Goal: Information Seeking & Learning: Learn about a topic

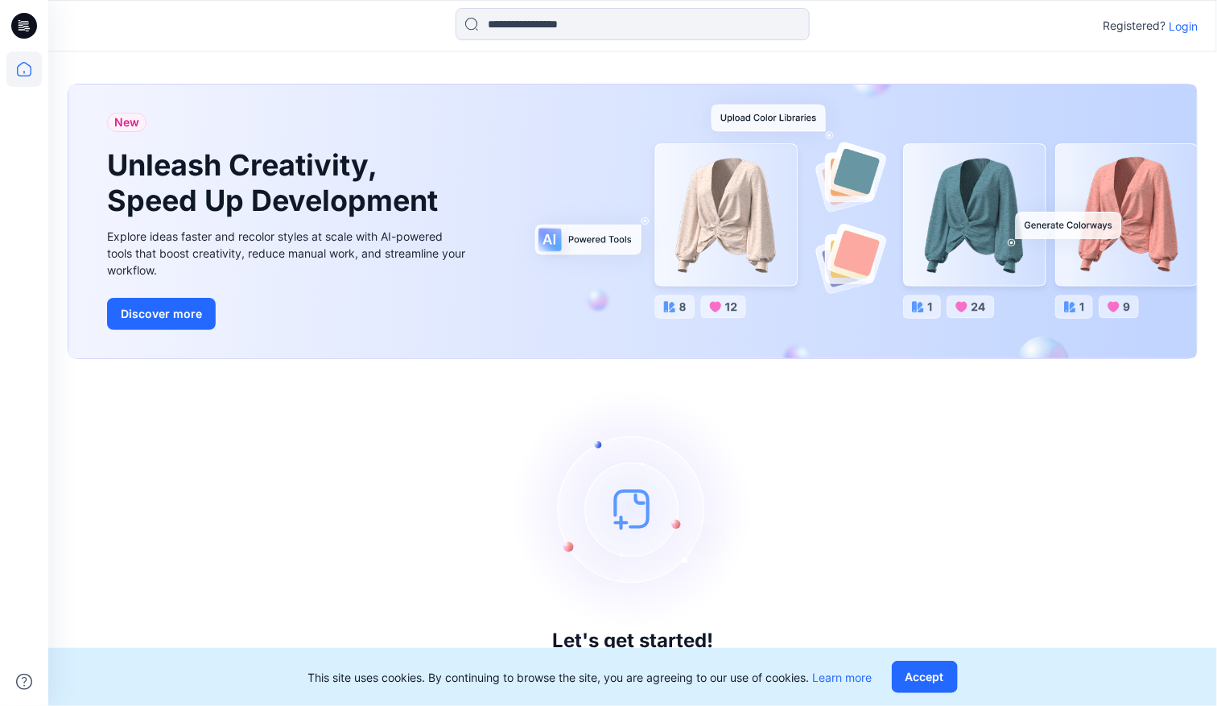
click at [1188, 25] on p "Login" at bounding box center [1183, 26] width 29 height 17
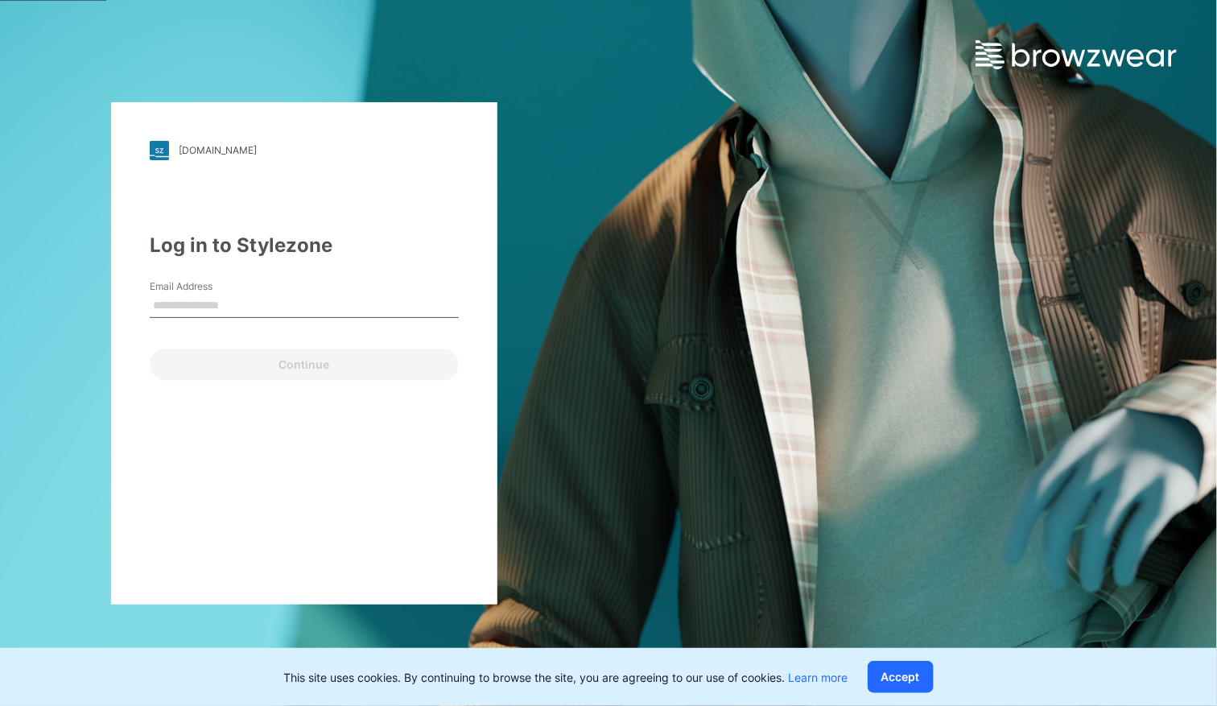
type input "**********"
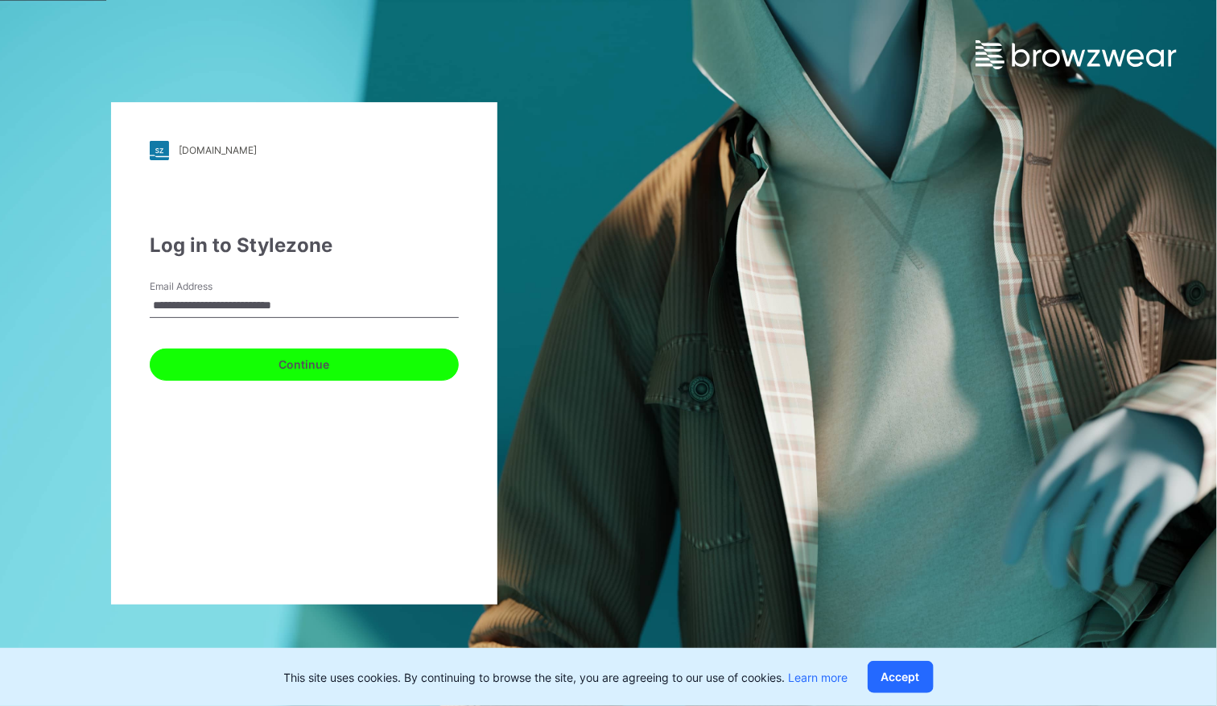
click at [299, 374] on button "Continue" at bounding box center [304, 365] width 309 height 32
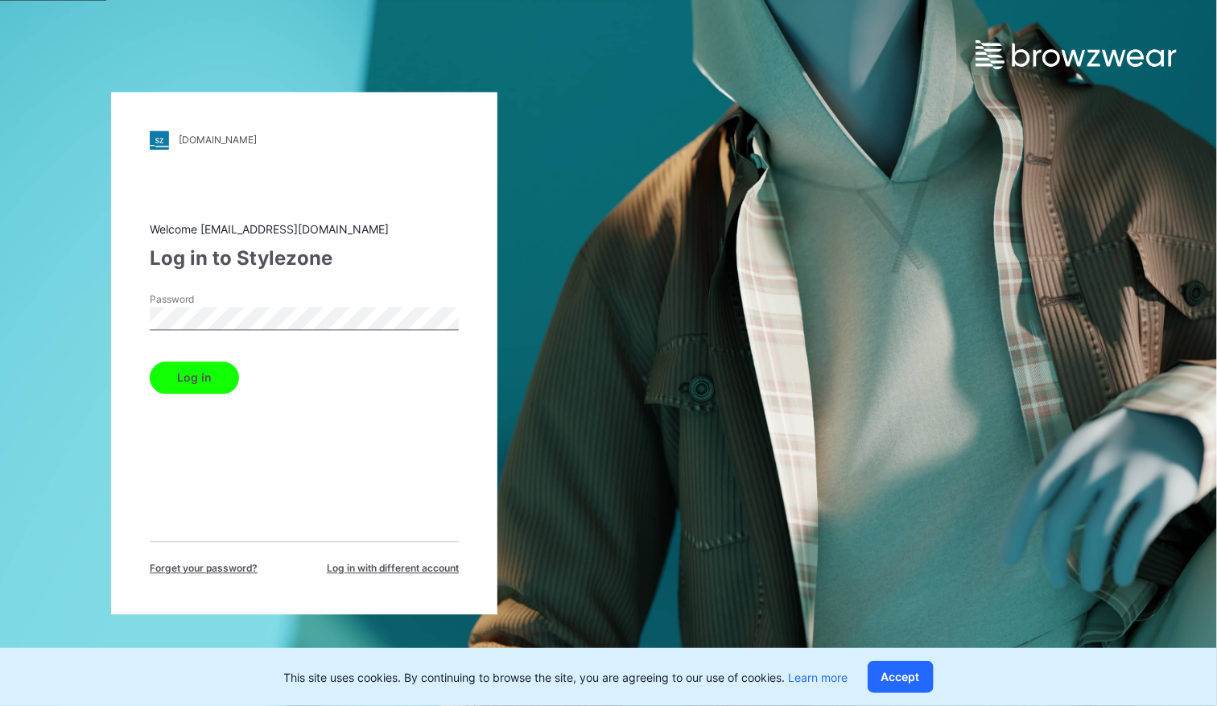
click at [227, 372] on button "Log in" at bounding box center [194, 377] width 89 height 32
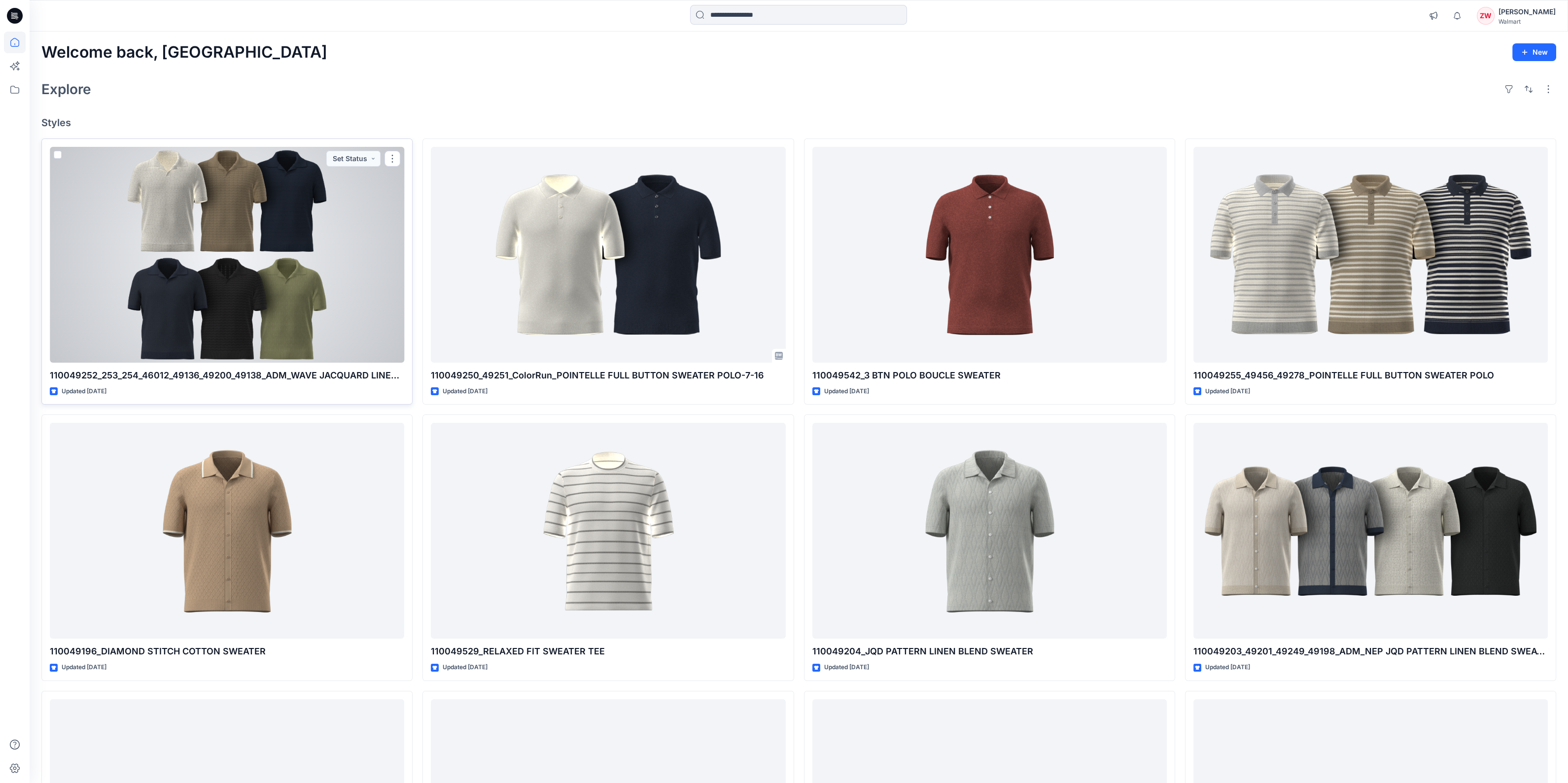
click at [197, 217] on div at bounding box center [227, 255] width 354 height 216
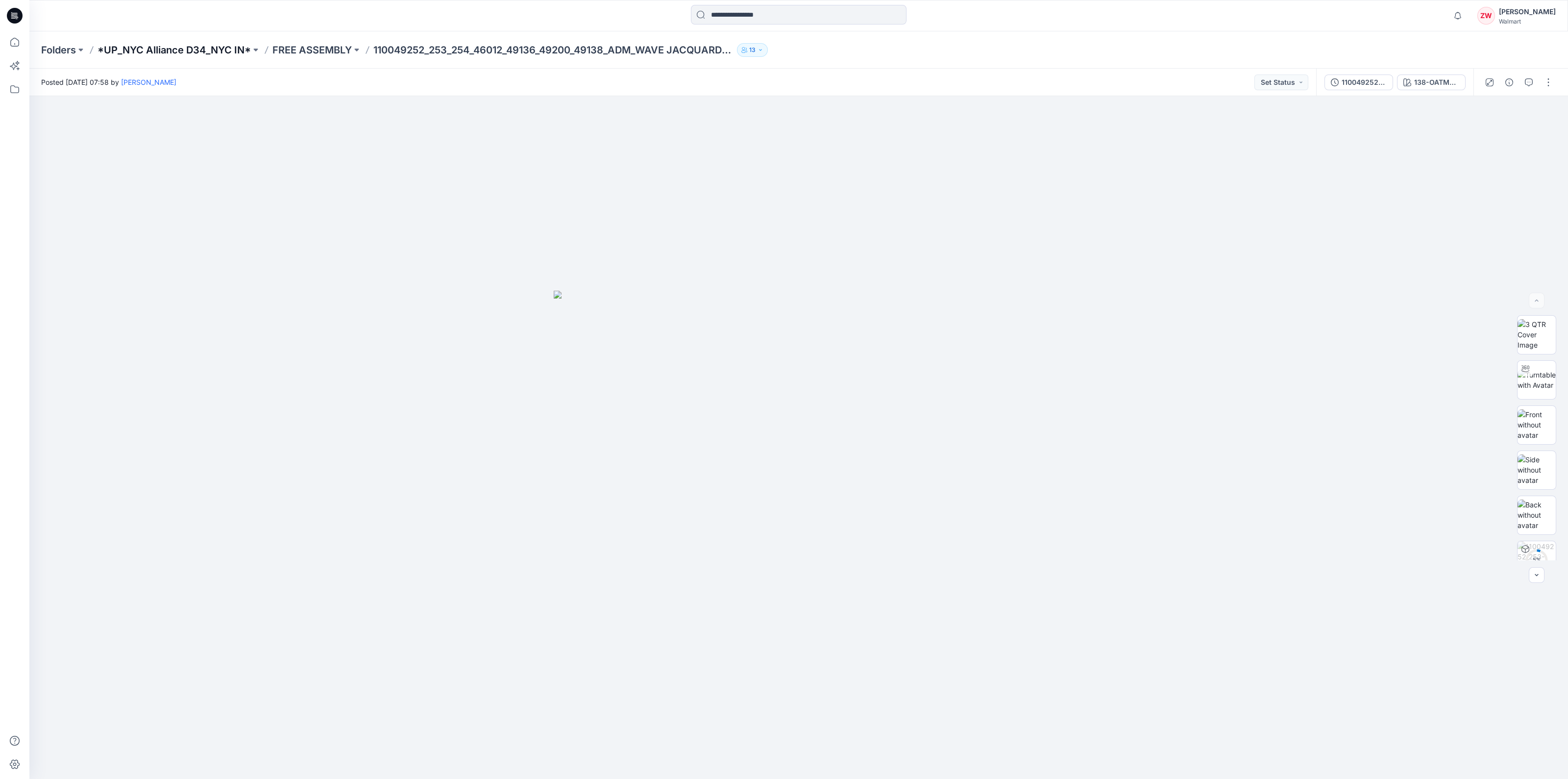
click at [208, 52] on p "*UP_NYC Alliance D34_NYC IN*" at bounding box center [174, 50] width 153 height 14
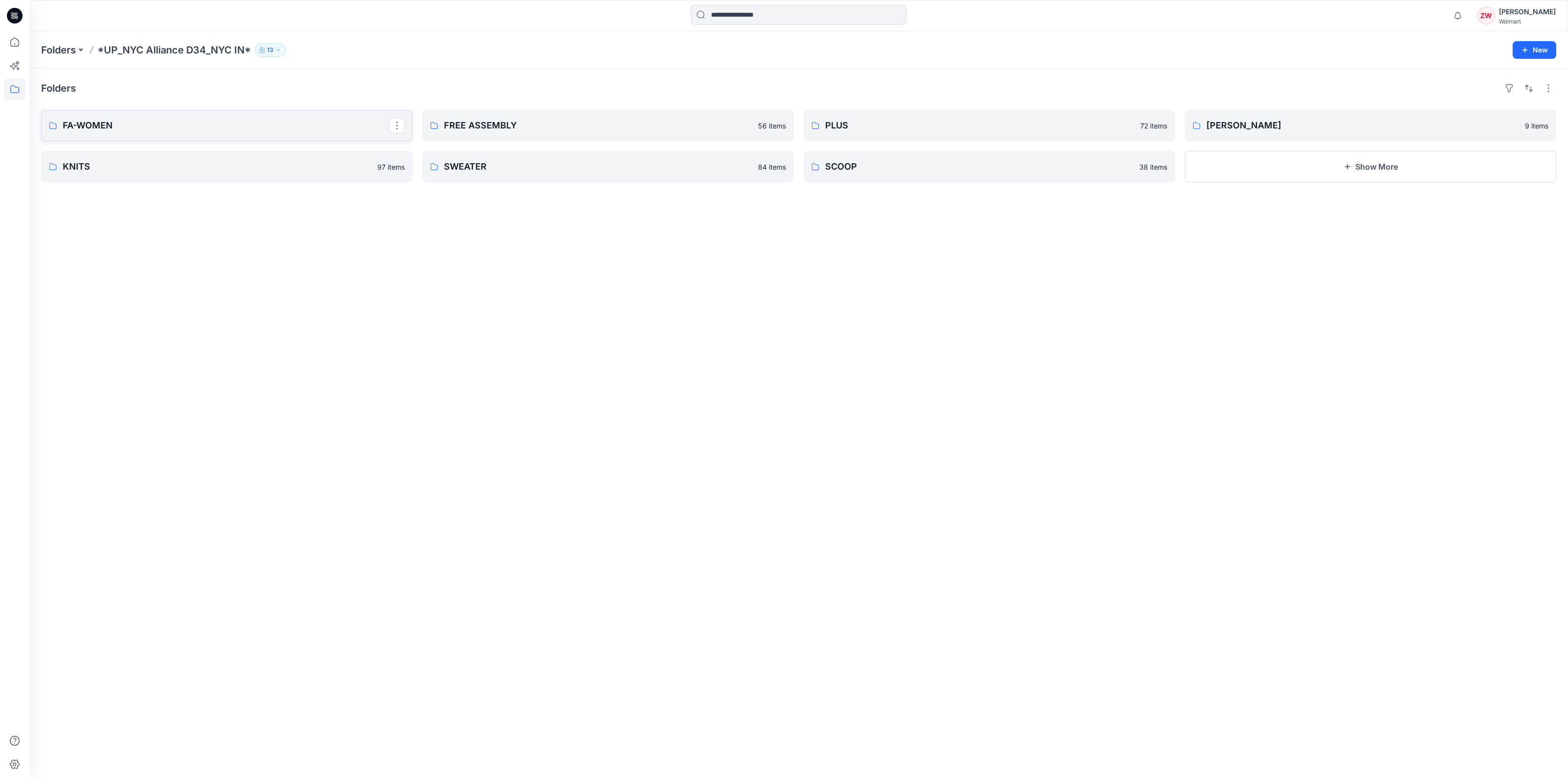
click at [100, 129] on p "FA-WOMEN" at bounding box center [226, 125] width 326 height 14
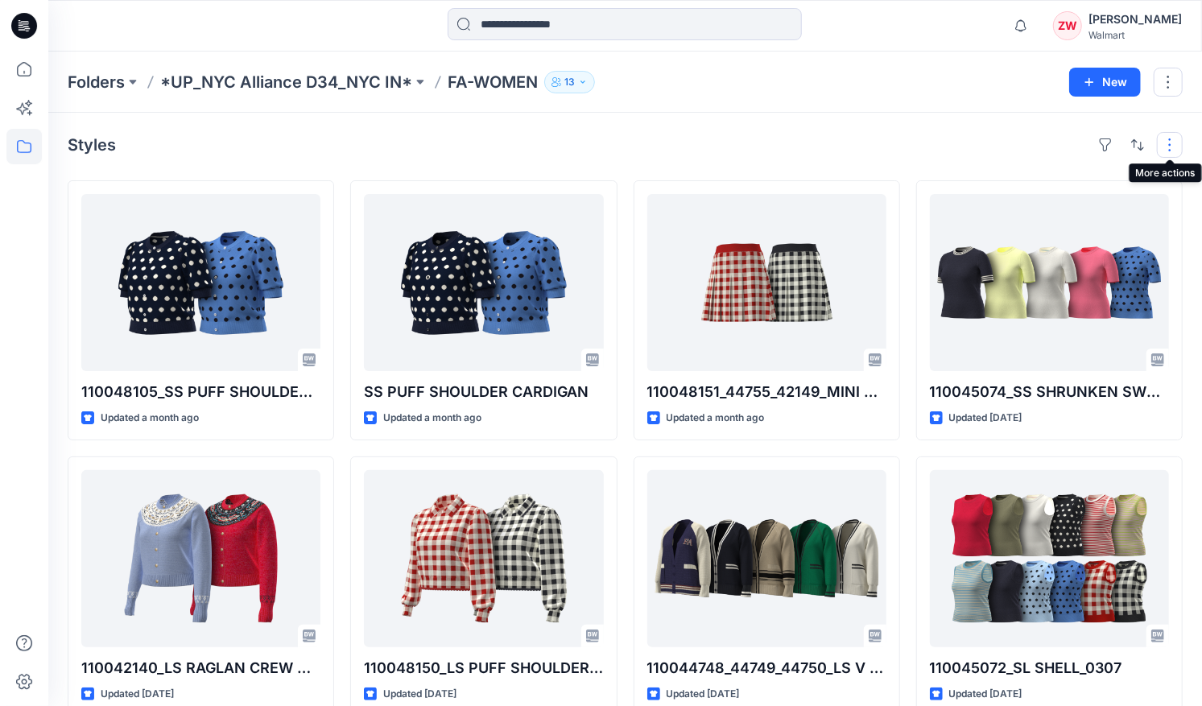
click at [1172, 141] on button "button" at bounding box center [1170, 145] width 26 height 26
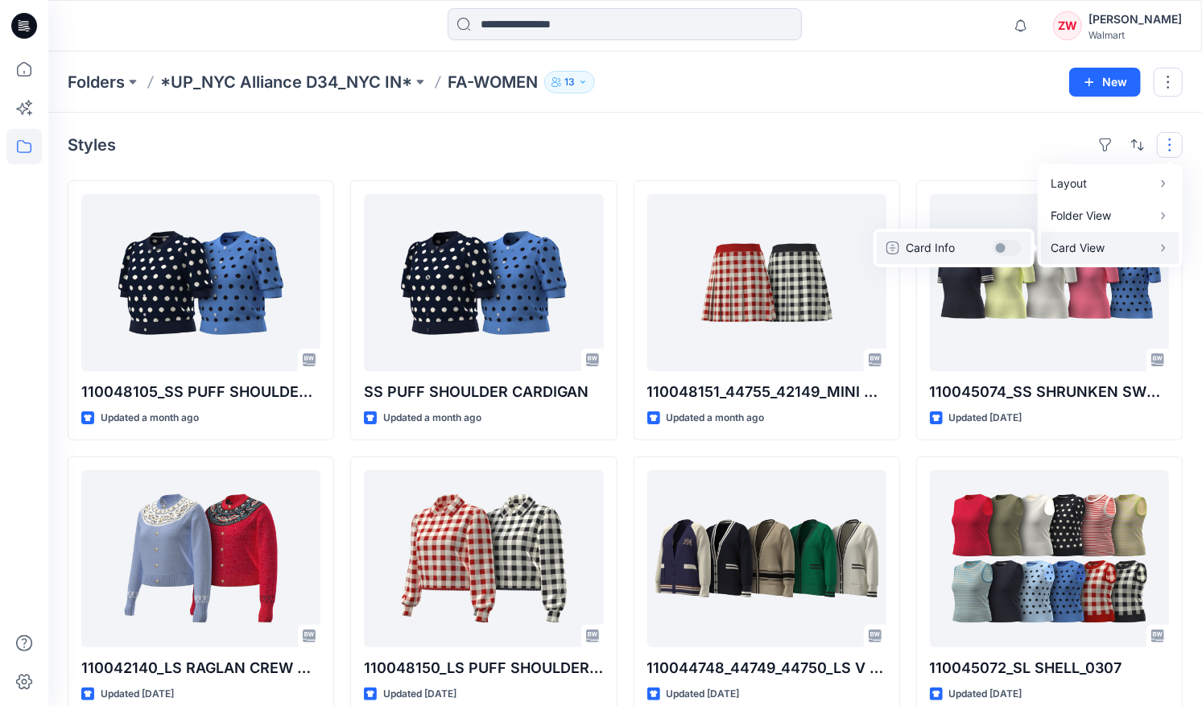
click at [1003, 246] on button "Card Info" at bounding box center [954, 248] width 155 height 32
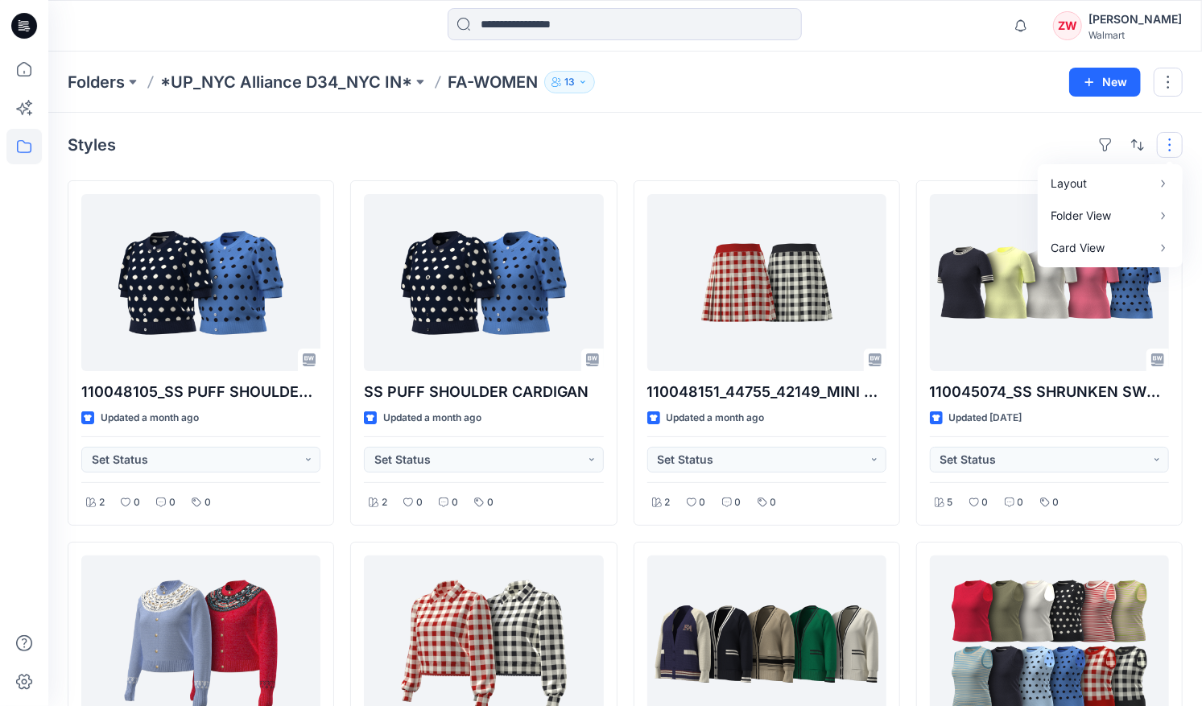
click at [894, 36] on div at bounding box center [624, 25] width 576 height 35
click at [1162, 147] on button "button" at bounding box center [1170, 145] width 26 height 26
click at [976, 71] on div "Folders *UP_NYC Alliance D34_NYC IN* FA-WOMEN 13" at bounding box center [562, 82] width 989 height 23
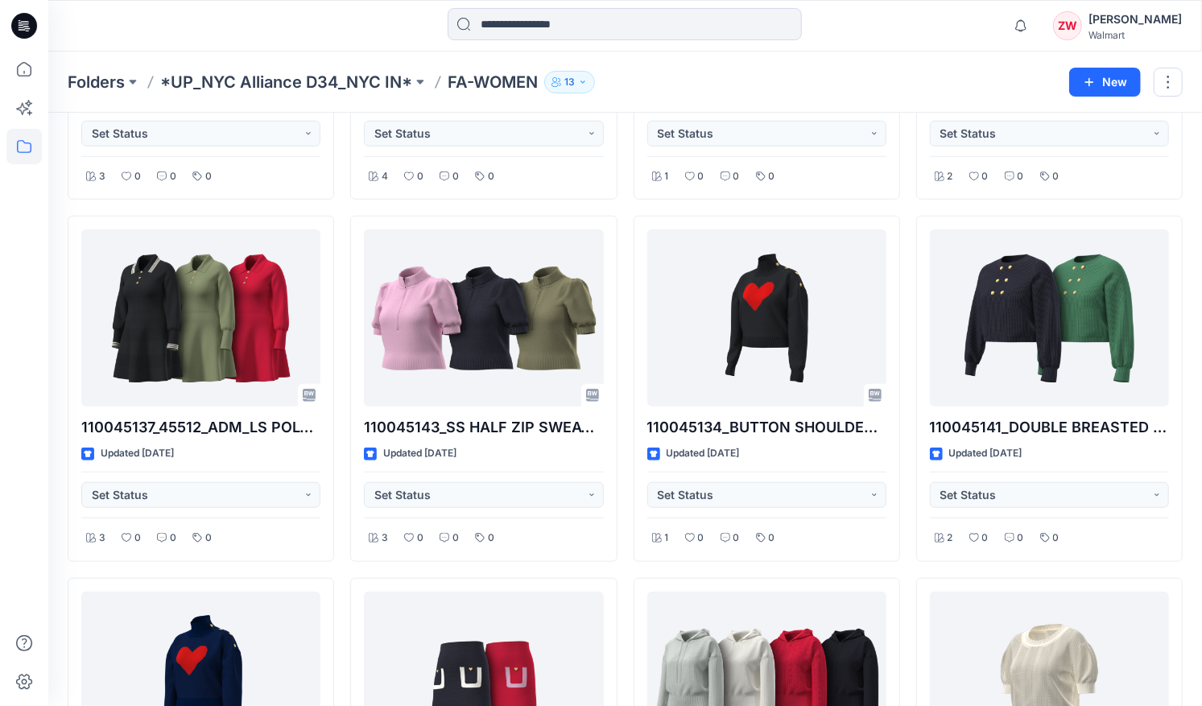
scroll to position [7920, 0]
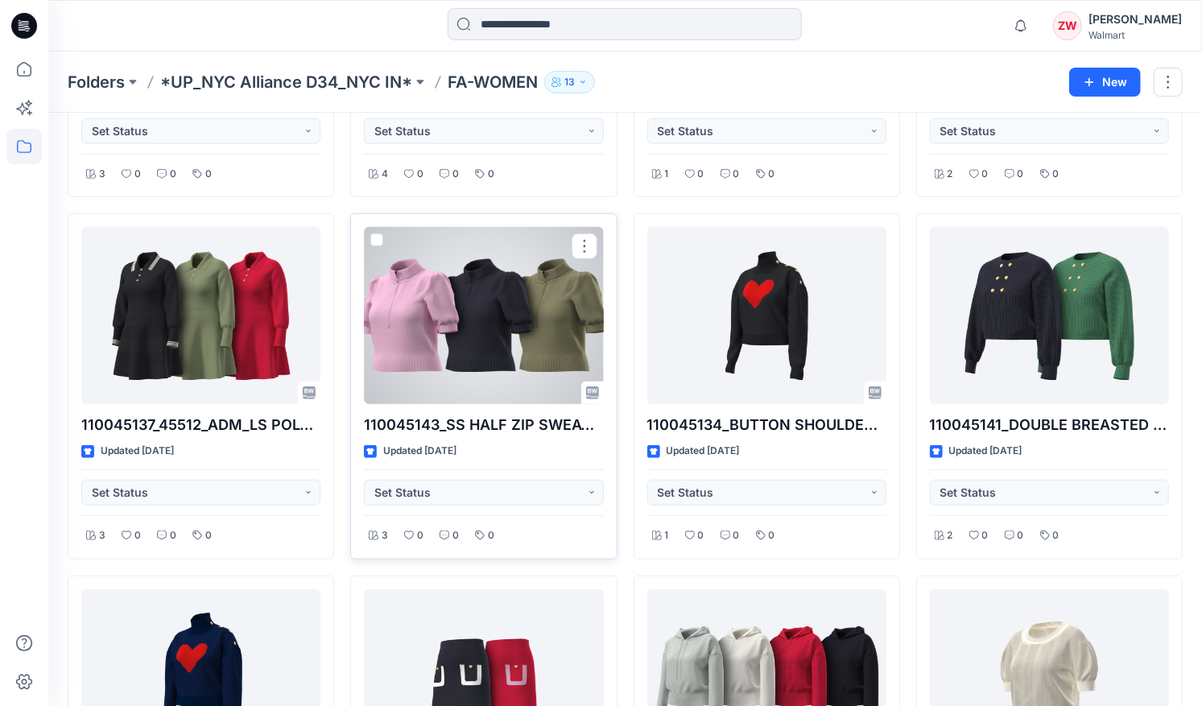
click at [498, 299] on div at bounding box center [483, 315] width 239 height 177
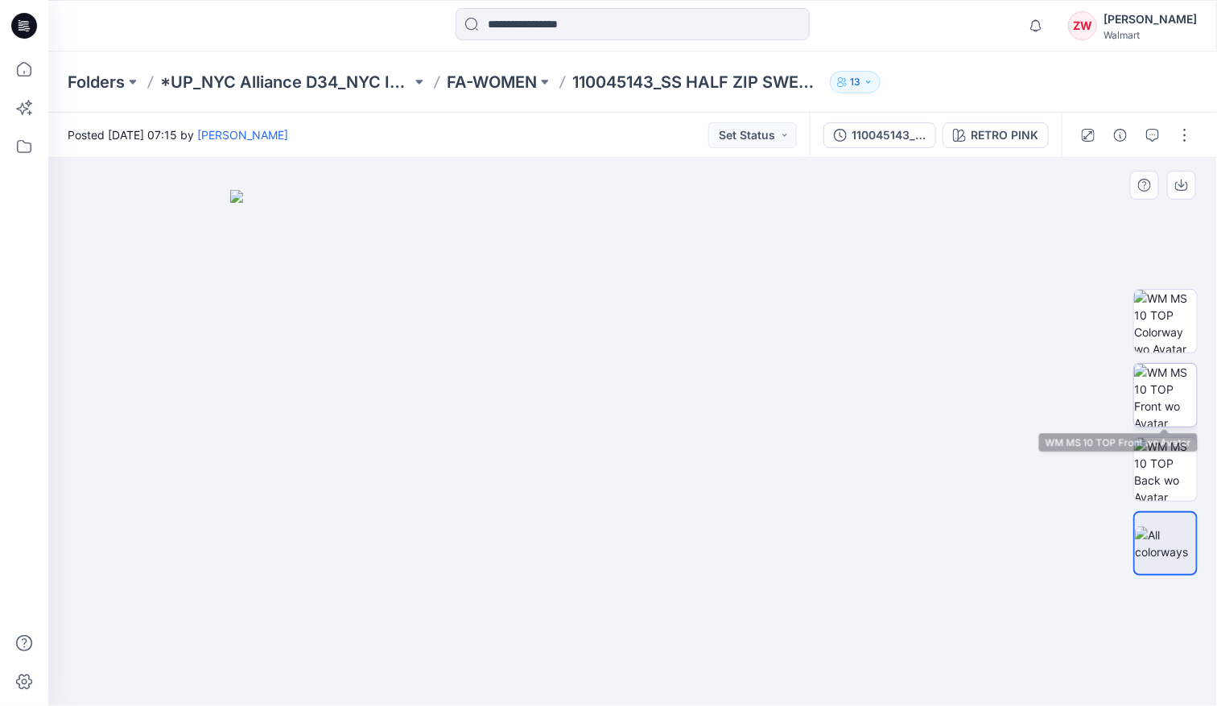
click at [1179, 384] on img at bounding box center [1165, 395] width 63 height 63
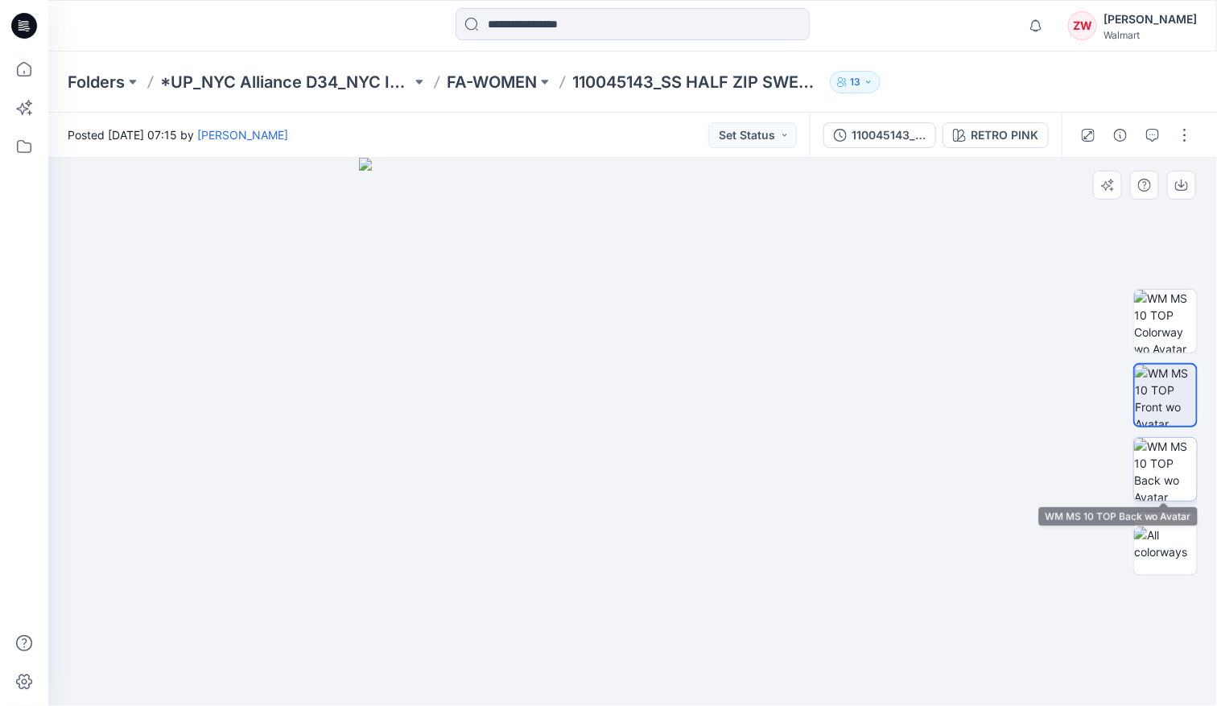
click at [1164, 472] on img at bounding box center [1165, 469] width 63 height 63
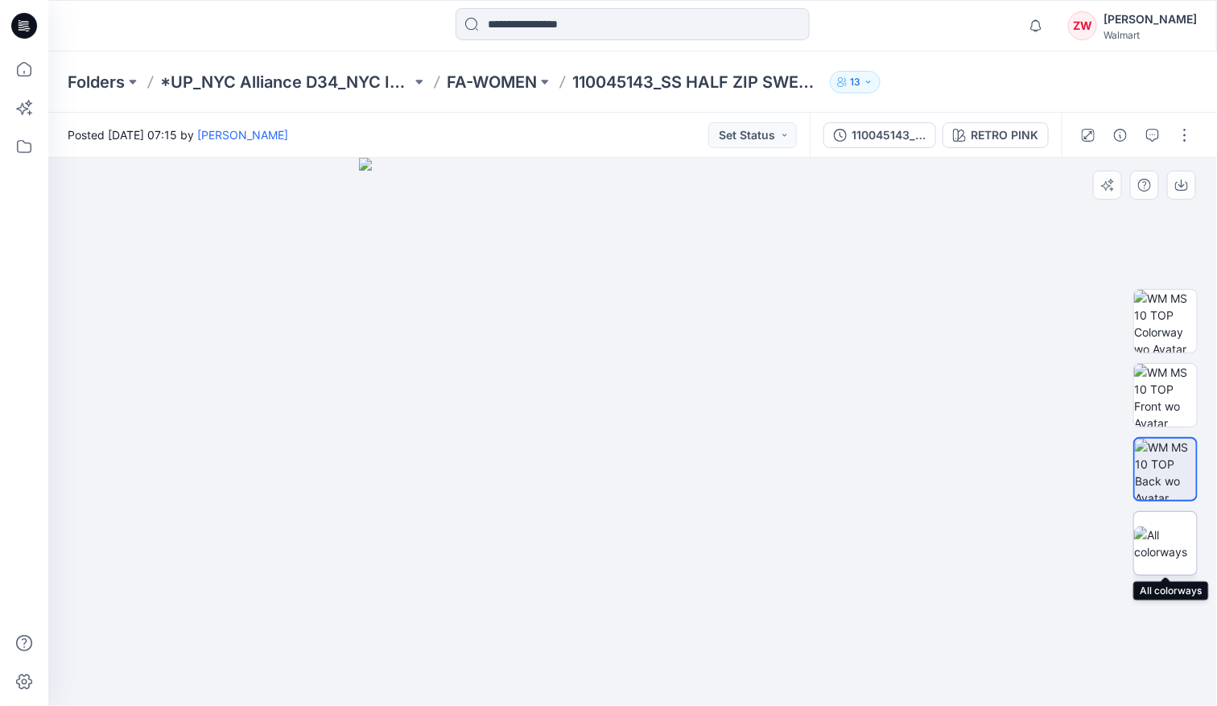
click at [1179, 533] on img at bounding box center [1165, 543] width 63 height 34
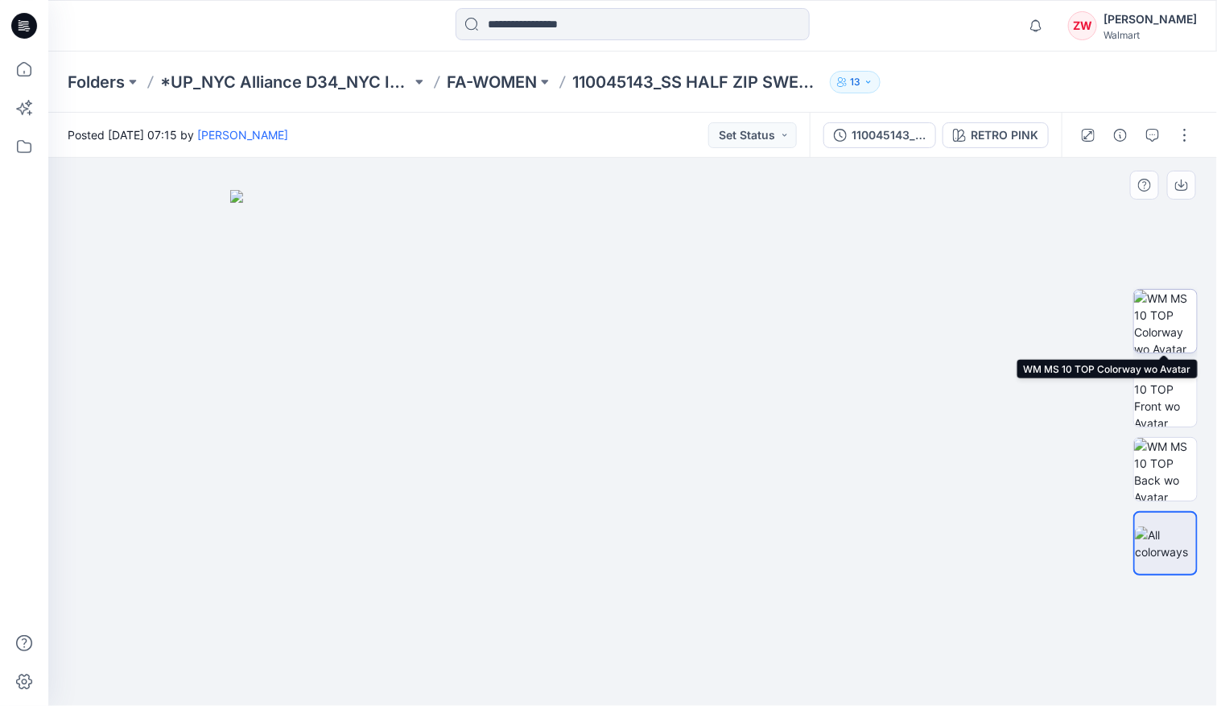
click at [1170, 337] on img at bounding box center [1165, 321] width 63 height 63
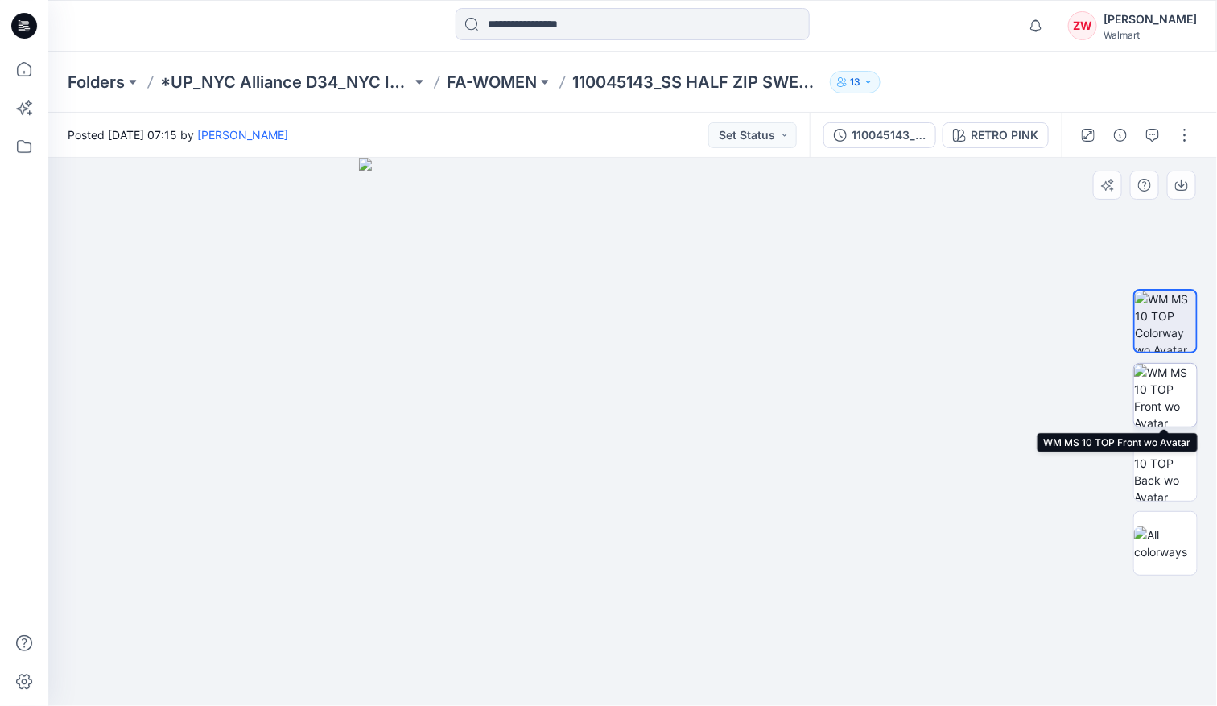
click at [1167, 378] on img at bounding box center [1165, 395] width 63 height 63
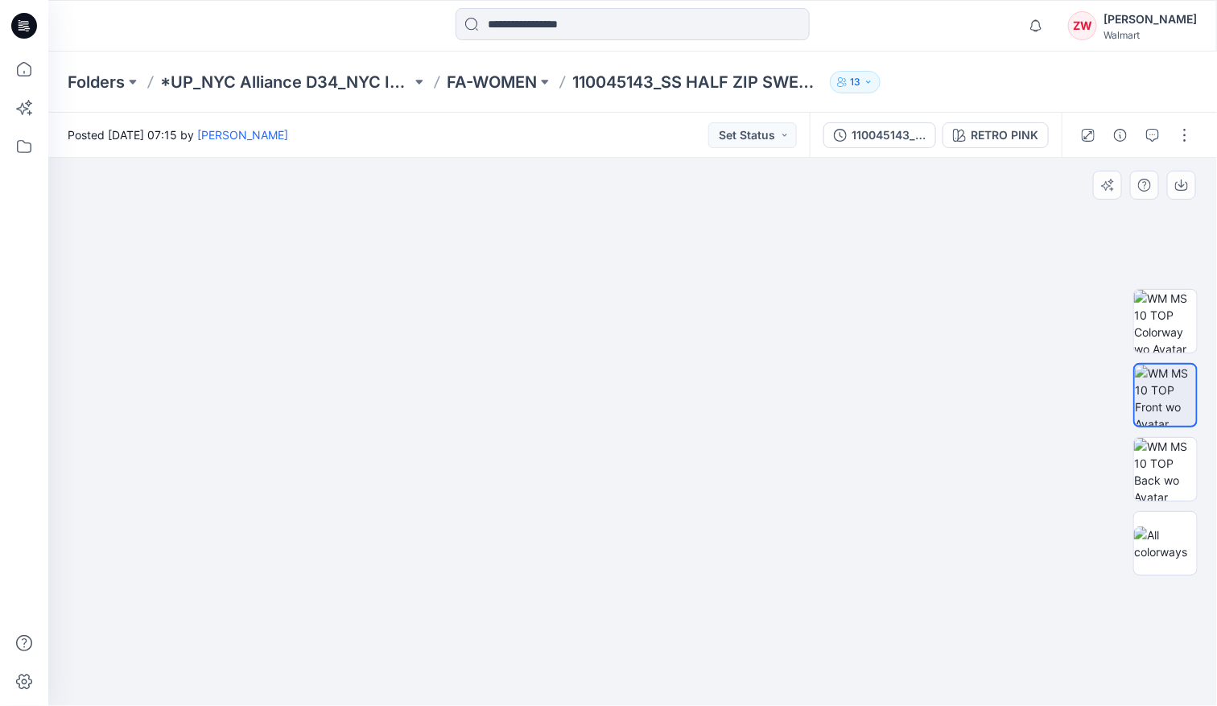
drag, startPoint x: 645, startPoint y: 263, endPoint x: 646, endPoint y: 366, distance: 103.1
click at [646, 366] on img at bounding box center [632, 403] width 805 height 604
click at [479, 83] on p "FA-WOMEN" at bounding box center [492, 82] width 90 height 23
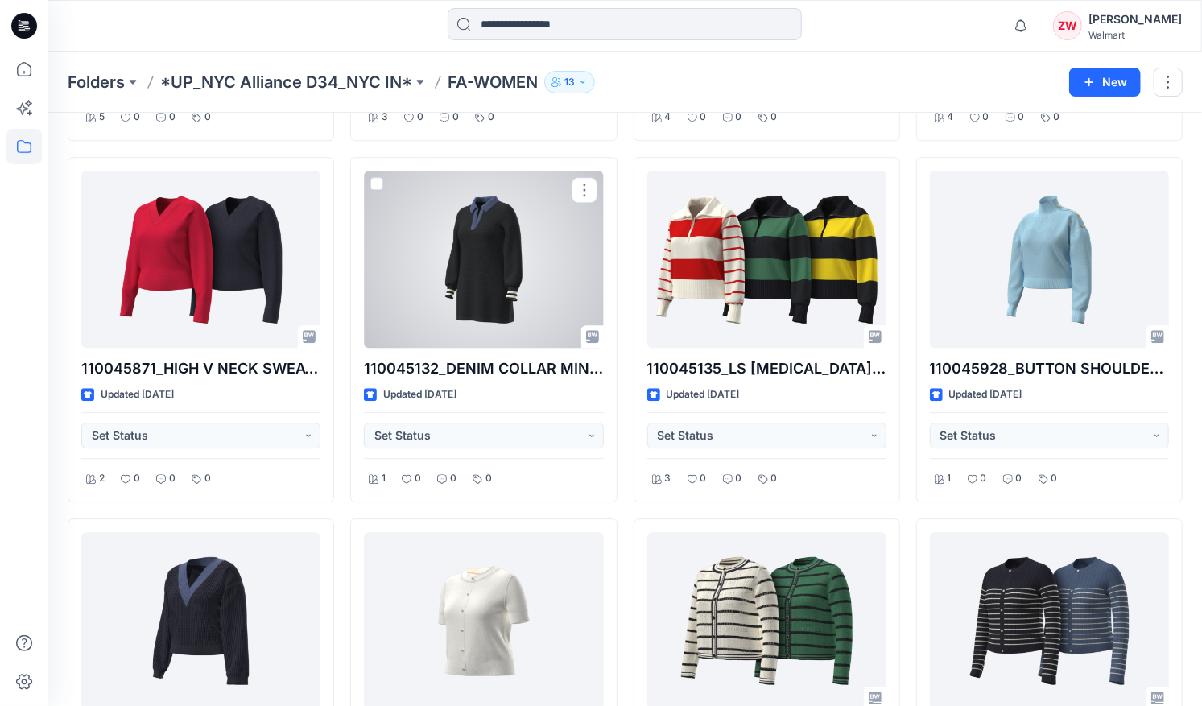
scroll to position [6137, 0]
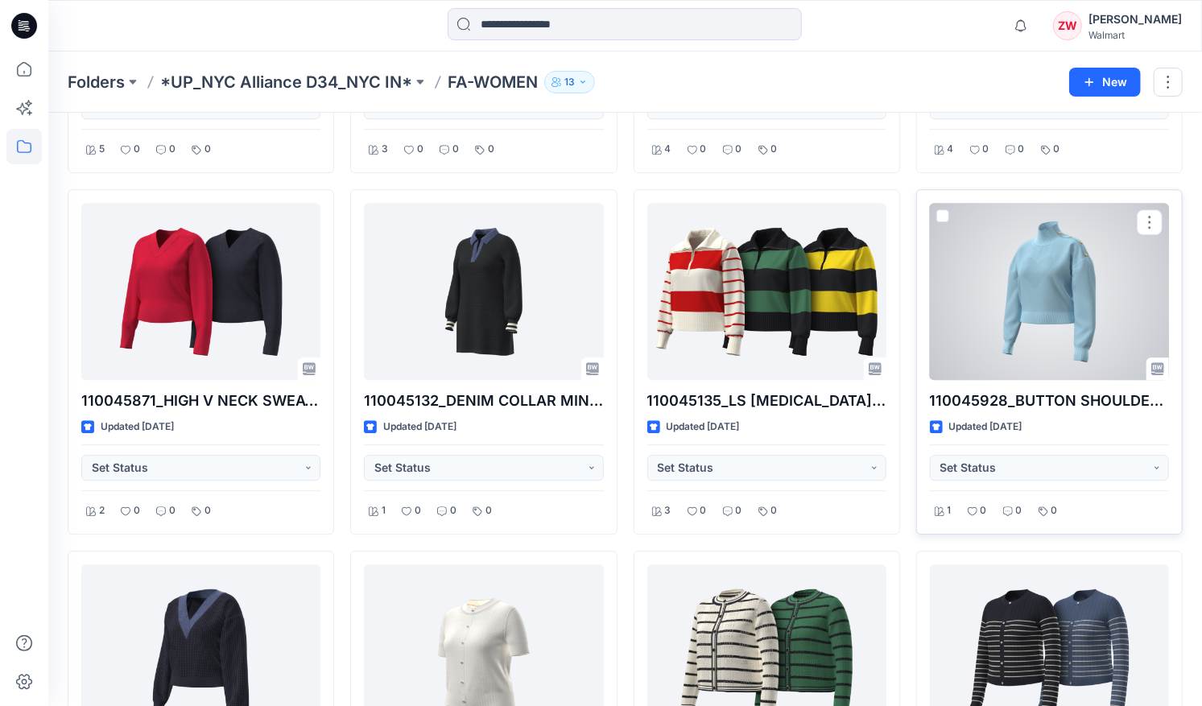
click at [989, 243] on div at bounding box center [1049, 291] width 239 height 177
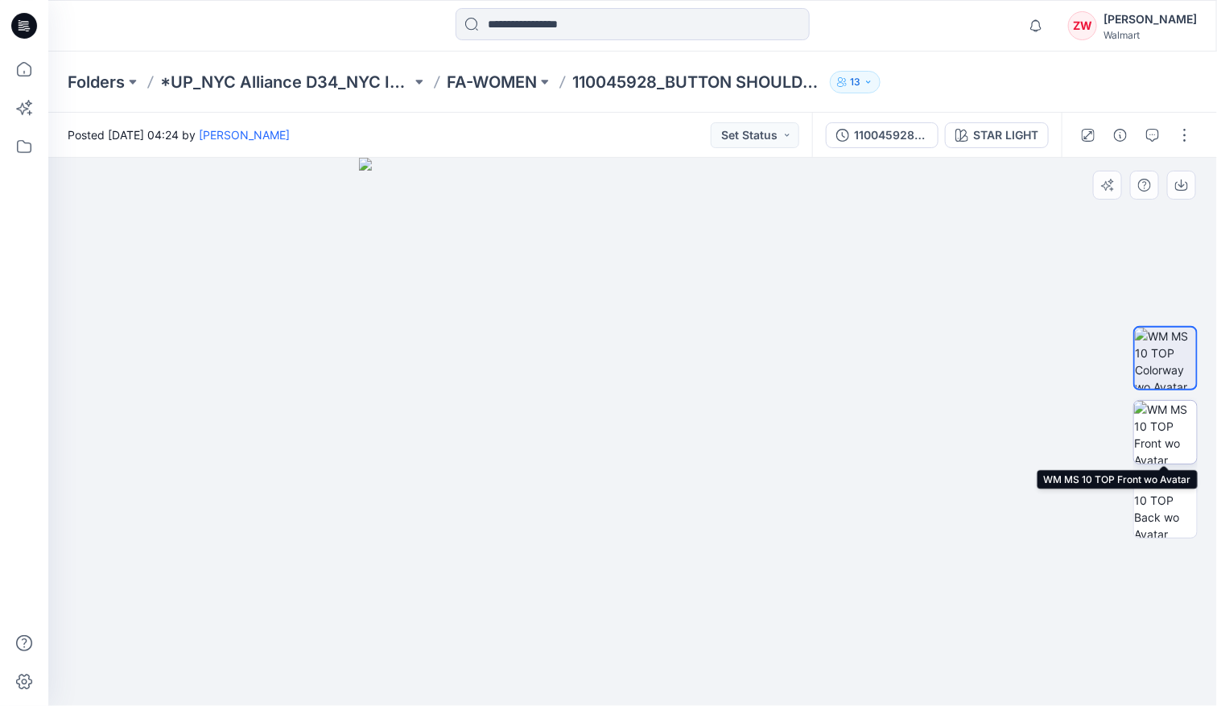
click at [1170, 424] on img at bounding box center [1165, 432] width 63 height 63
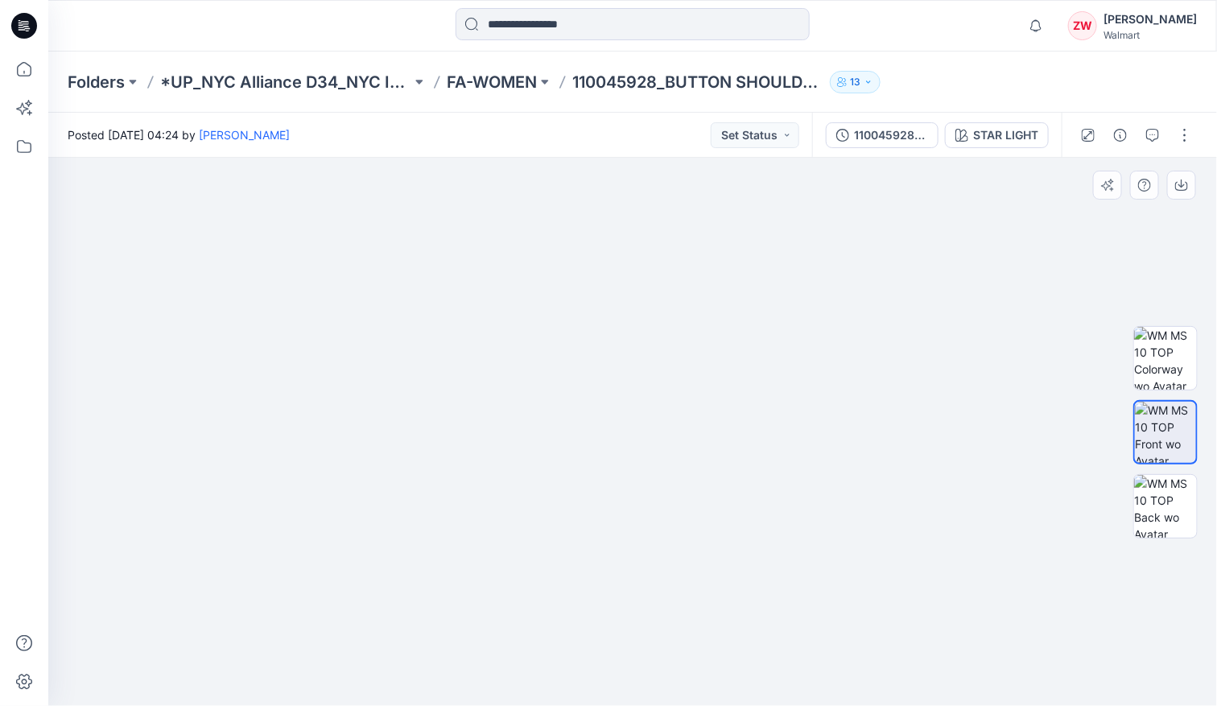
drag, startPoint x: 588, startPoint y: 283, endPoint x: 557, endPoint y: 346, distance: 69.8
click at [557, 346] on img at bounding box center [632, 398] width 805 height 613
click at [1160, 501] on img at bounding box center [1165, 506] width 63 height 63
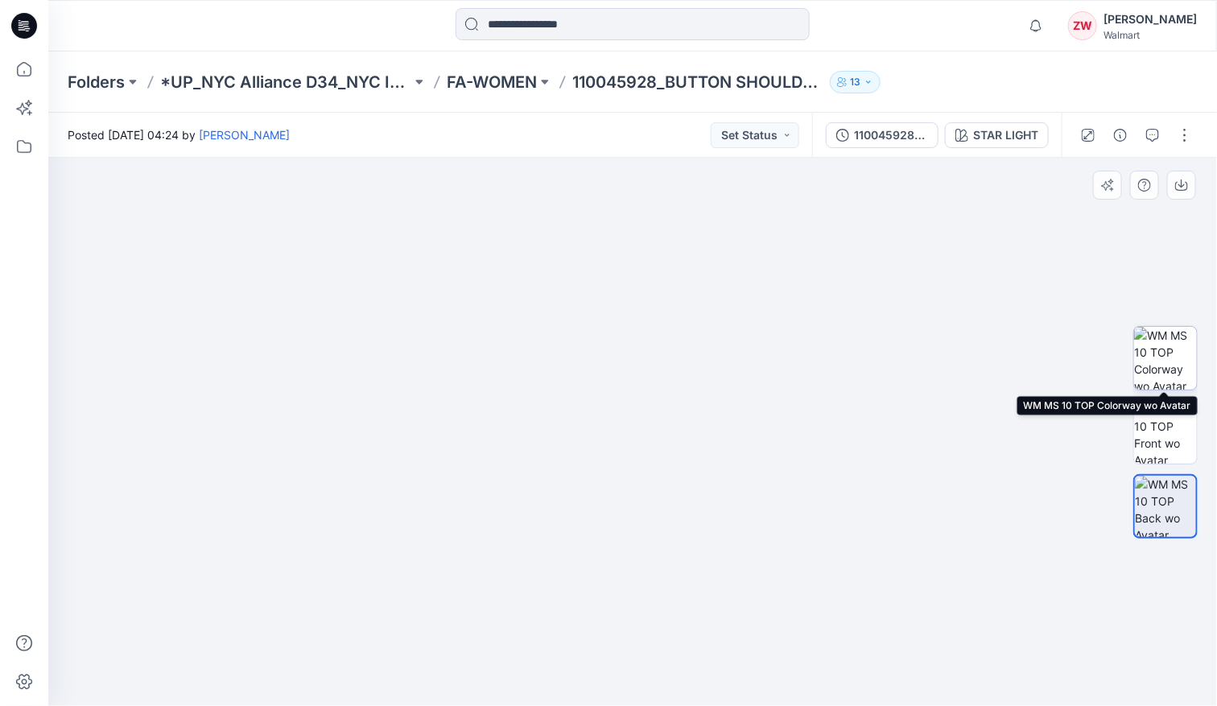
click at [1175, 365] on img at bounding box center [1165, 358] width 63 height 63
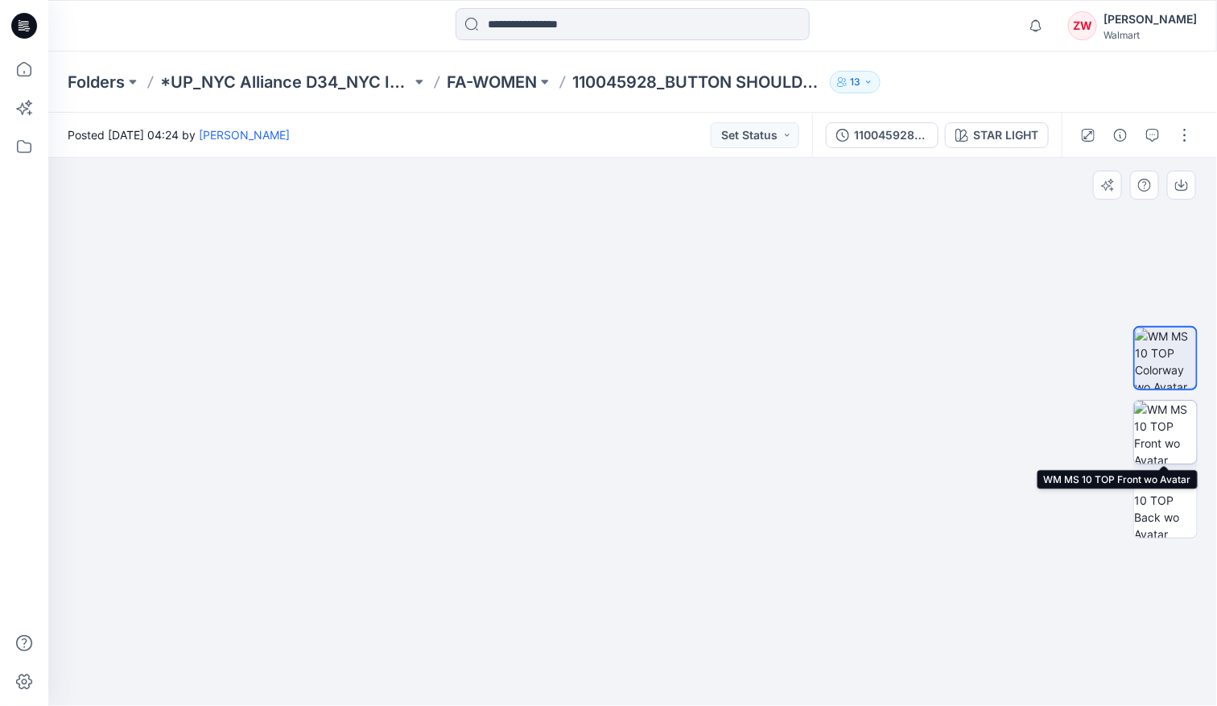
click at [1170, 427] on img at bounding box center [1165, 432] width 63 height 63
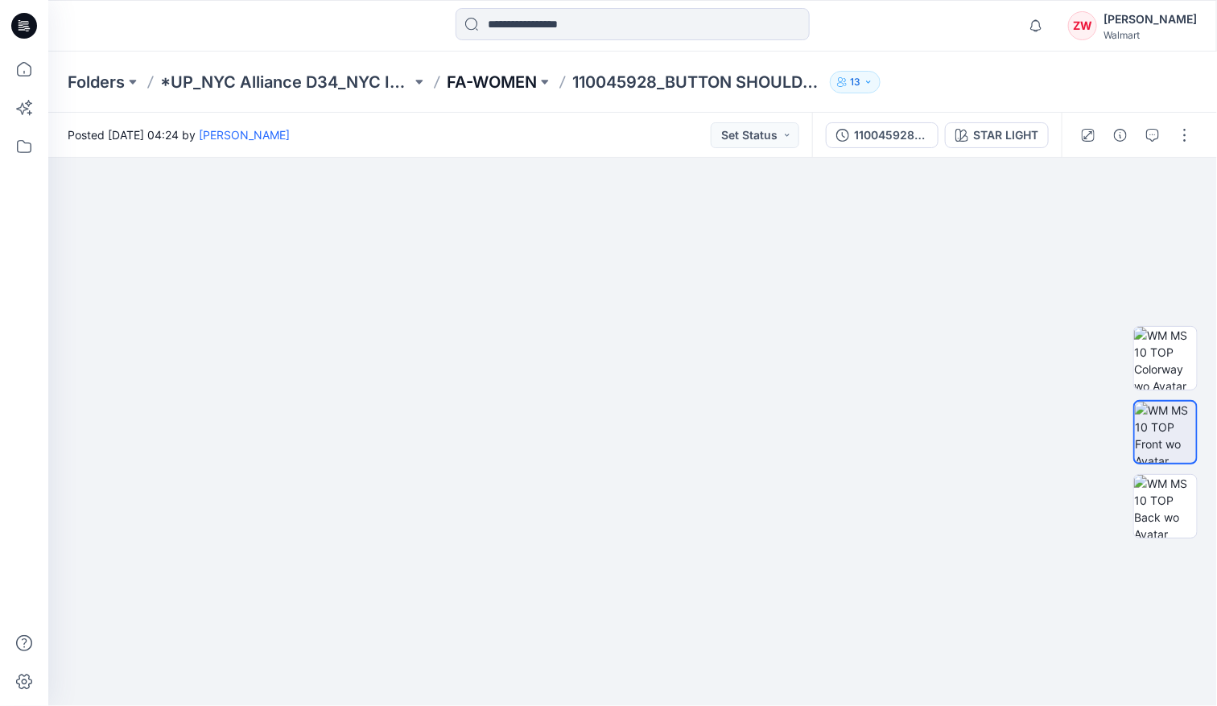
click at [498, 90] on p "FA-WOMEN" at bounding box center [492, 82] width 90 height 23
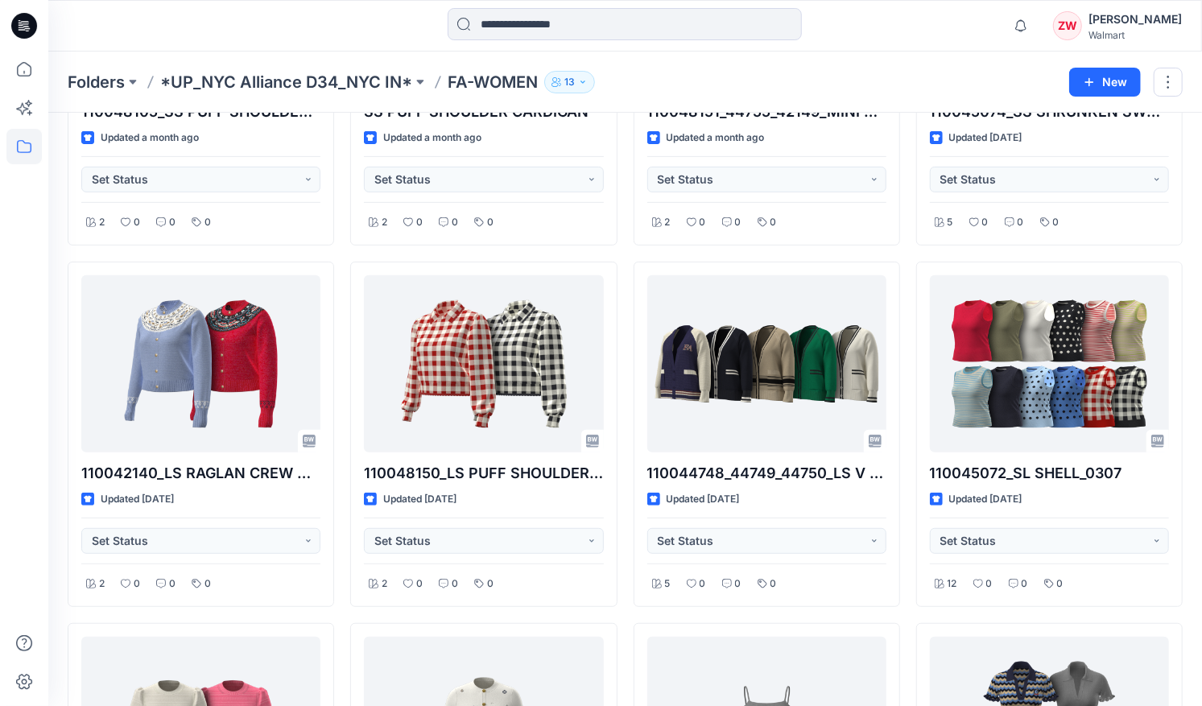
scroll to position [302, 0]
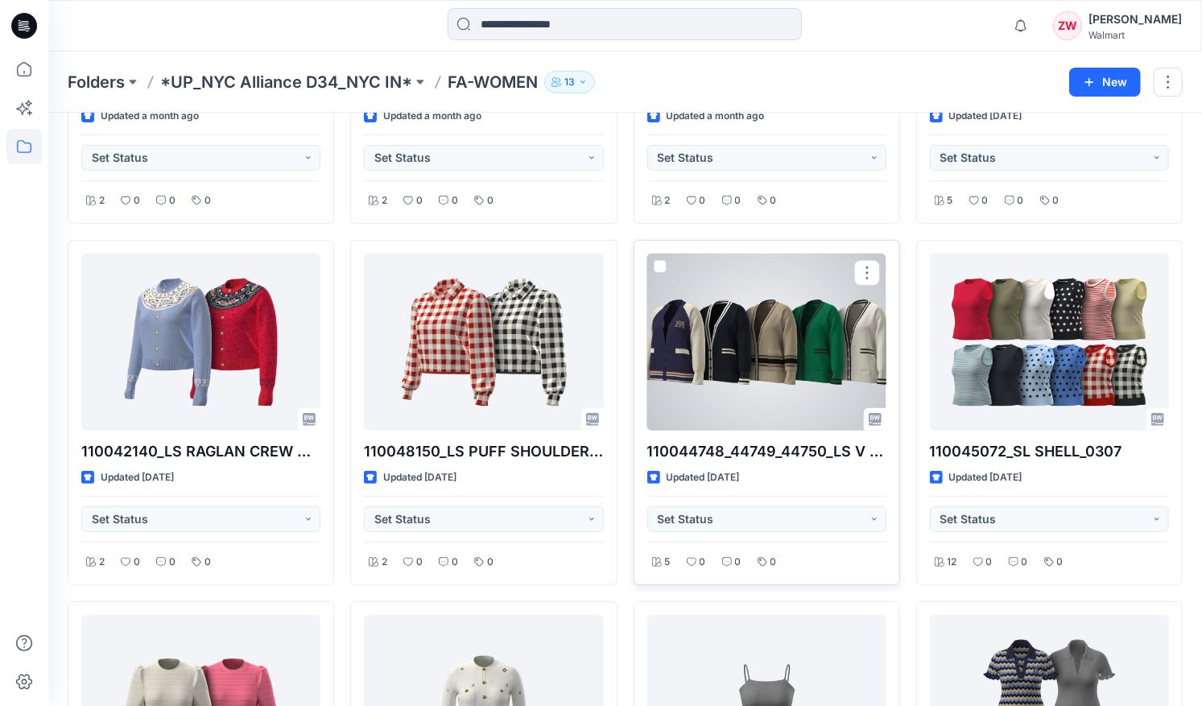
click at [755, 374] on div at bounding box center [766, 342] width 239 height 177
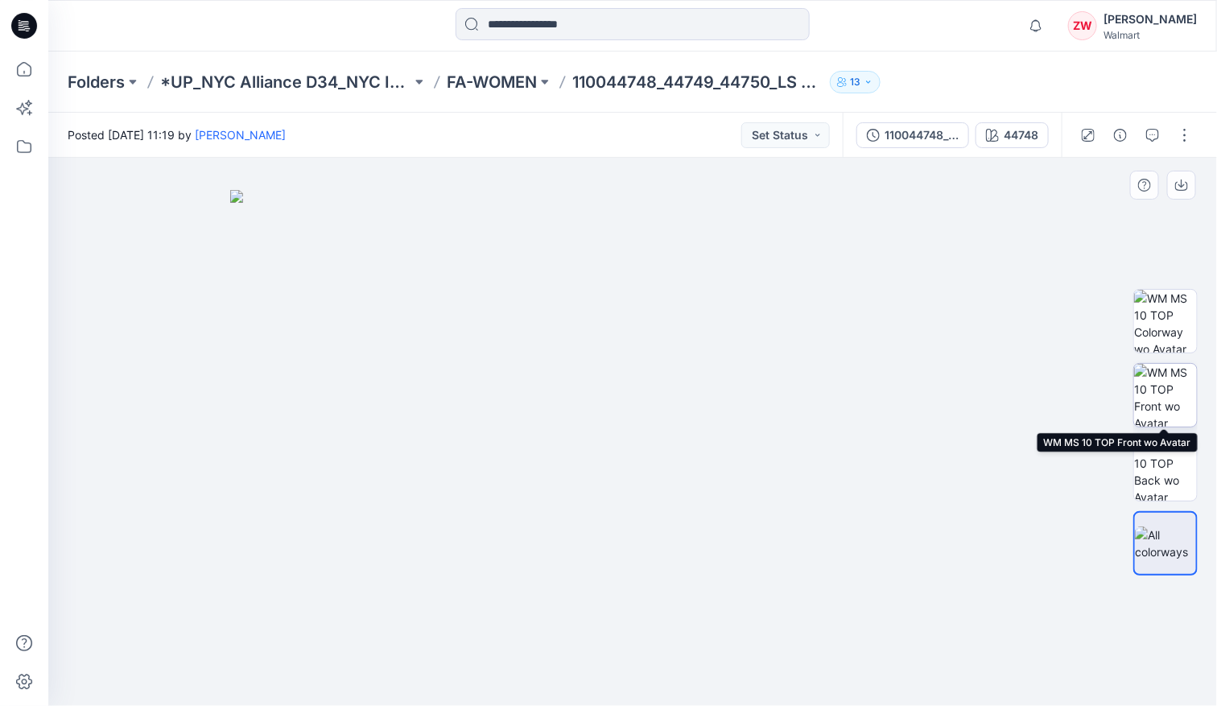
click at [1173, 402] on img at bounding box center [1165, 395] width 63 height 63
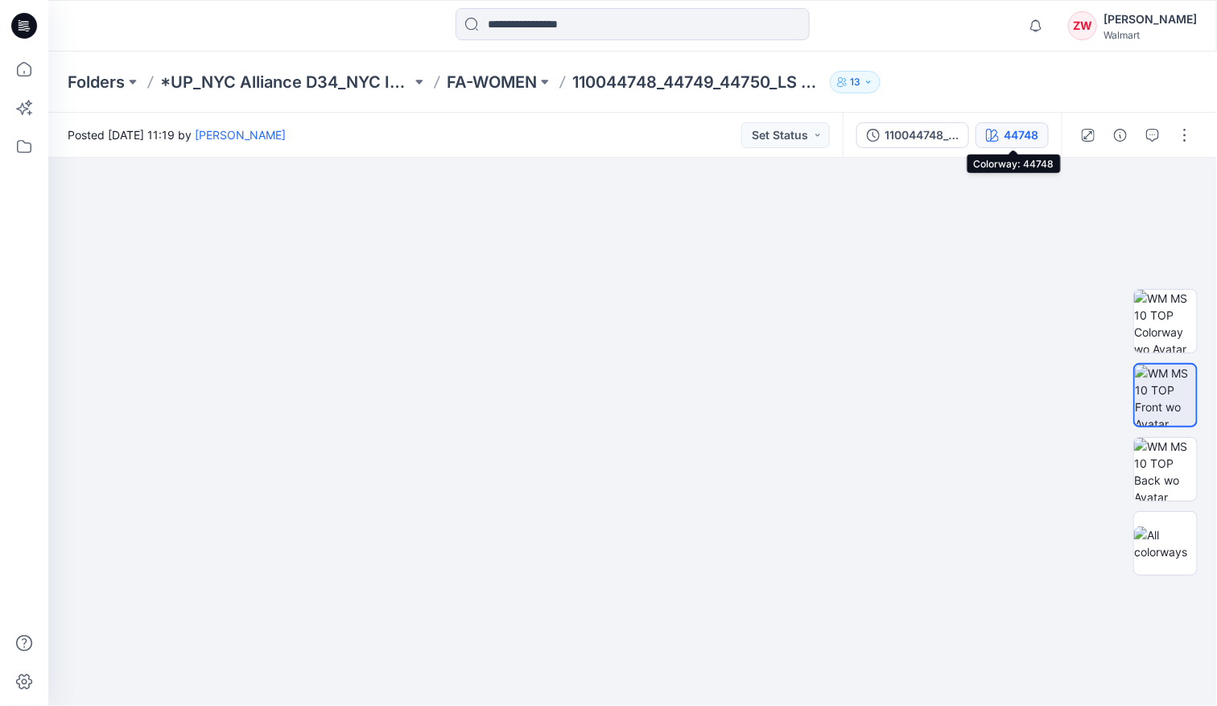
click at [1006, 141] on div "44748" at bounding box center [1021, 135] width 35 height 18
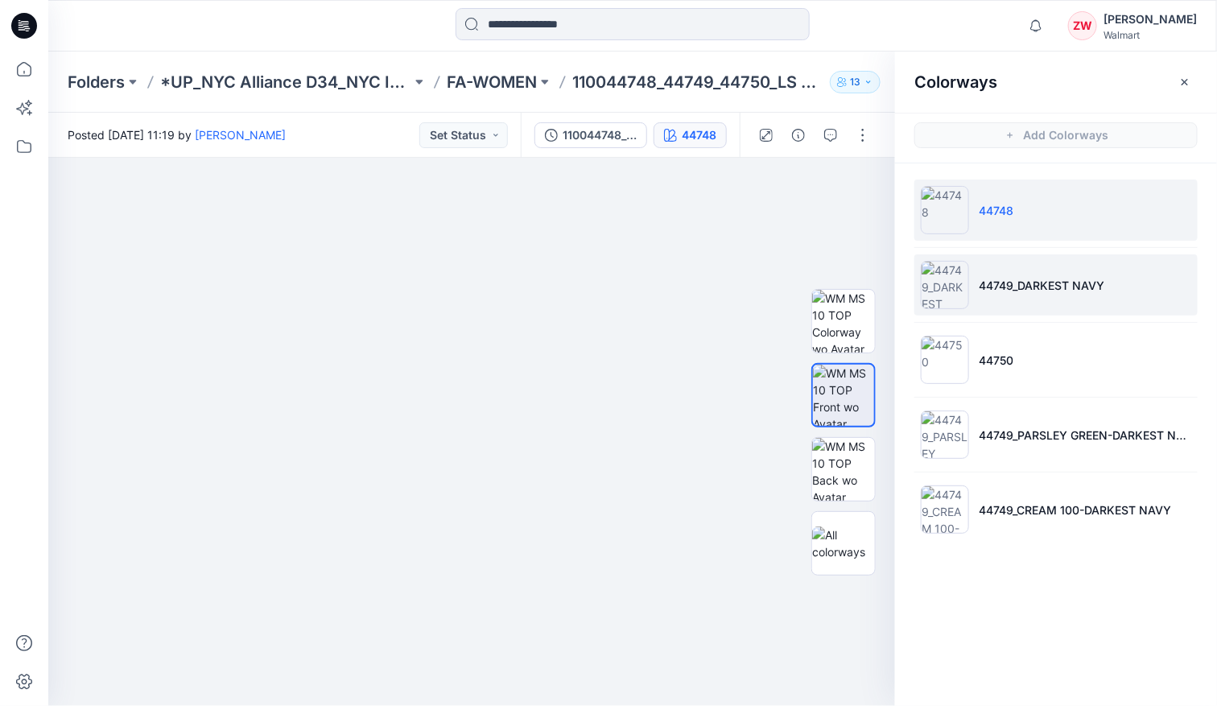
click at [1037, 300] on li "44749_DARKEST NAVY" at bounding box center [1055, 284] width 283 height 61
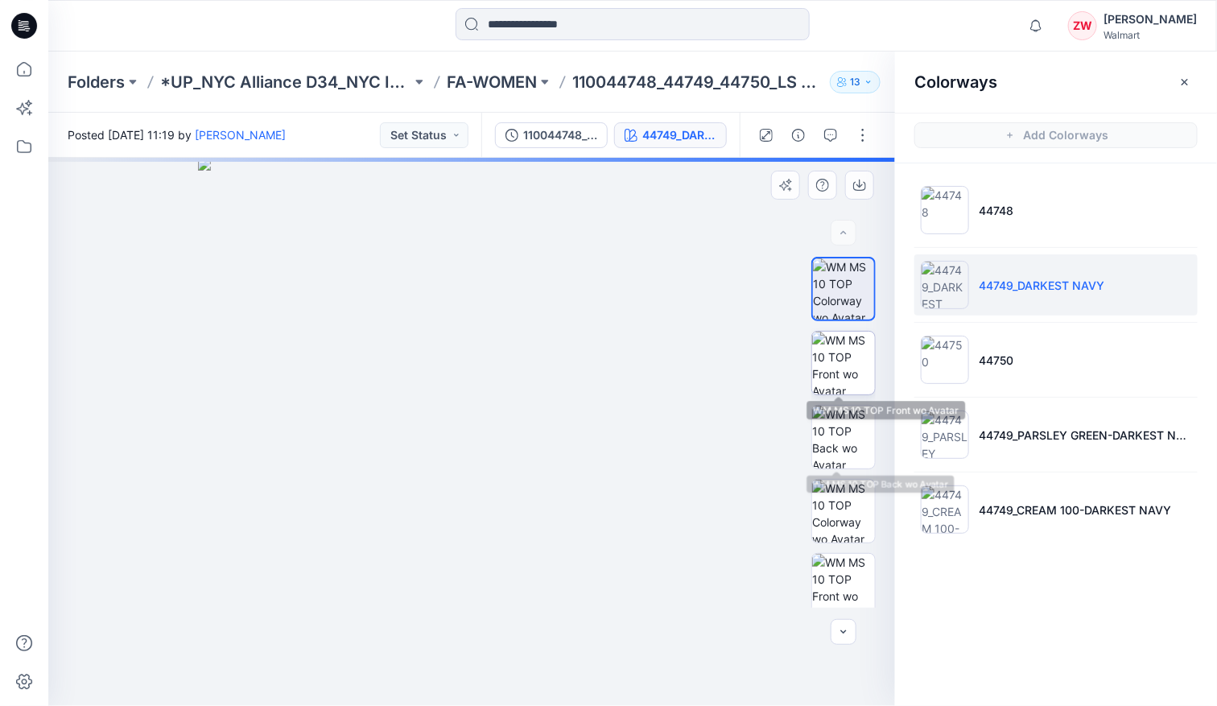
click at [841, 365] on img at bounding box center [843, 363] width 63 height 63
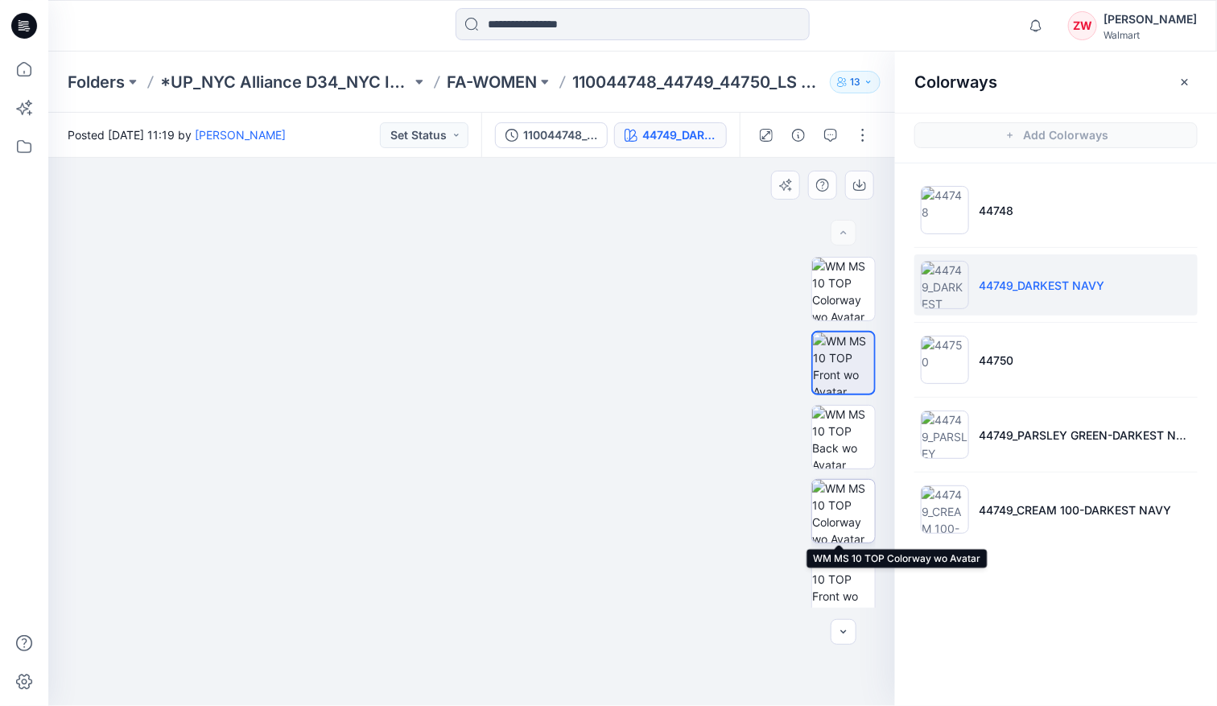
click at [844, 525] on img at bounding box center [843, 511] width 63 height 63
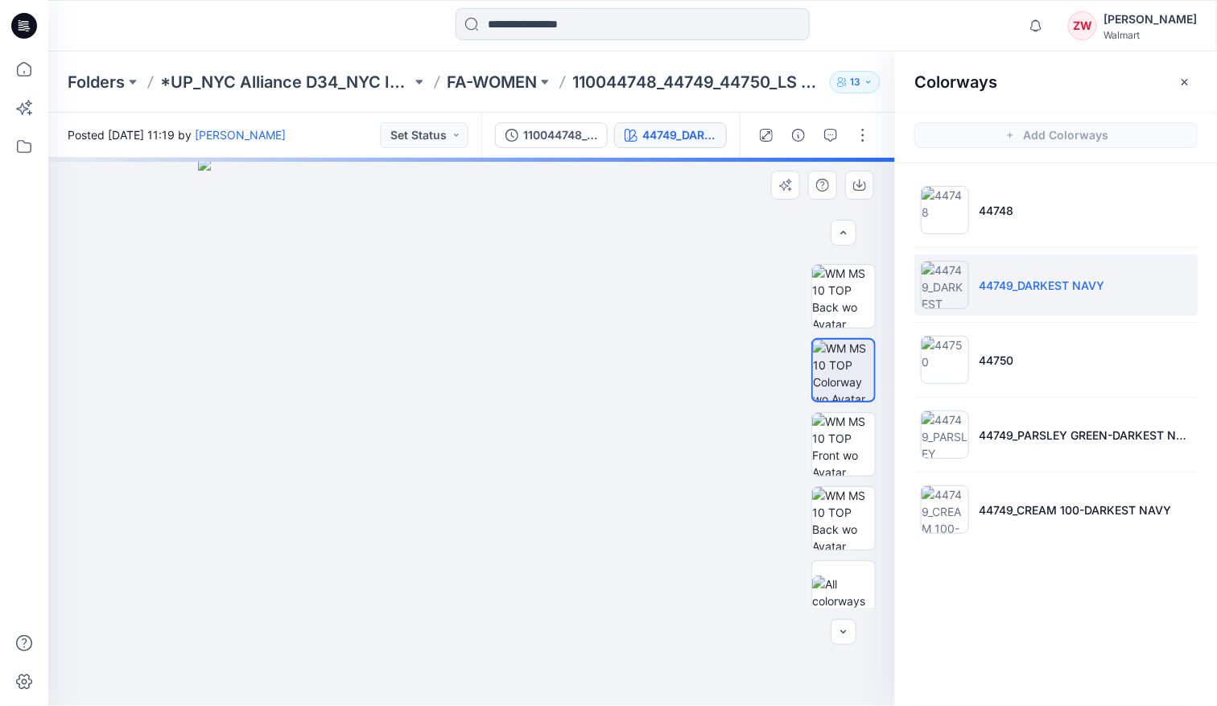
scroll to position [157, 0]
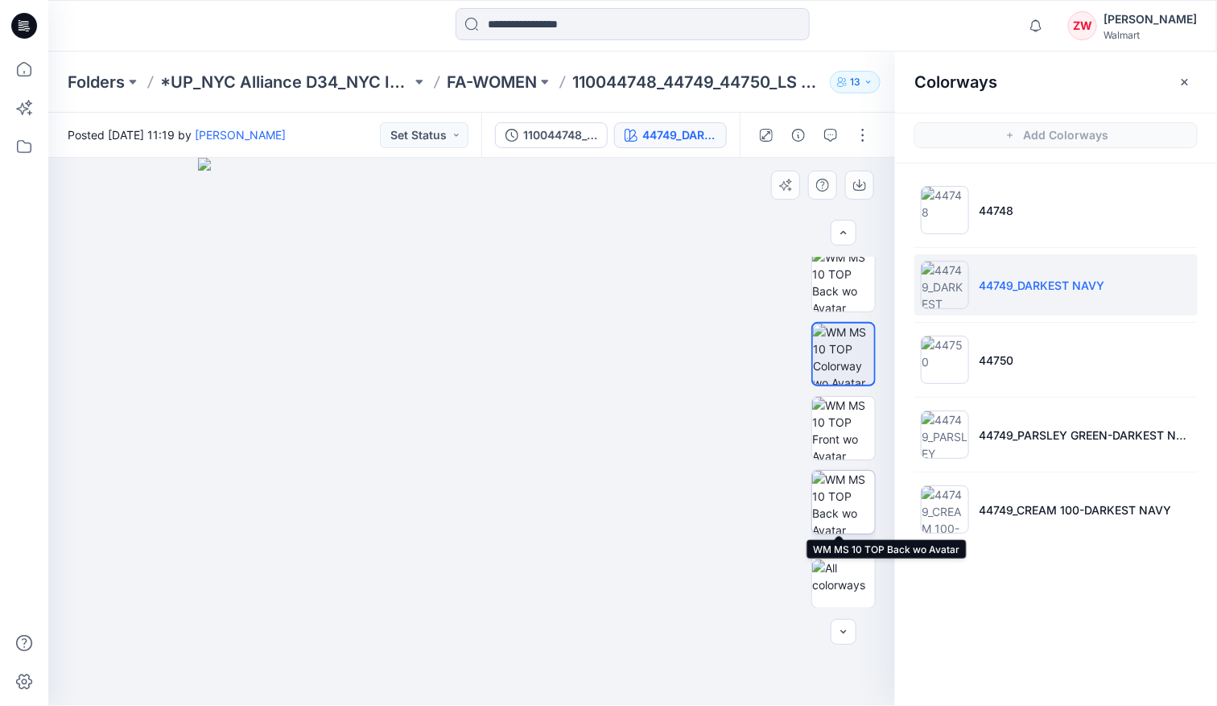
click at [840, 487] on img at bounding box center [843, 502] width 63 height 63
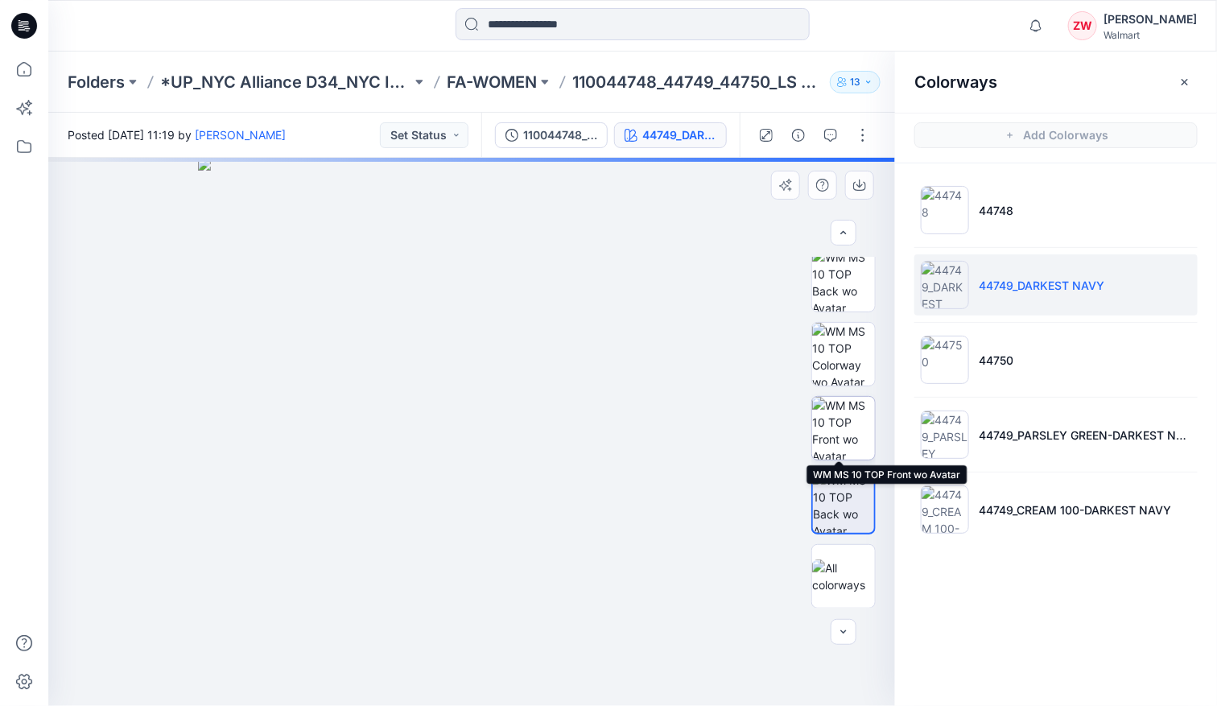
click at [822, 431] on img at bounding box center [843, 428] width 63 height 63
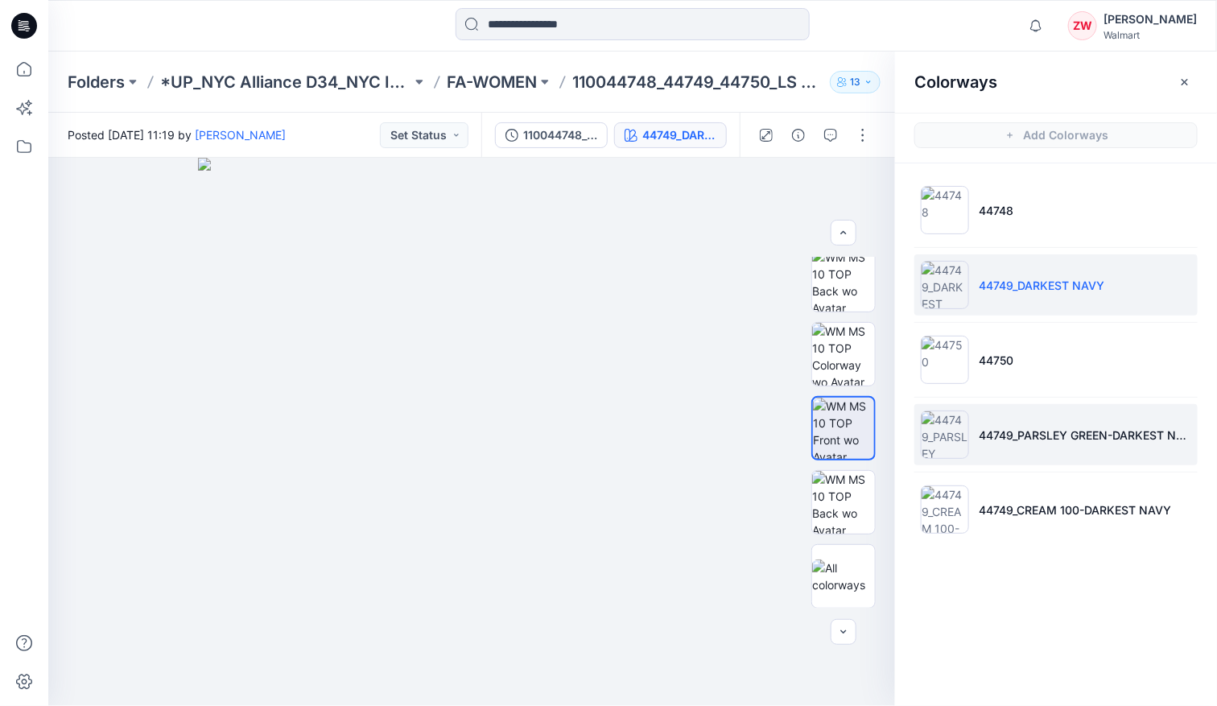
click at [1010, 452] on li "44749_PARSLEY GREEN-DARKEST NAVY" at bounding box center [1055, 434] width 283 height 61
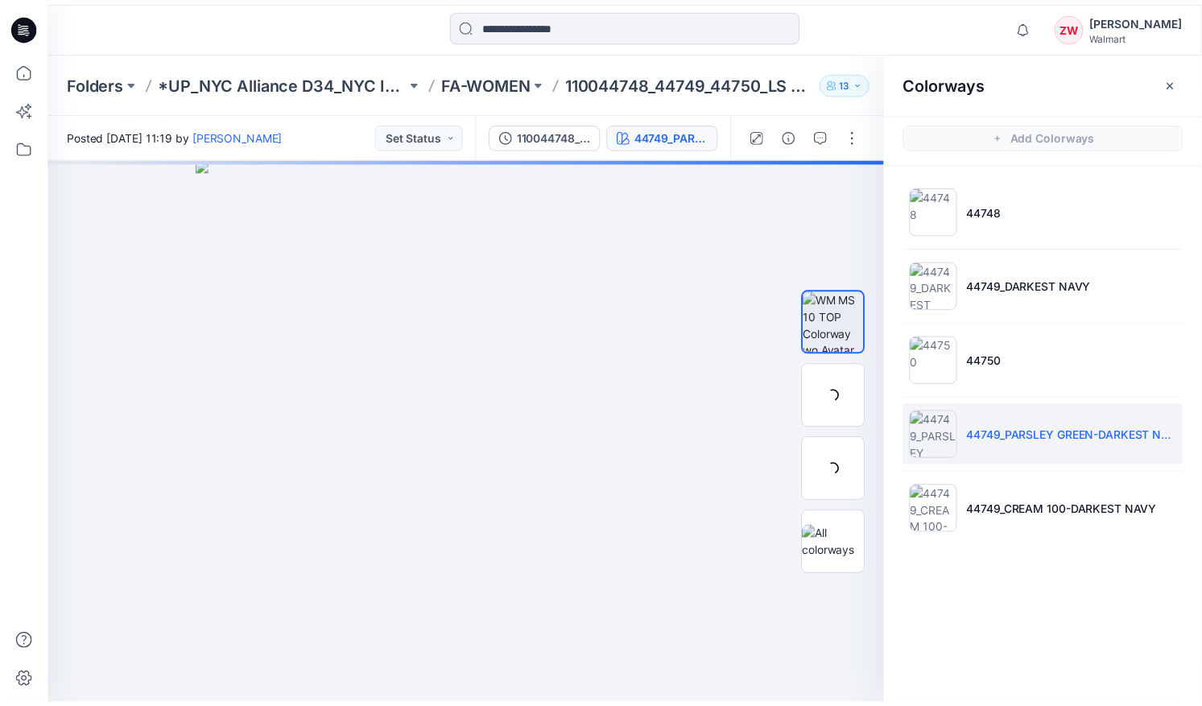
scroll to position [0, 0]
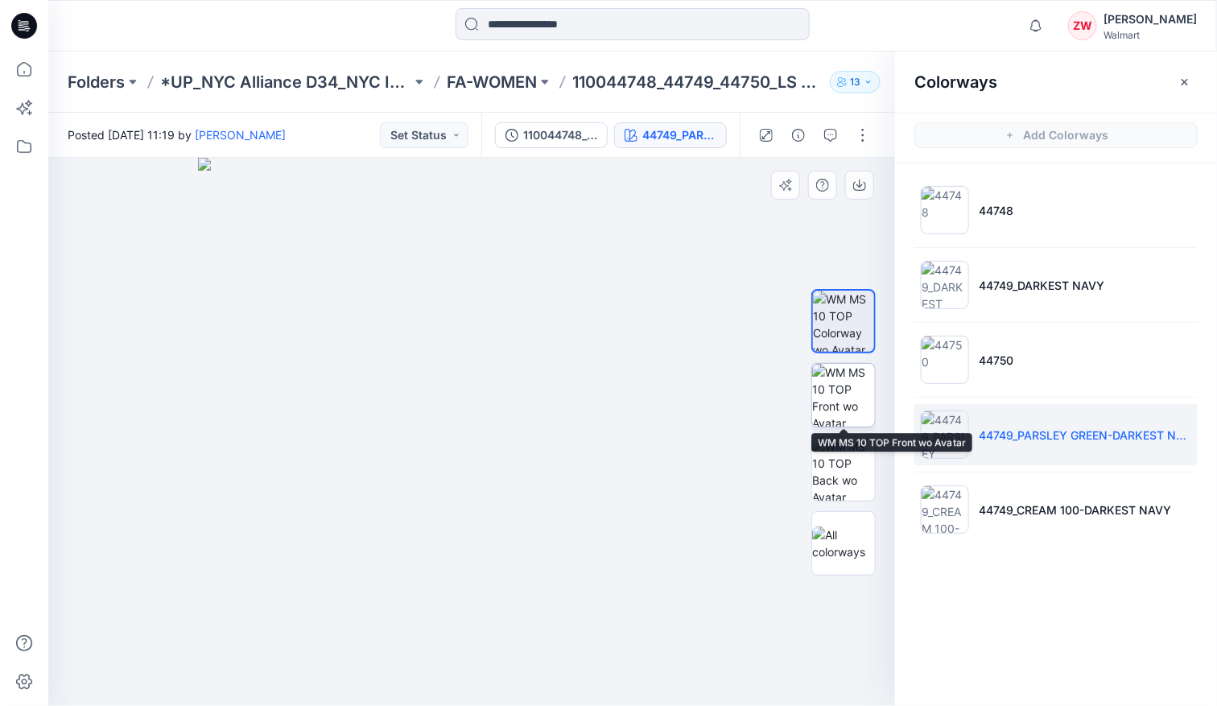
click at [841, 395] on img at bounding box center [843, 395] width 63 height 63
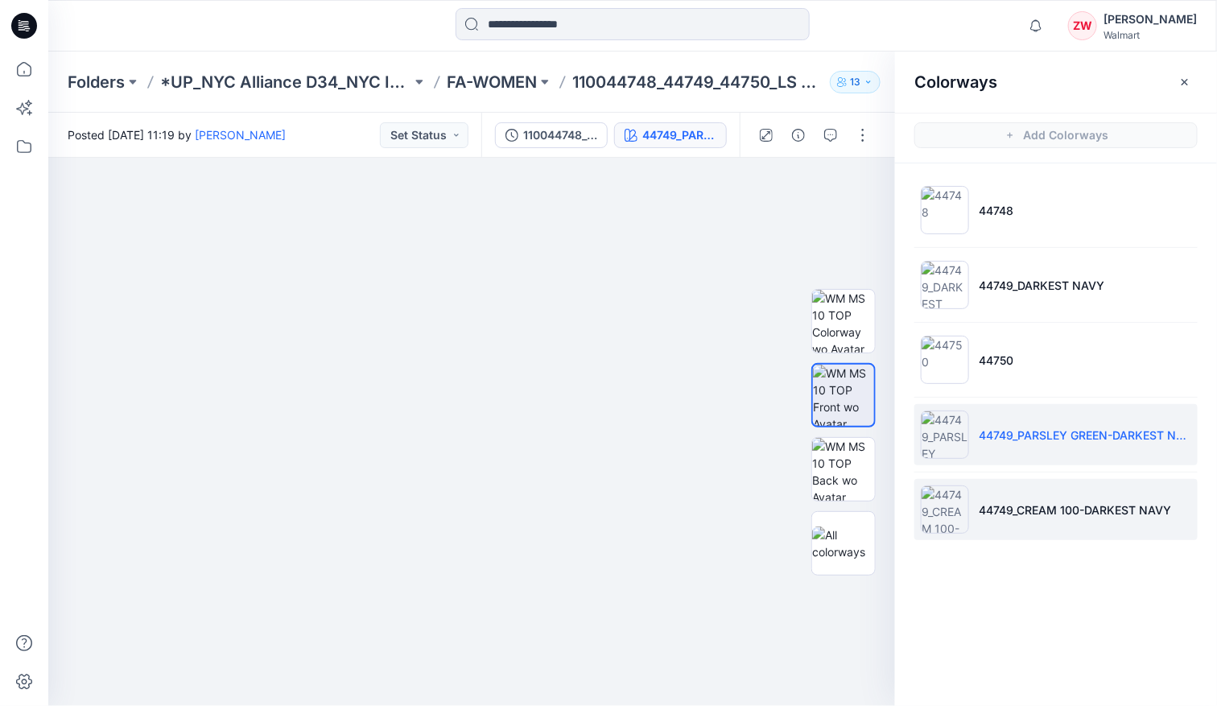
click at [1006, 508] on p "44749_CREAM 100-DARKEST NAVY" at bounding box center [1075, 510] width 192 height 17
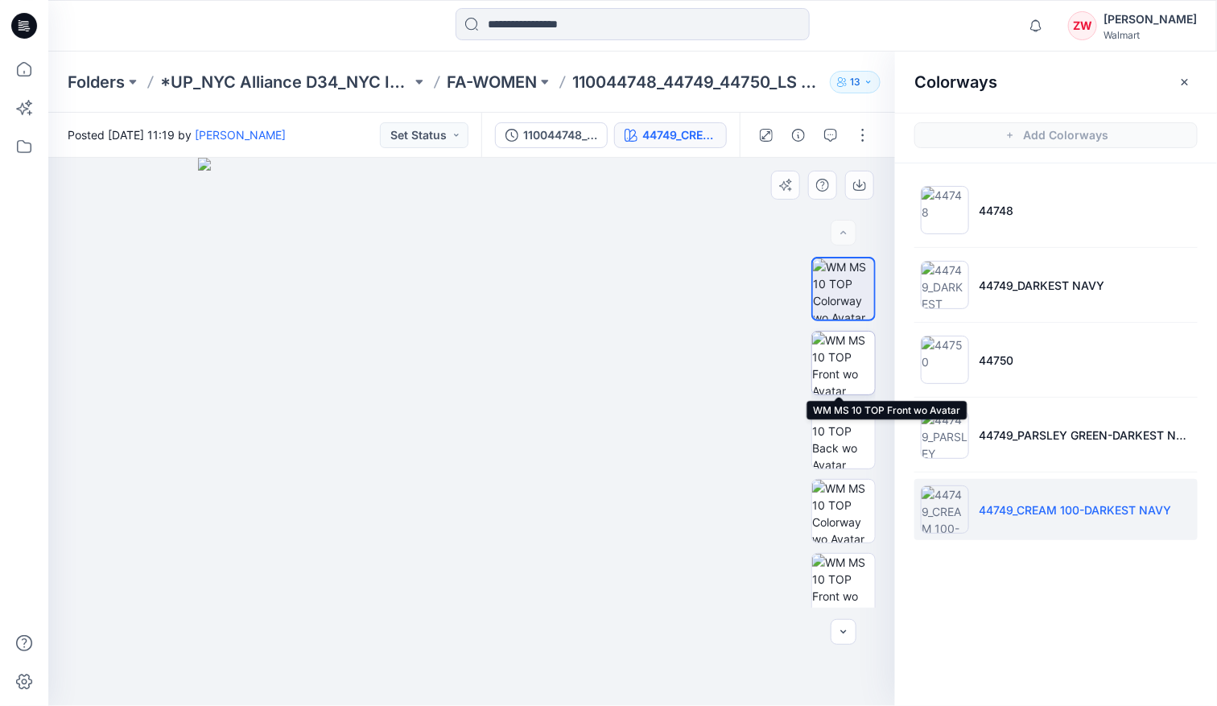
click at [844, 373] on img at bounding box center [843, 363] width 63 height 63
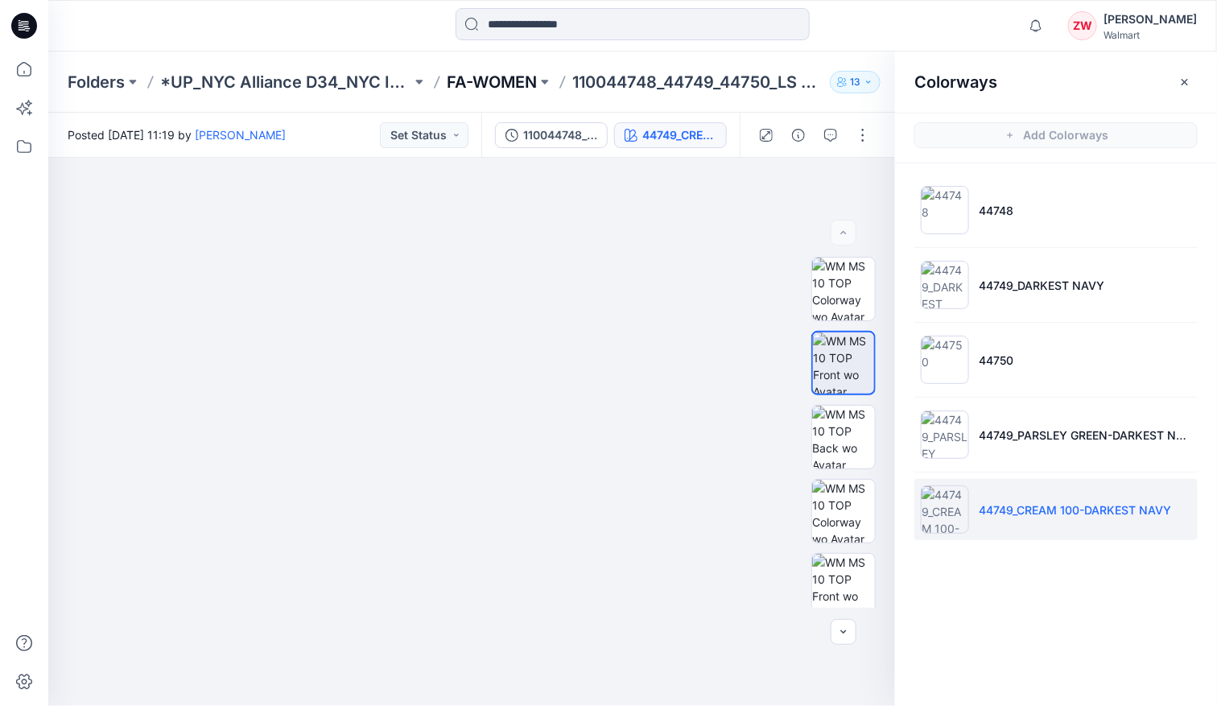
click at [515, 72] on p "FA-WOMEN" at bounding box center [492, 82] width 90 height 23
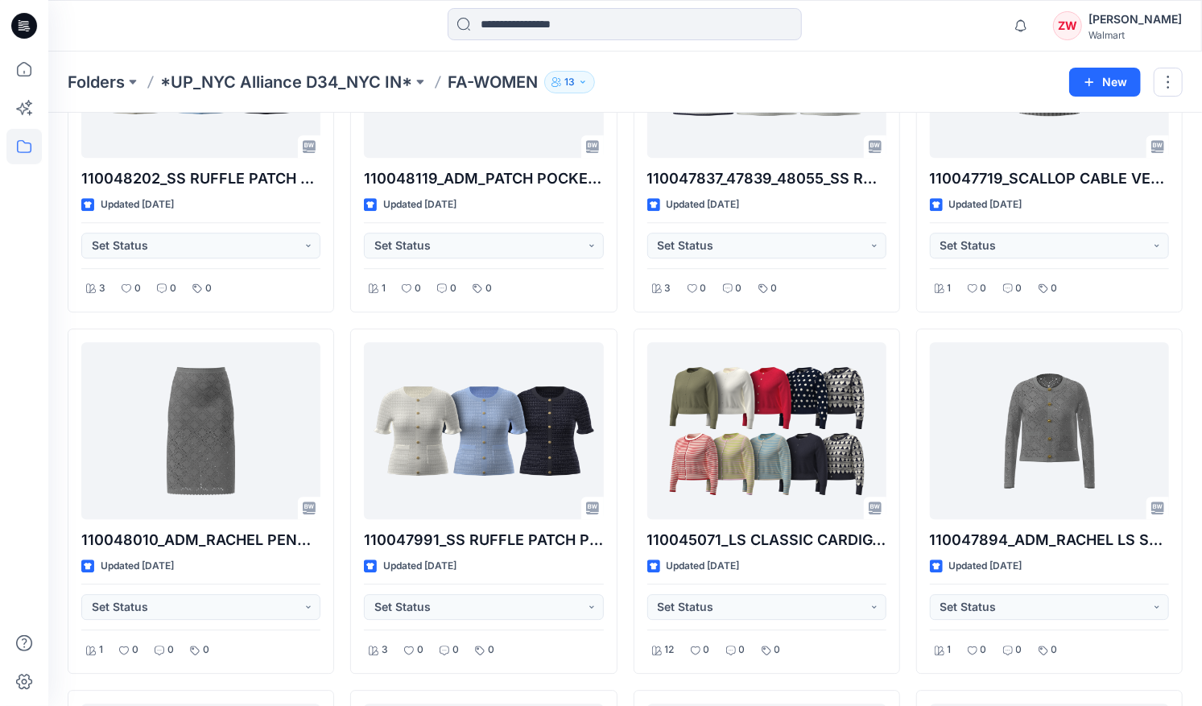
scroll to position [2415, 0]
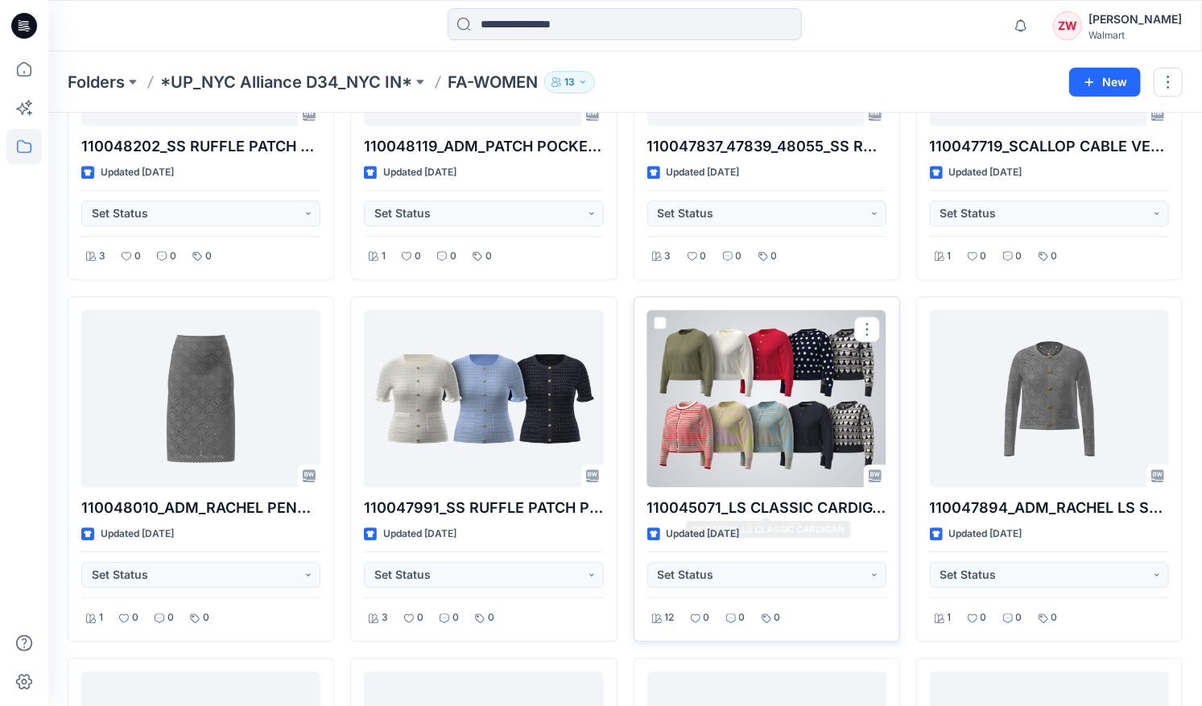
click at [725, 474] on div at bounding box center [766, 398] width 239 height 177
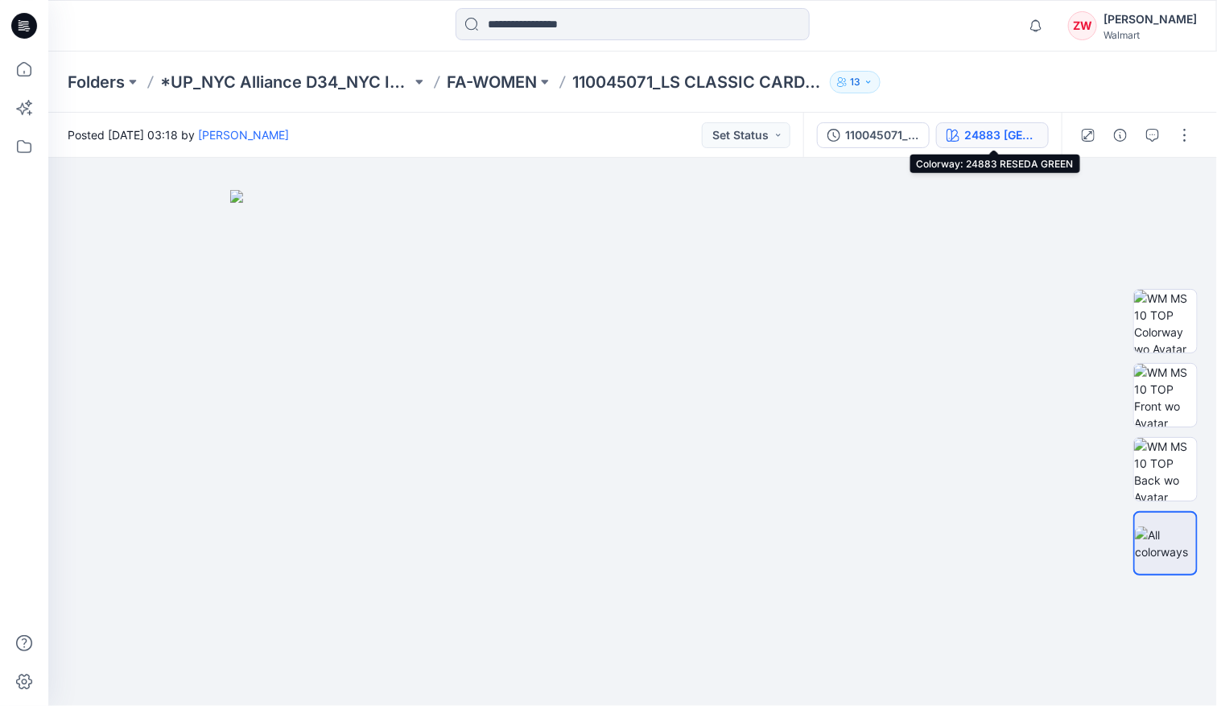
click at [1010, 131] on div "24883 [GEOGRAPHIC_DATA]" at bounding box center [1001, 135] width 74 height 18
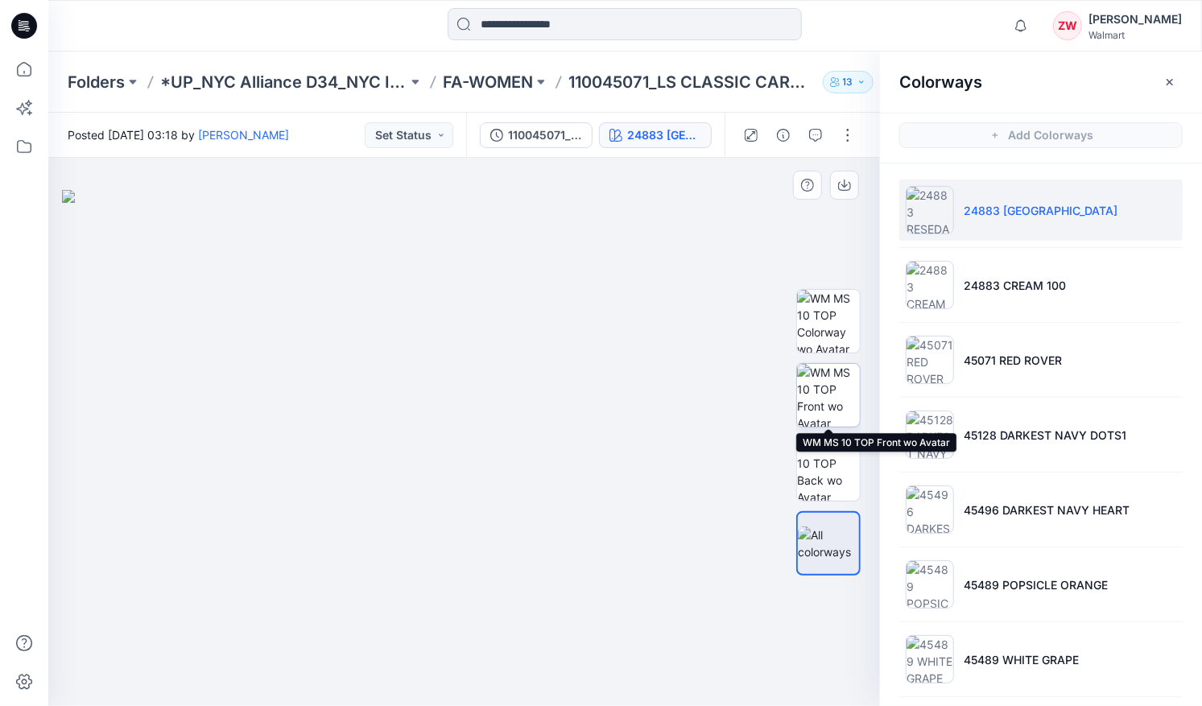
click at [837, 382] on img at bounding box center [828, 395] width 63 height 63
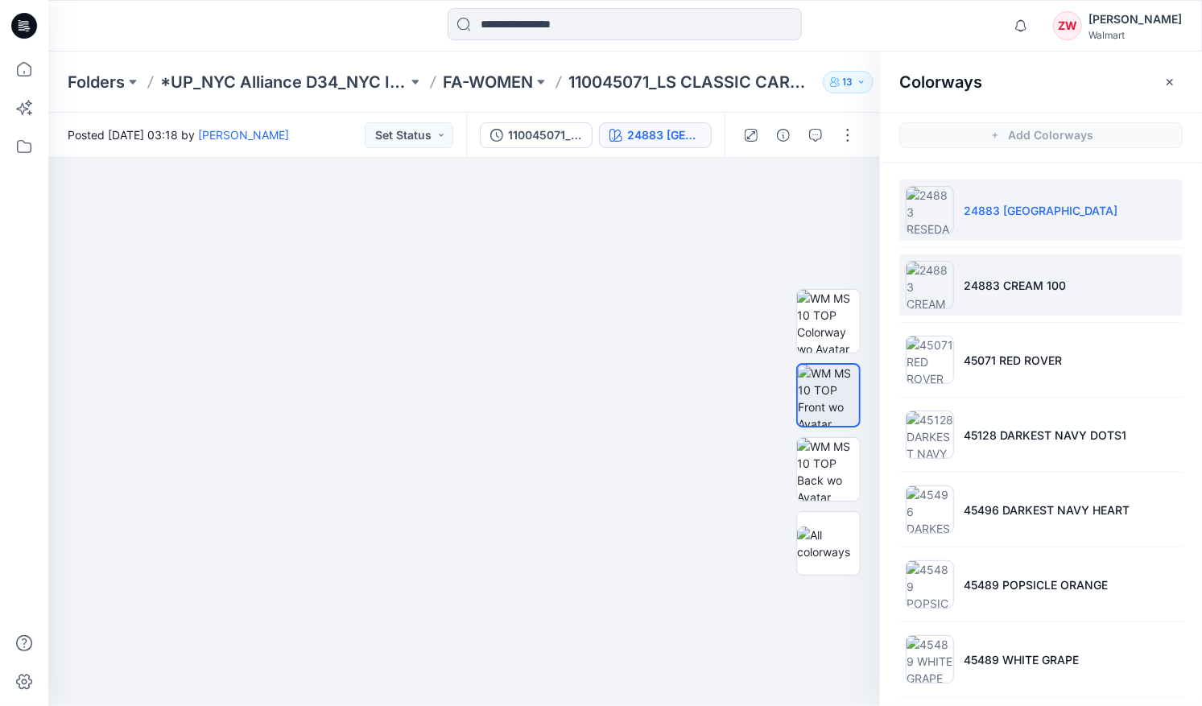
click at [974, 291] on p "24883 CREAM 100" at bounding box center [1015, 285] width 102 height 17
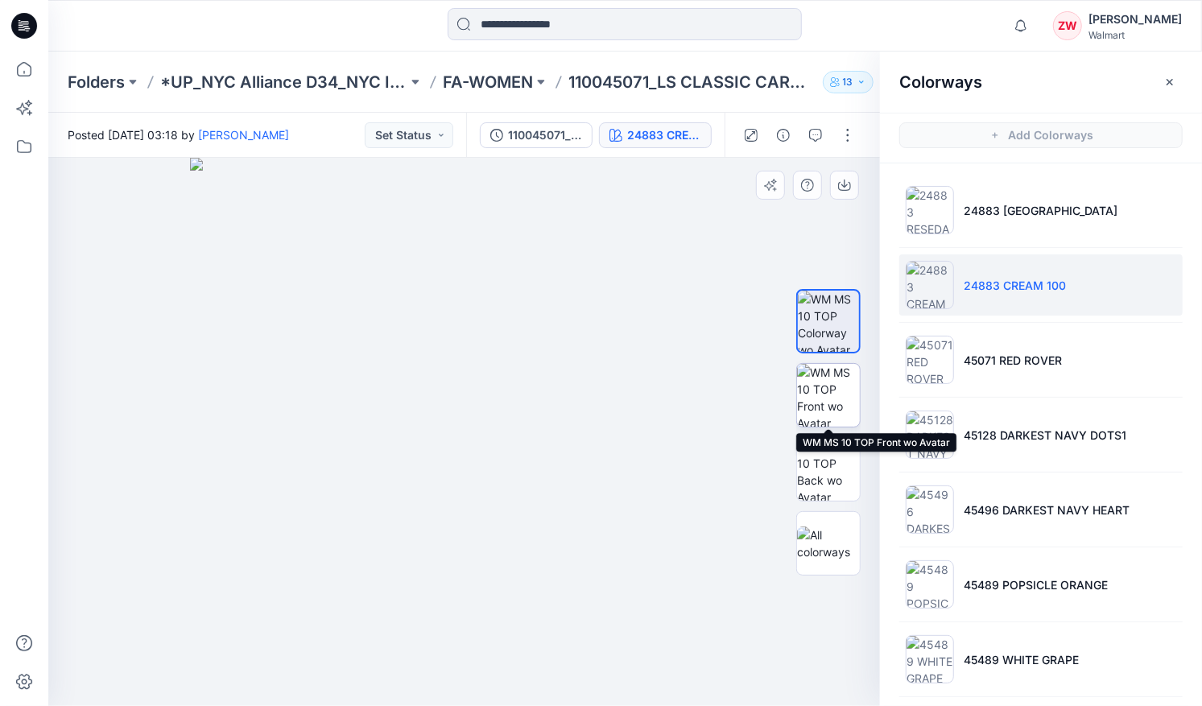
click at [803, 394] on img at bounding box center [828, 395] width 63 height 63
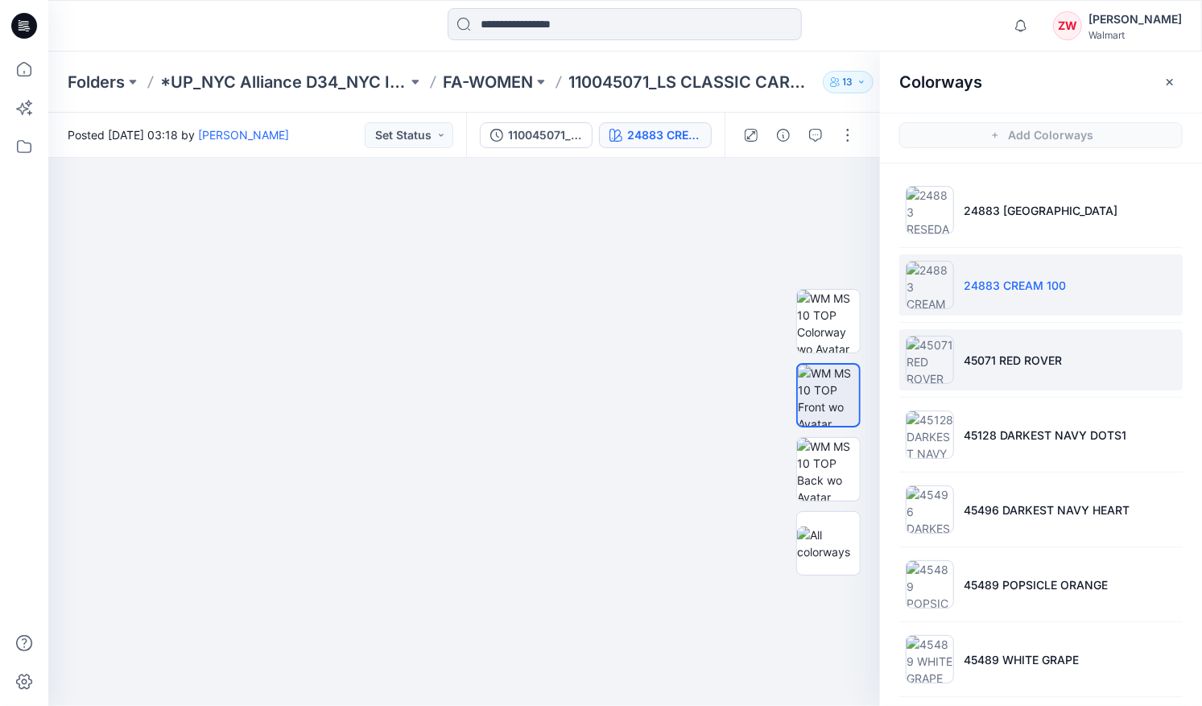
click at [1038, 372] on li "45071 RED ROVER" at bounding box center [1040, 359] width 283 height 61
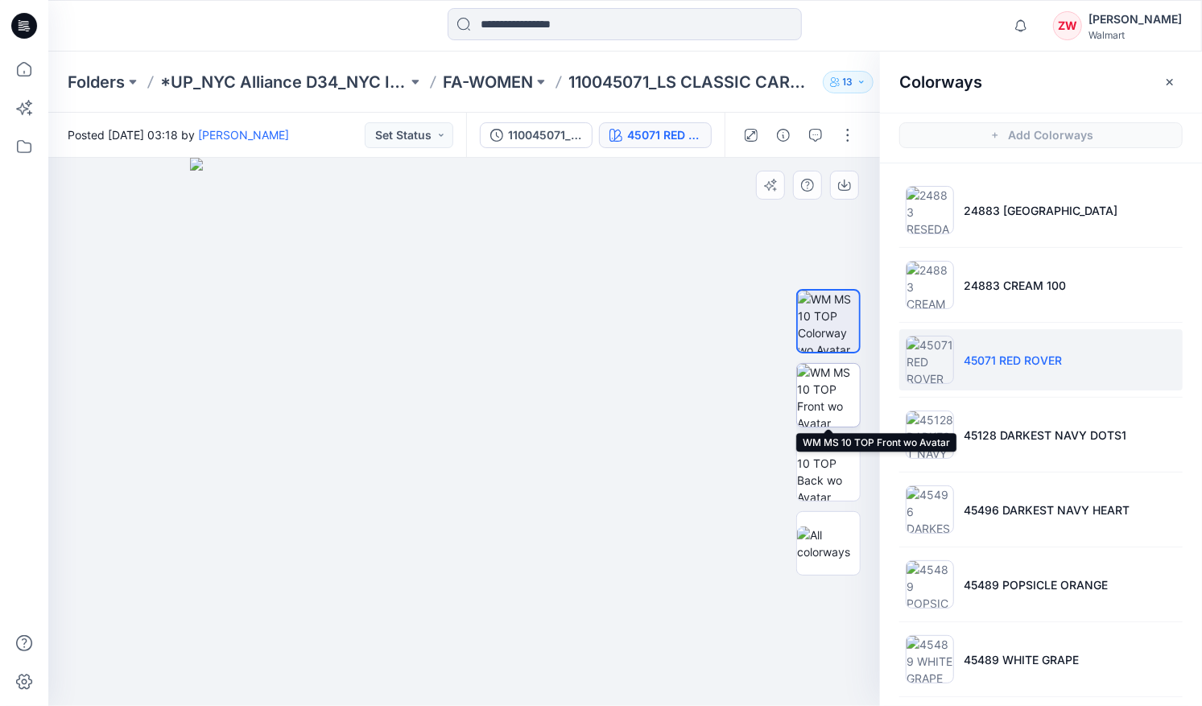
click at [845, 396] on img at bounding box center [828, 395] width 63 height 63
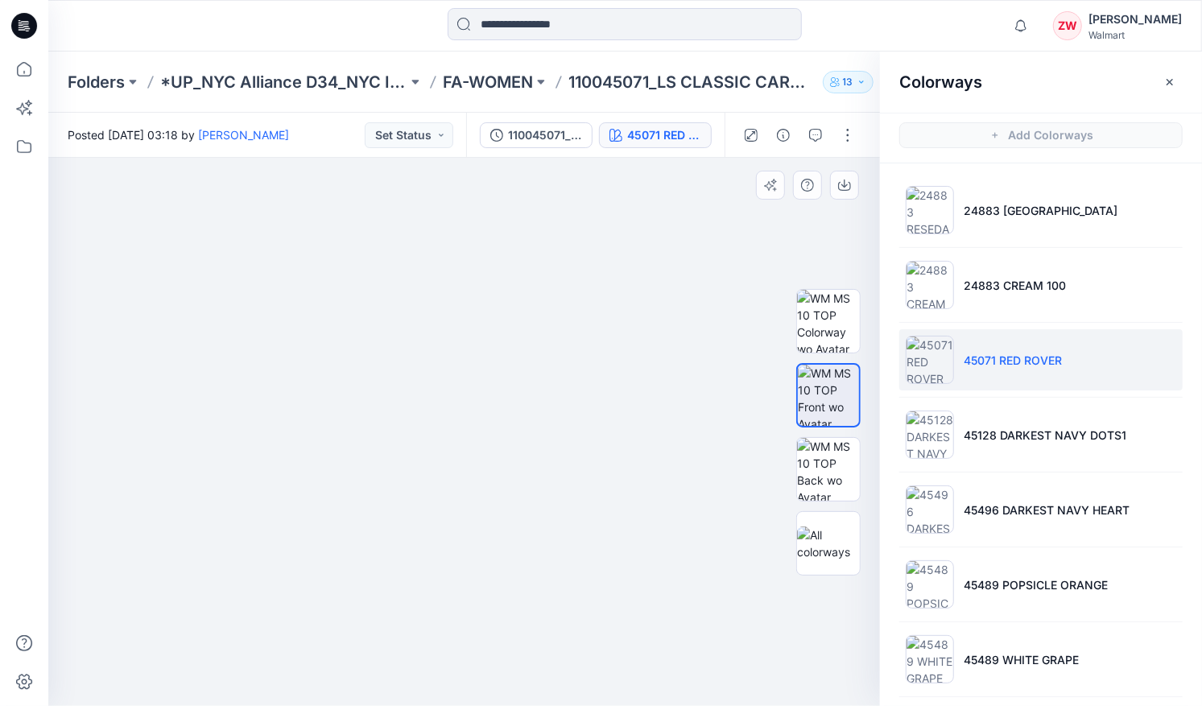
drag, startPoint x: 491, startPoint y: 285, endPoint x: 489, endPoint y: 357, distance: 72.5
click at [489, 357] on img at bounding box center [464, 403] width 805 height 604
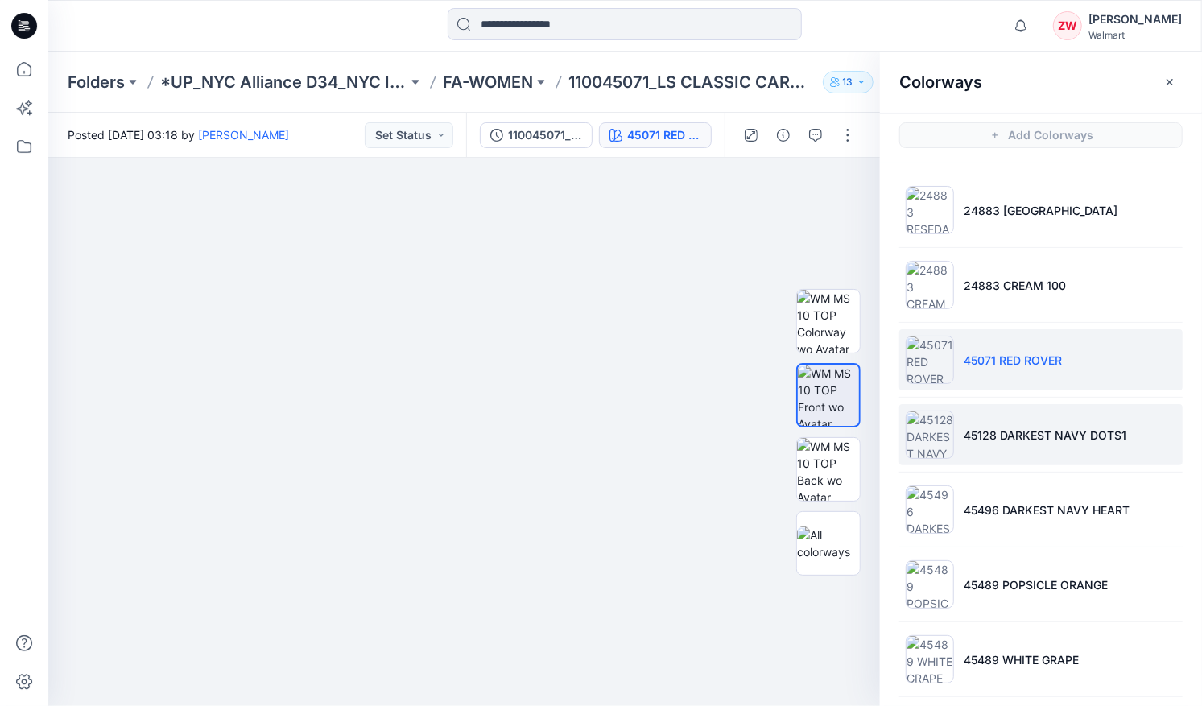
click at [1041, 432] on p "45128 DARKEST NAVY DOTS1" at bounding box center [1045, 435] width 163 height 17
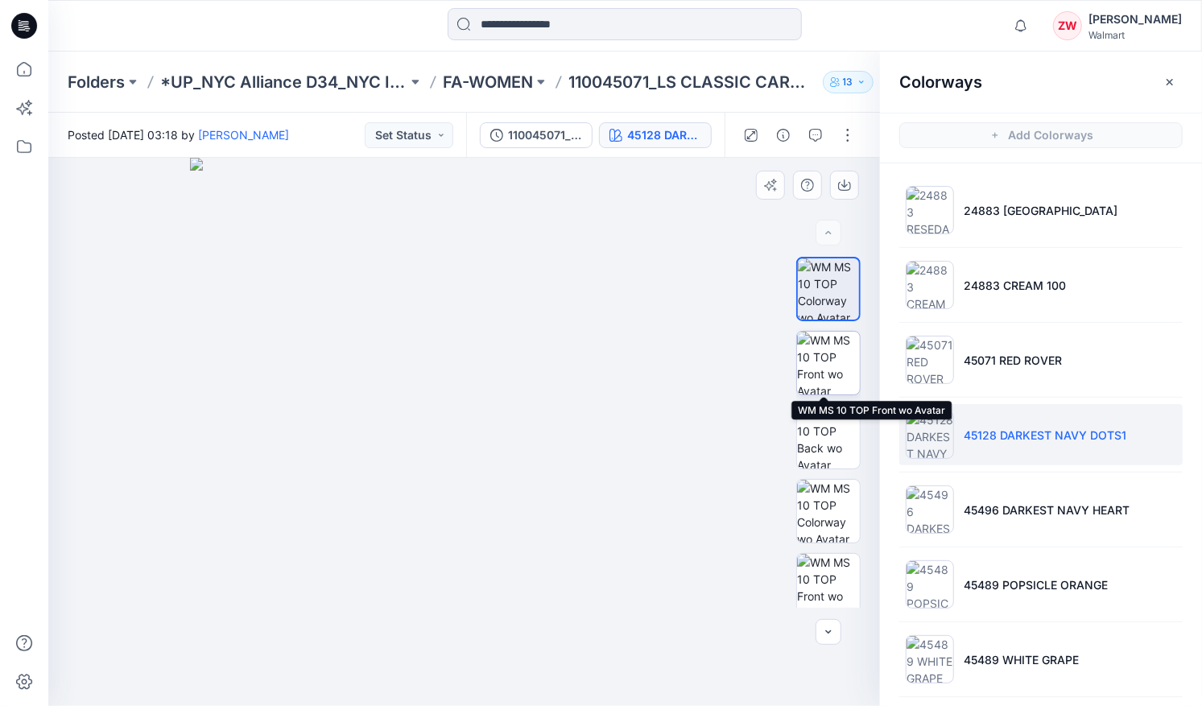
click at [832, 361] on img at bounding box center [828, 363] width 63 height 63
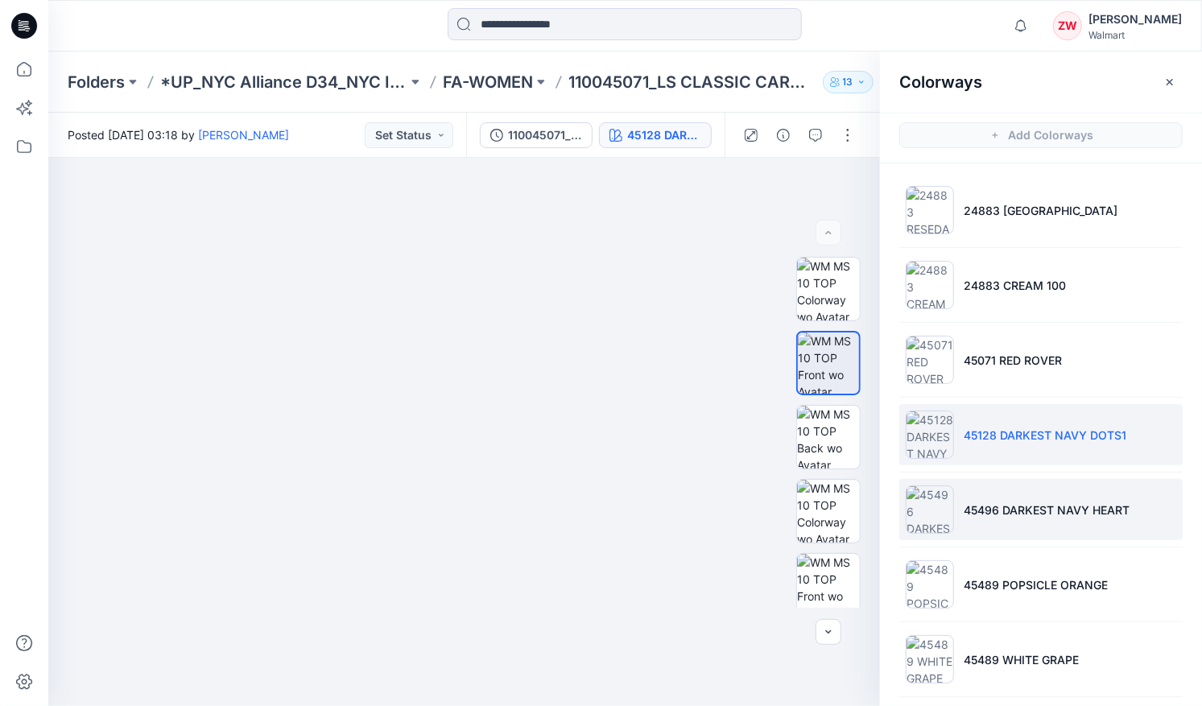
click at [1079, 510] on p "45496 DARKEST NAVY HEART" at bounding box center [1047, 510] width 166 height 17
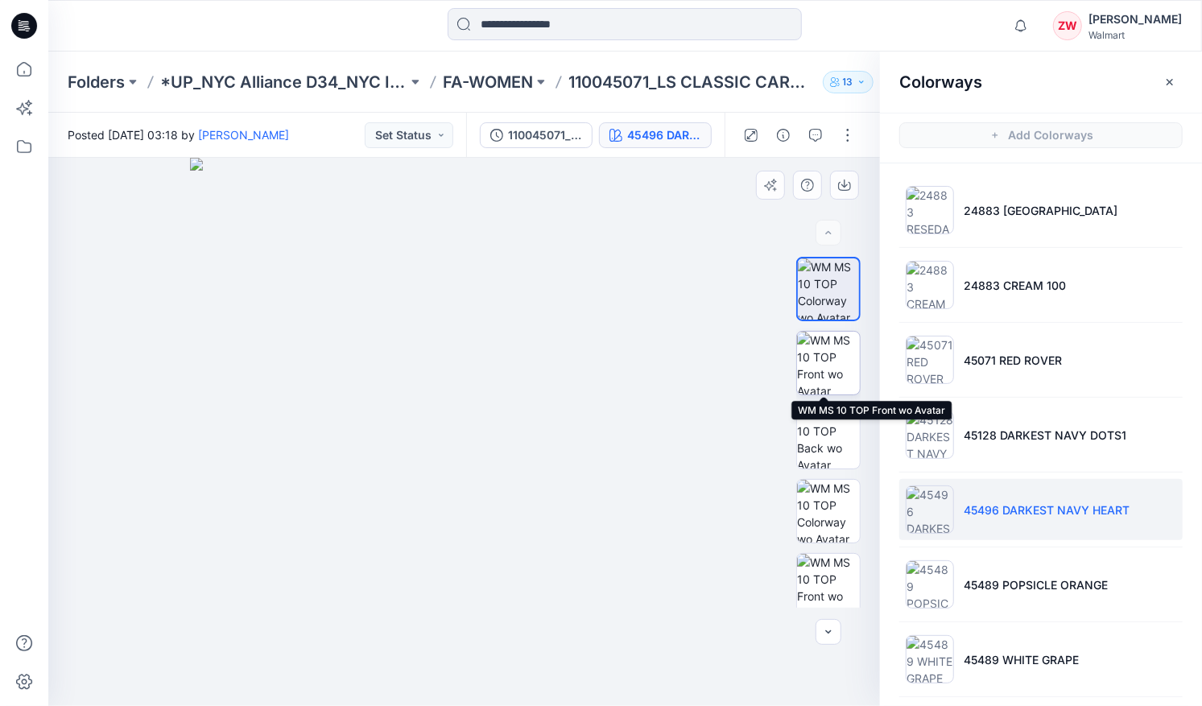
click at [817, 363] on img at bounding box center [828, 363] width 63 height 63
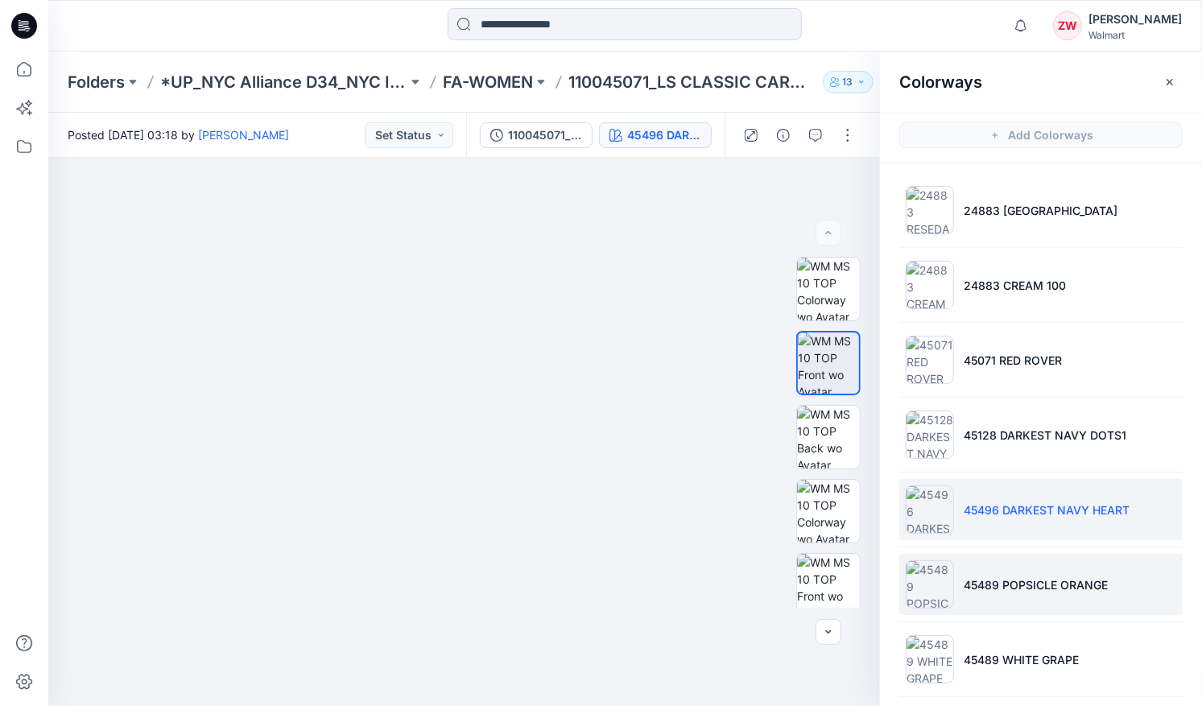
click at [1023, 596] on li "45489 POPSICLE ORANGE" at bounding box center [1040, 584] width 283 height 61
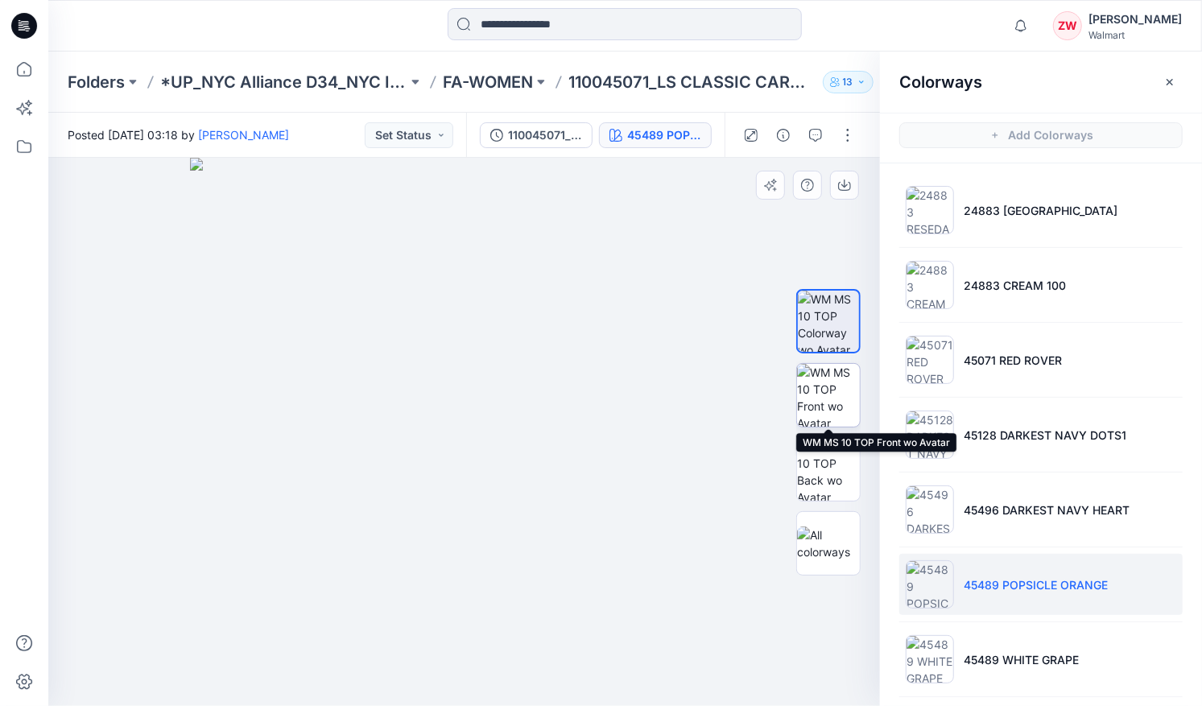
click at [832, 392] on img at bounding box center [828, 395] width 63 height 63
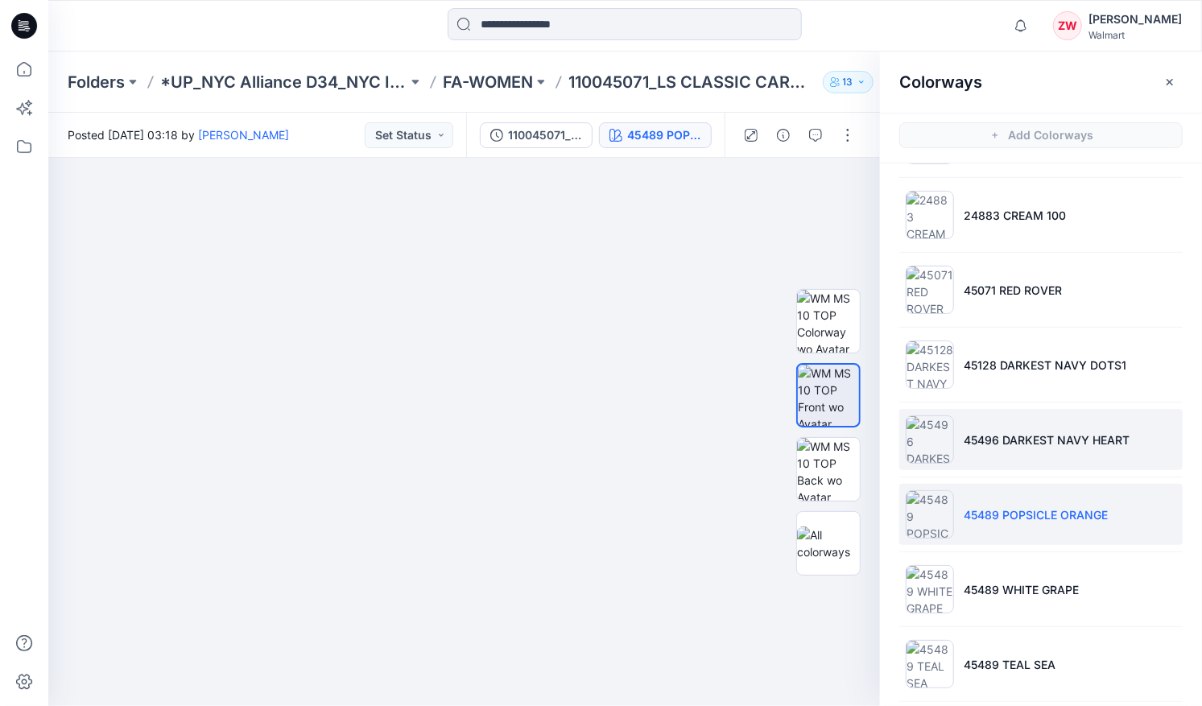
scroll to position [100, 0]
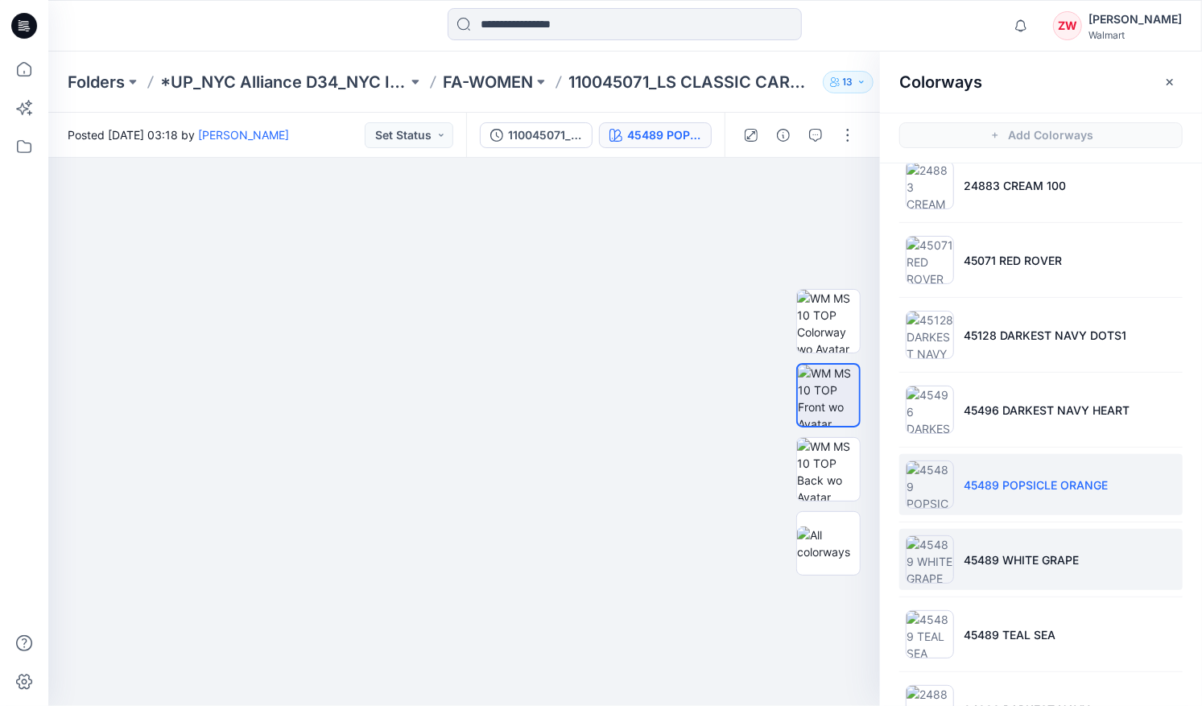
click at [1011, 545] on li "45489 WHITE GRAPE" at bounding box center [1040, 559] width 283 height 61
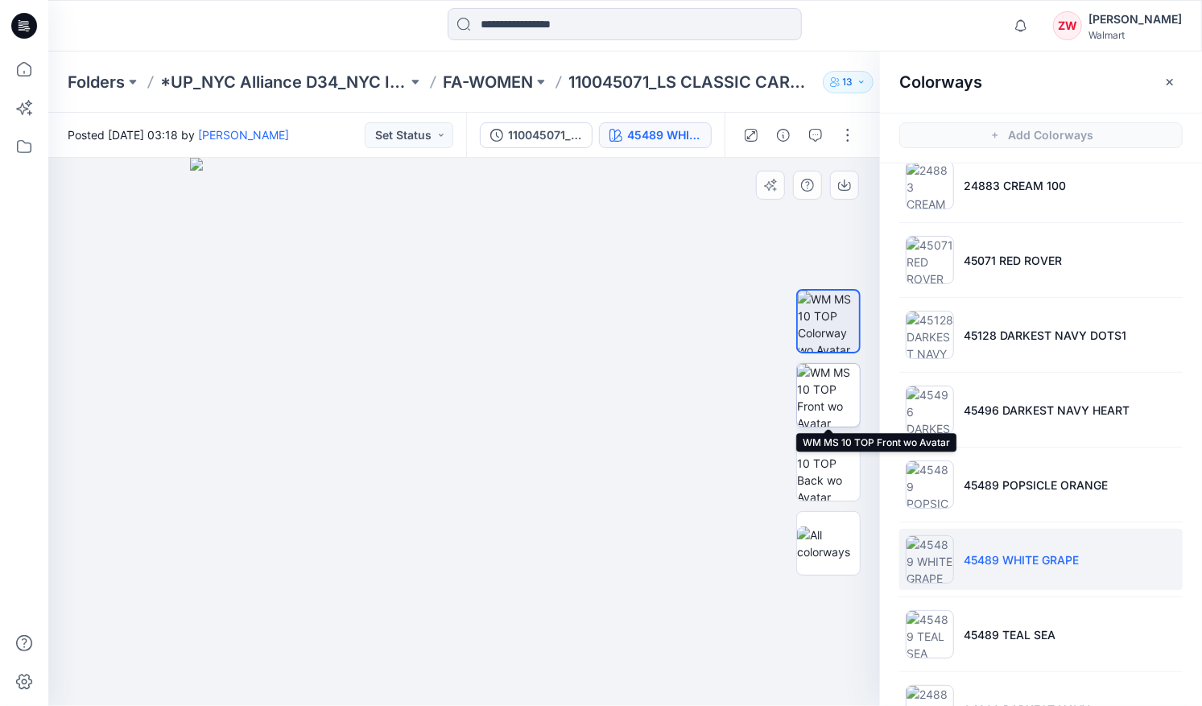
click at [848, 396] on img at bounding box center [828, 395] width 63 height 63
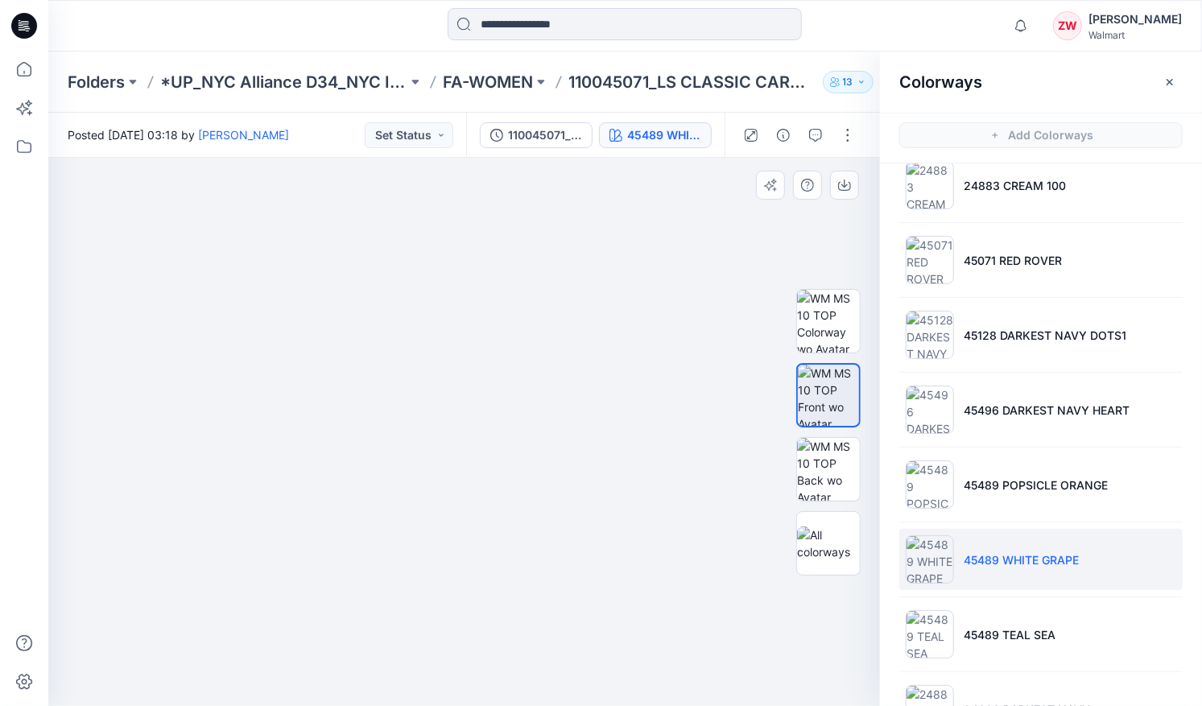
drag, startPoint x: 427, startPoint y: 265, endPoint x: 422, endPoint y: 343, distance: 78.3
click at [422, 343] on img at bounding box center [464, 406] width 805 height 598
drag, startPoint x: 440, startPoint y: 355, endPoint x: 446, endPoint y: 307, distance: 48.7
click at [446, 307] on img at bounding box center [464, 379] width 805 height 651
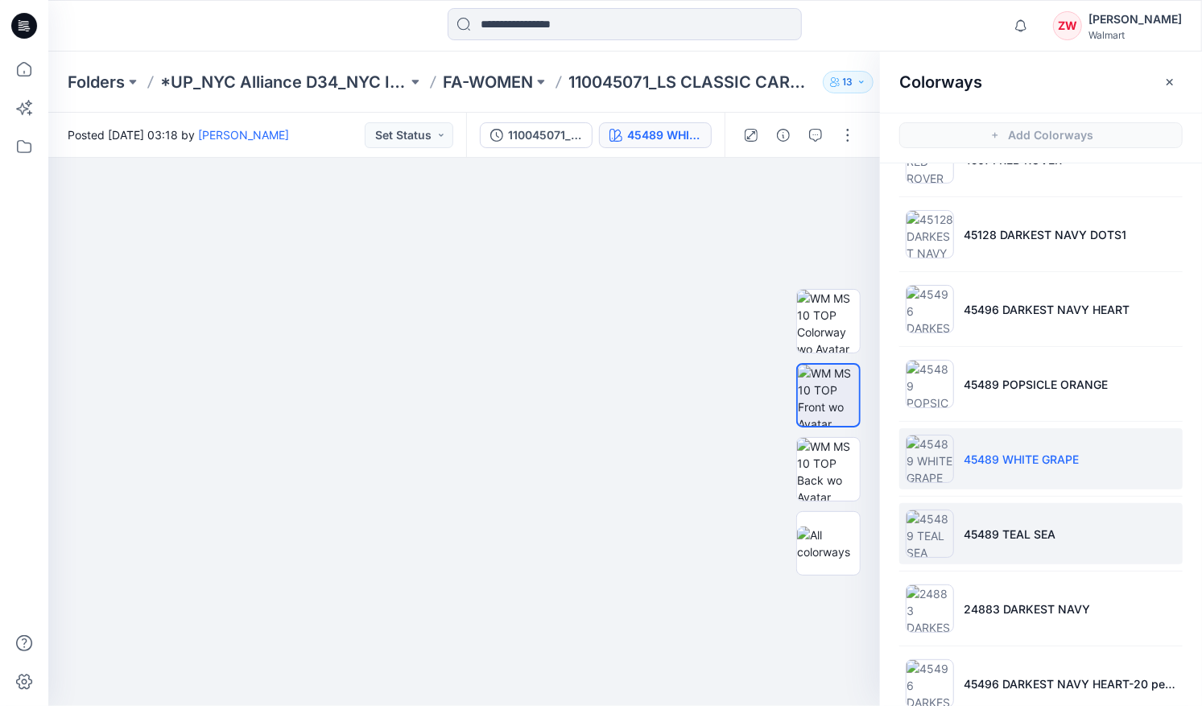
click at [1023, 534] on p "45489 TEAL SEA" at bounding box center [1010, 534] width 92 height 17
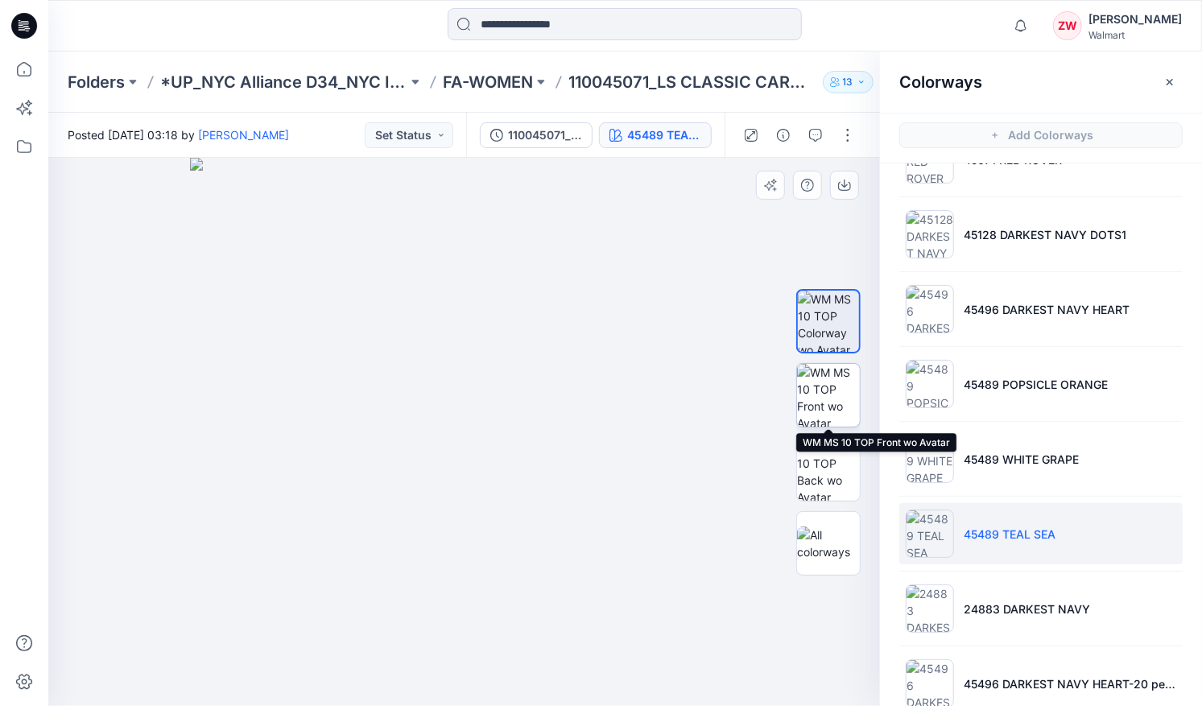
click at [824, 393] on img at bounding box center [828, 395] width 63 height 63
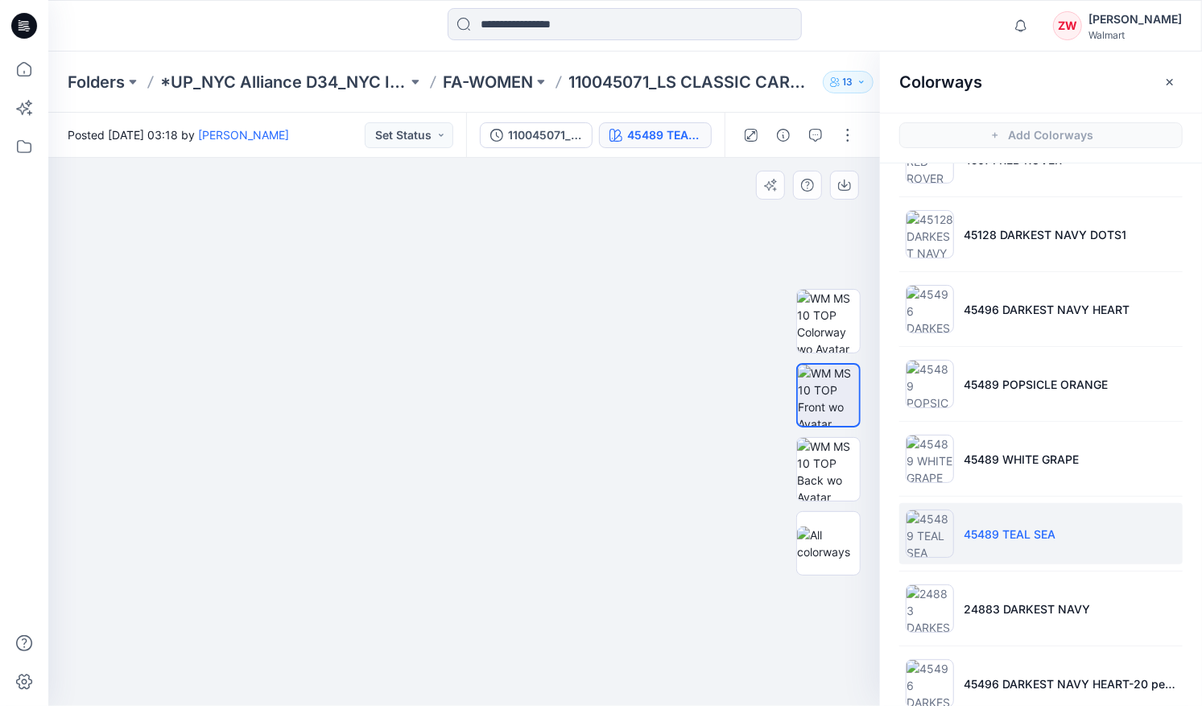
drag, startPoint x: 476, startPoint y: 368, endPoint x: 479, endPoint y: 385, distance: 17.2
click at [479, 385] on img at bounding box center [464, 386] width 805 height 637
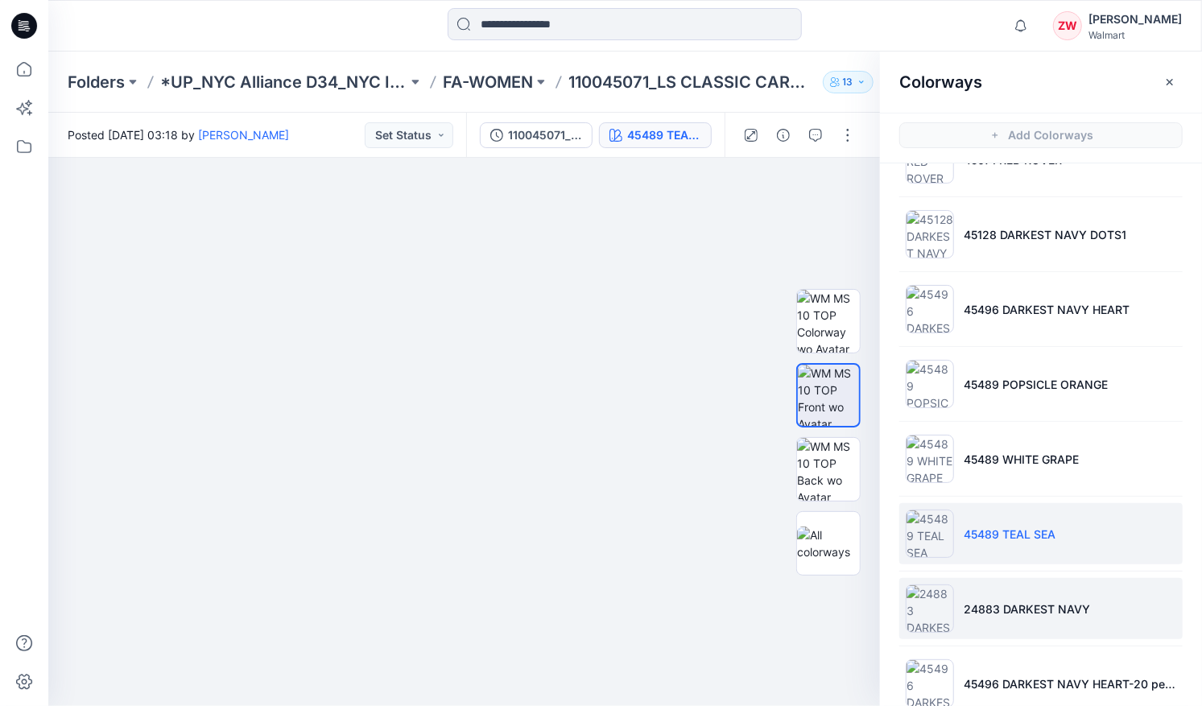
click at [1063, 595] on li "24883 DARKEST NAVY" at bounding box center [1040, 608] width 283 height 61
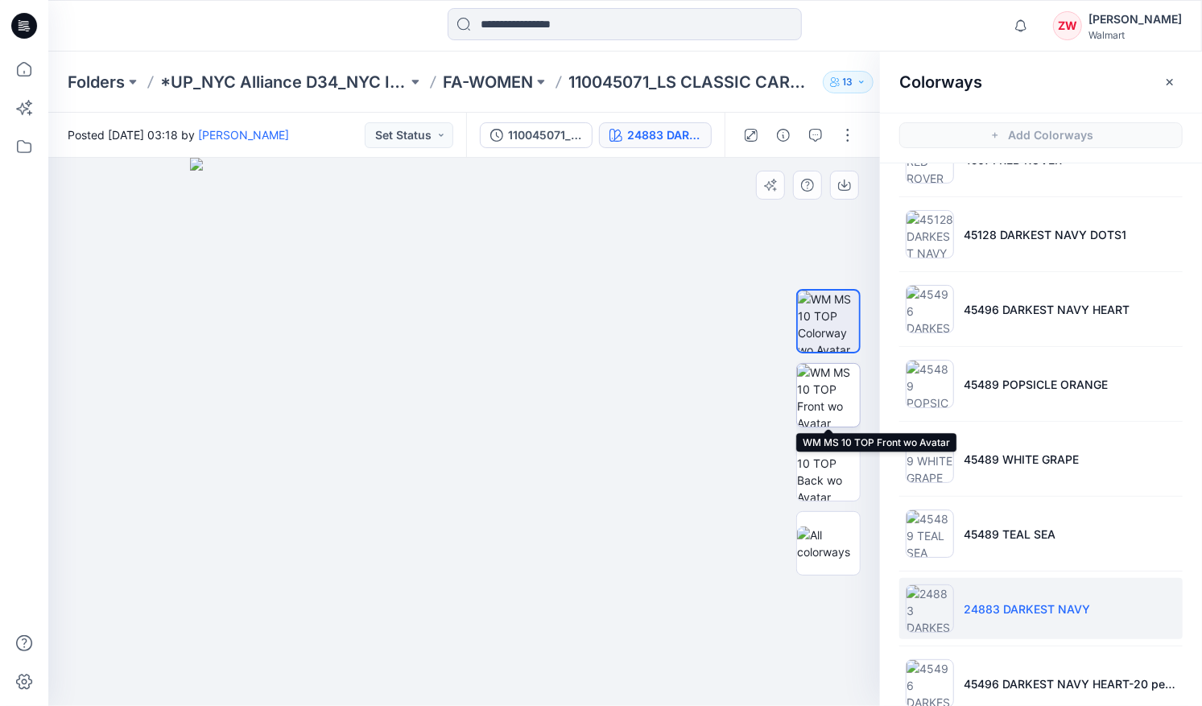
click at [851, 388] on img at bounding box center [828, 395] width 63 height 63
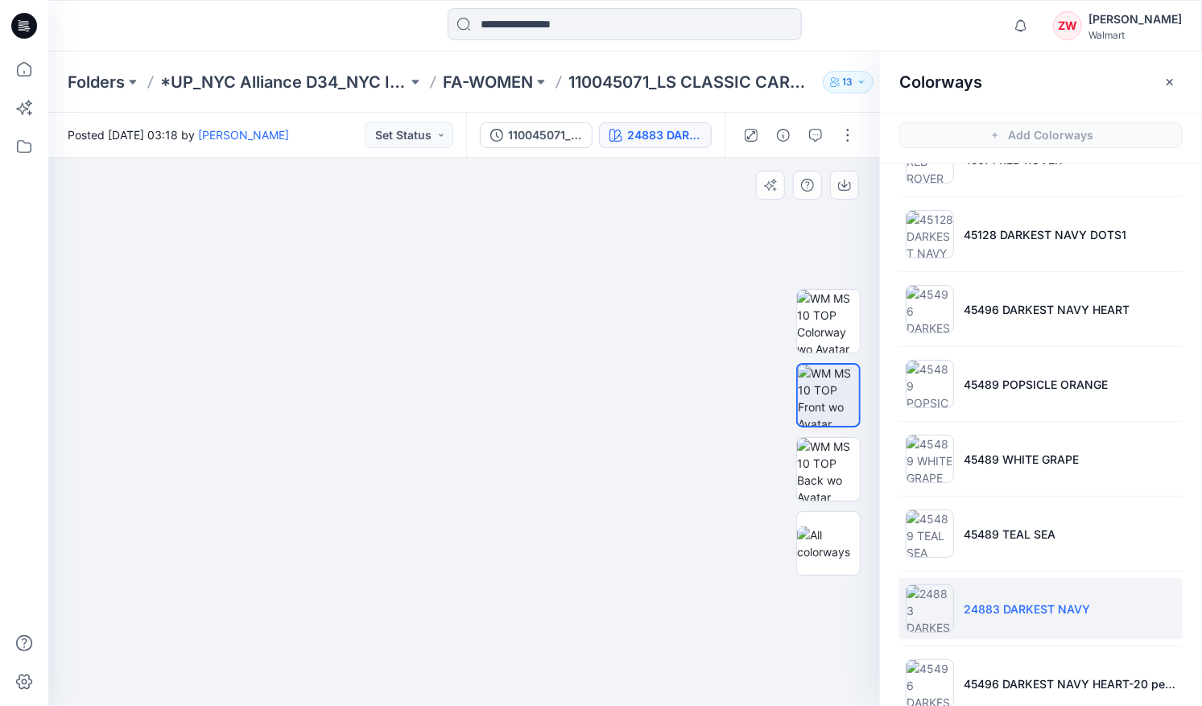
drag, startPoint x: 492, startPoint y: 380, endPoint x: 526, endPoint y: 404, distance: 41.5
click at [526, 404] on img at bounding box center [464, 379] width 805 height 652
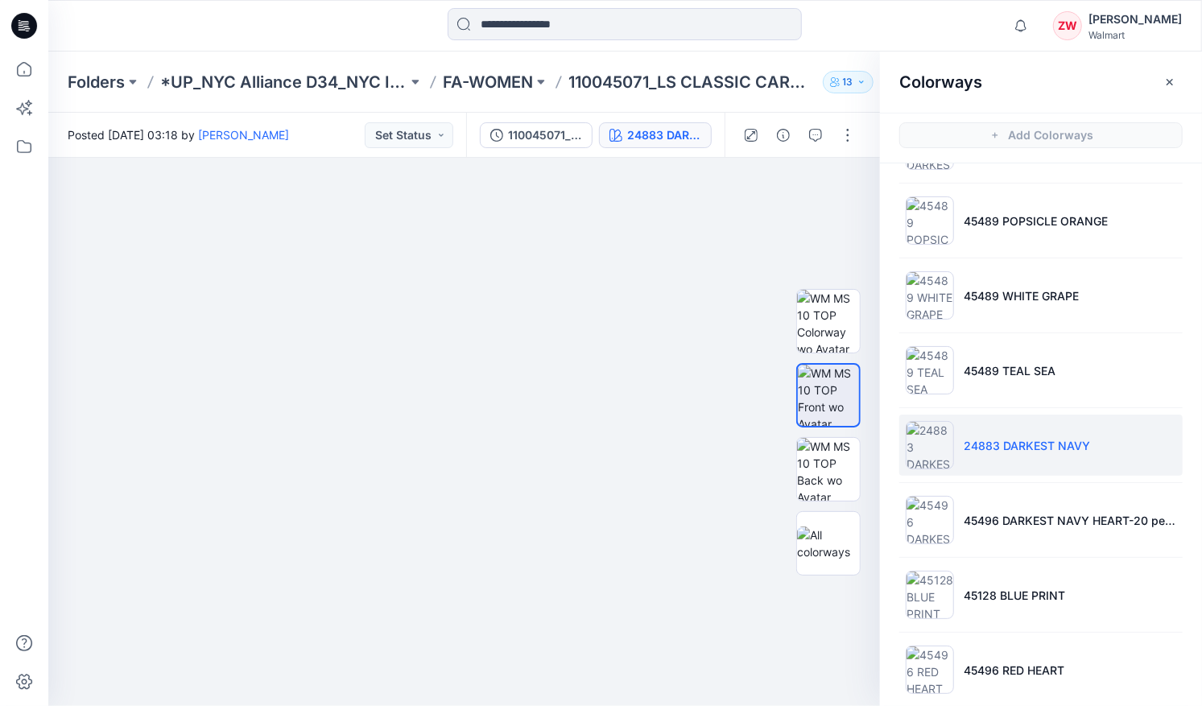
scroll to position [380, 0]
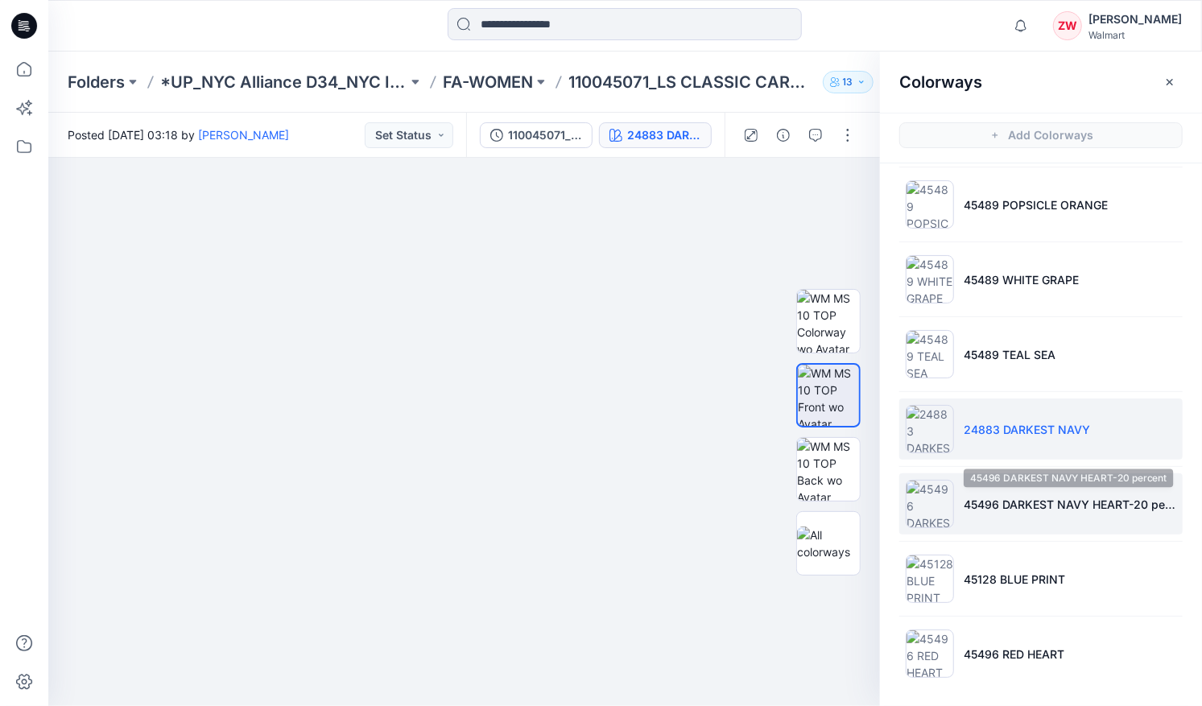
click at [993, 503] on p "45496 DARKEST NAVY HEART-20 percent" at bounding box center [1070, 504] width 213 height 17
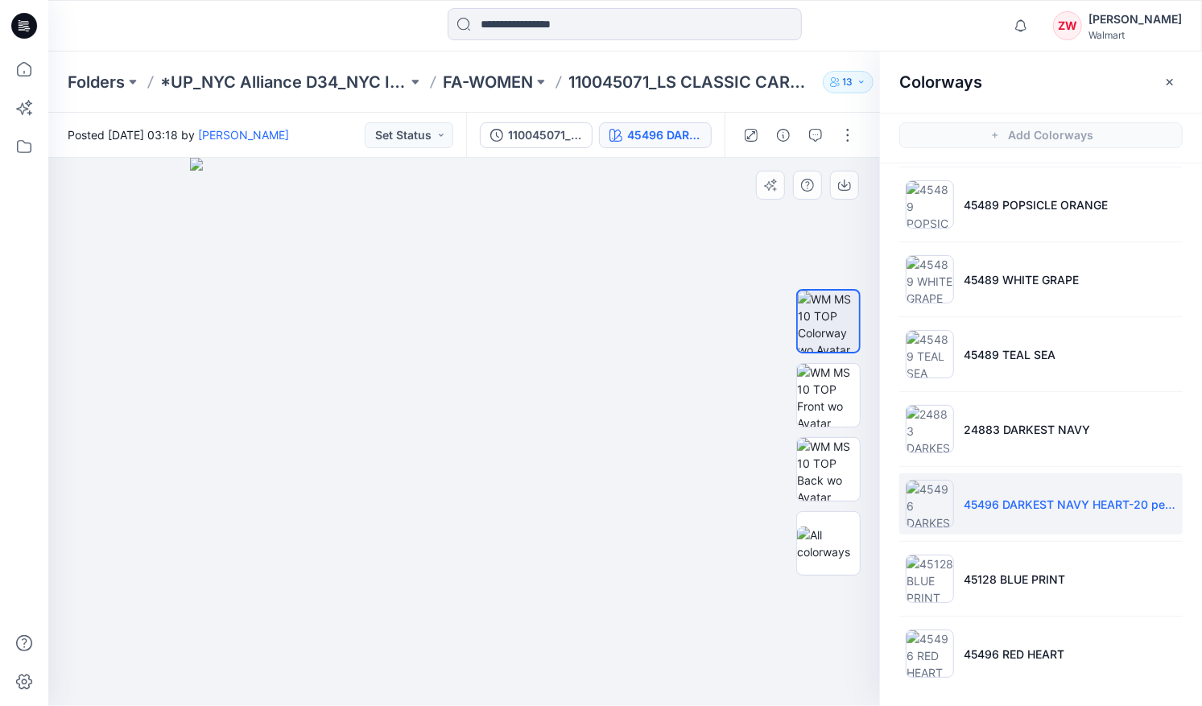
click at [863, 398] on div at bounding box center [828, 432] width 103 height 351
click at [843, 393] on img at bounding box center [828, 395] width 63 height 63
drag, startPoint x: 494, startPoint y: 394, endPoint x: 496, endPoint y: 448, distance: 54.0
click at [496, 448] on img at bounding box center [464, 392] width 805 height 625
drag, startPoint x: 496, startPoint y: 448, endPoint x: 506, endPoint y: 413, distance: 35.9
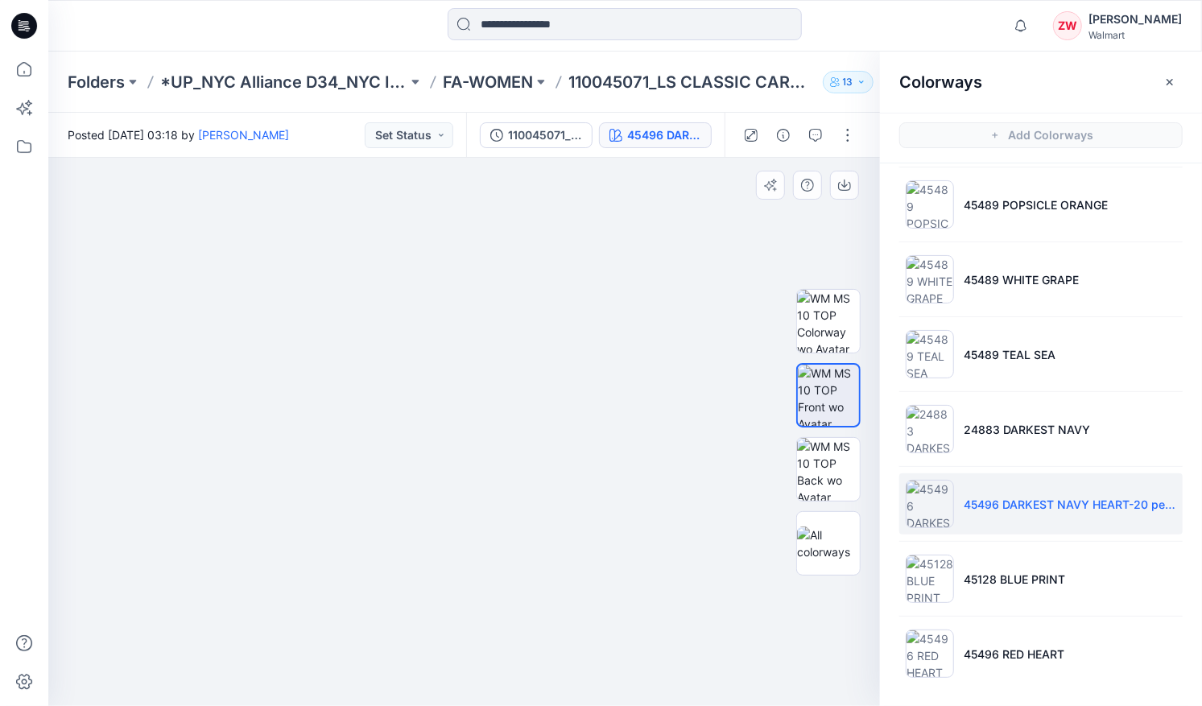
click at [506, 413] on img at bounding box center [464, 377] width 805 height 656
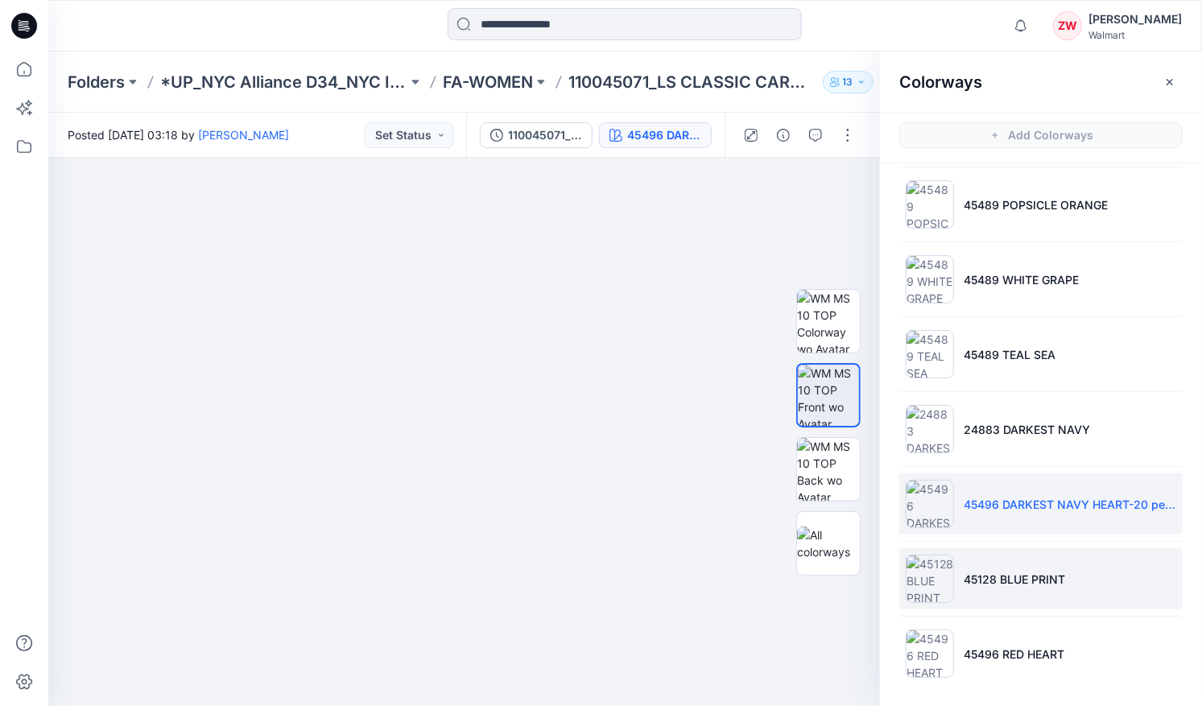
click at [1001, 565] on li "45128 BLUE PRINT" at bounding box center [1040, 578] width 283 height 61
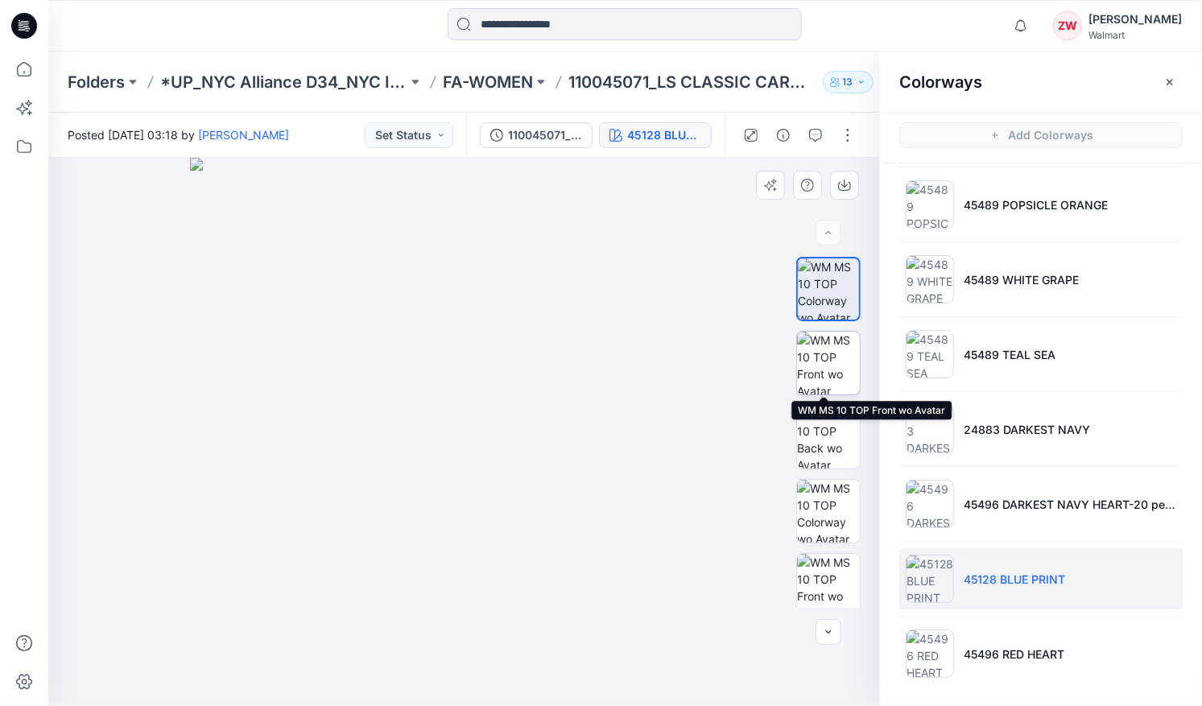
click at [832, 369] on img at bounding box center [828, 363] width 63 height 63
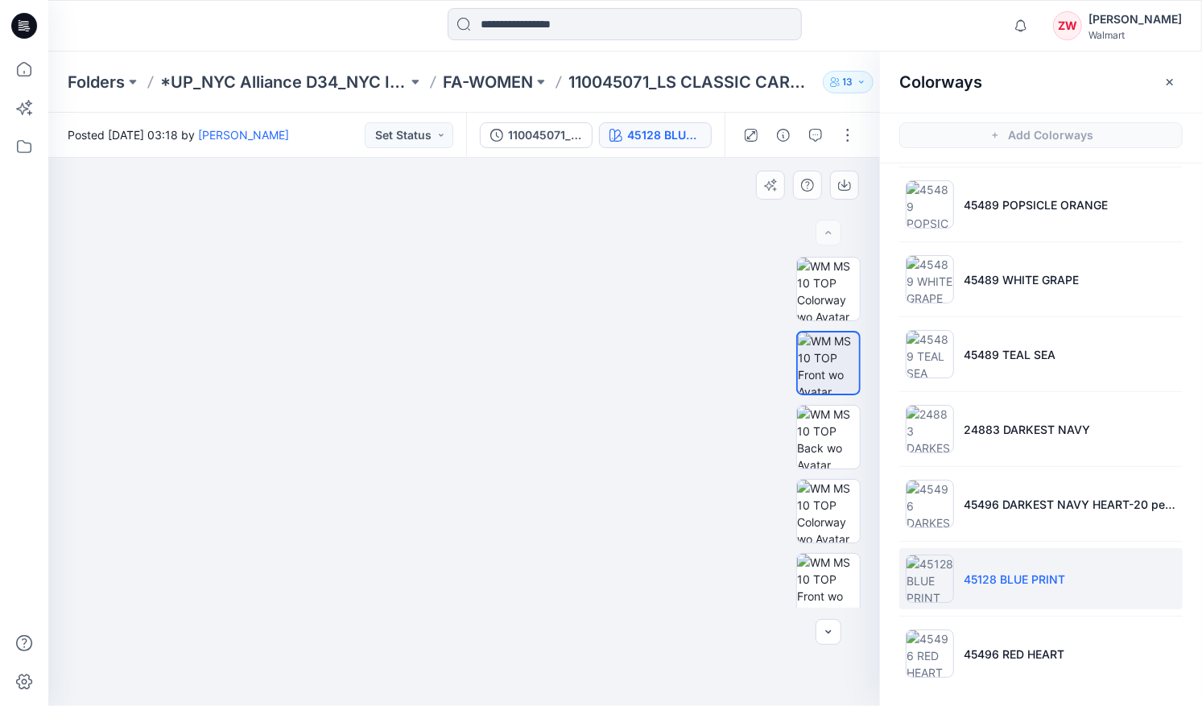
drag, startPoint x: 507, startPoint y: 432, endPoint x: 535, endPoint y: 421, distance: 29.6
click at [535, 421] on img at bounding box center [464, 361] width 805 height 687
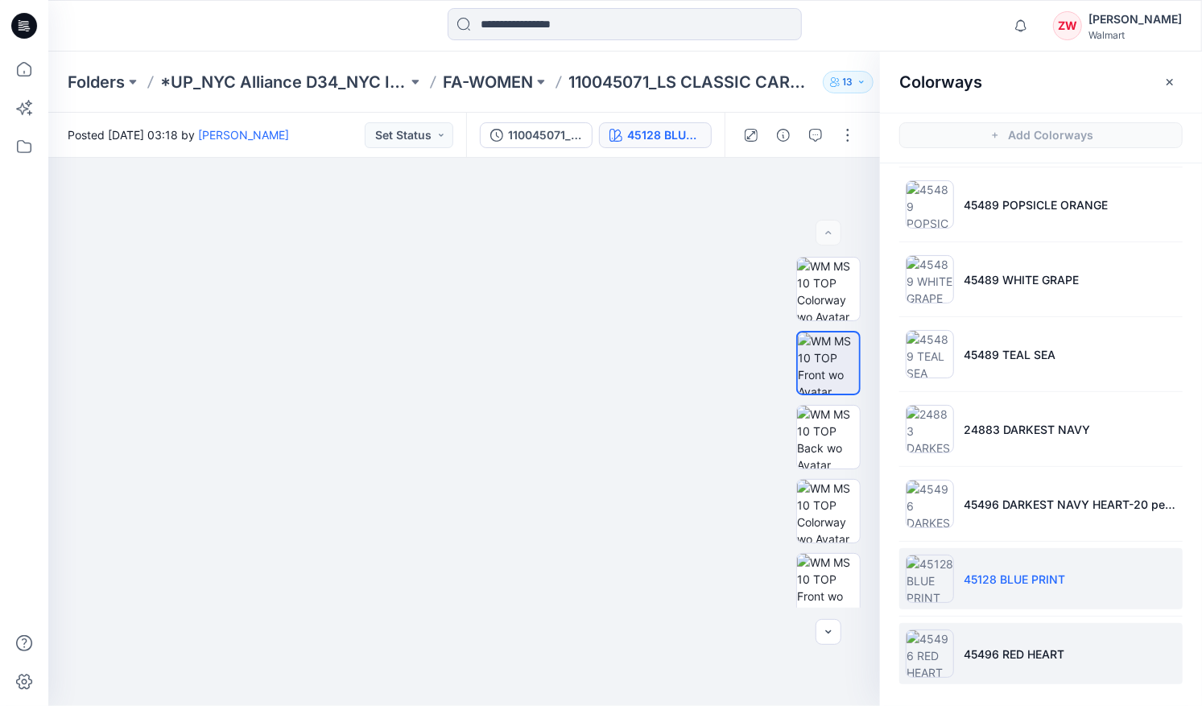
click at [1025, 646] on p "45496 RED HEART" at bounding box center [1014, 654] width 101 height 17
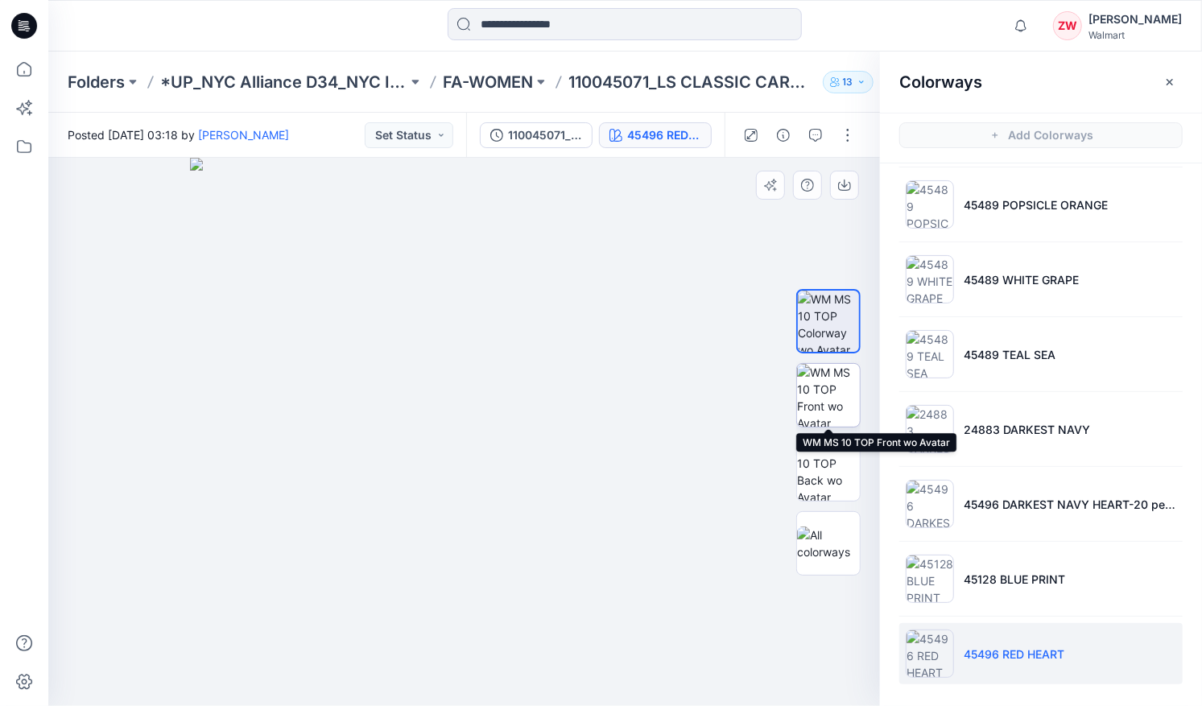
click at [817, 401] on img at bounding box center [828, 395] width 63 height 63
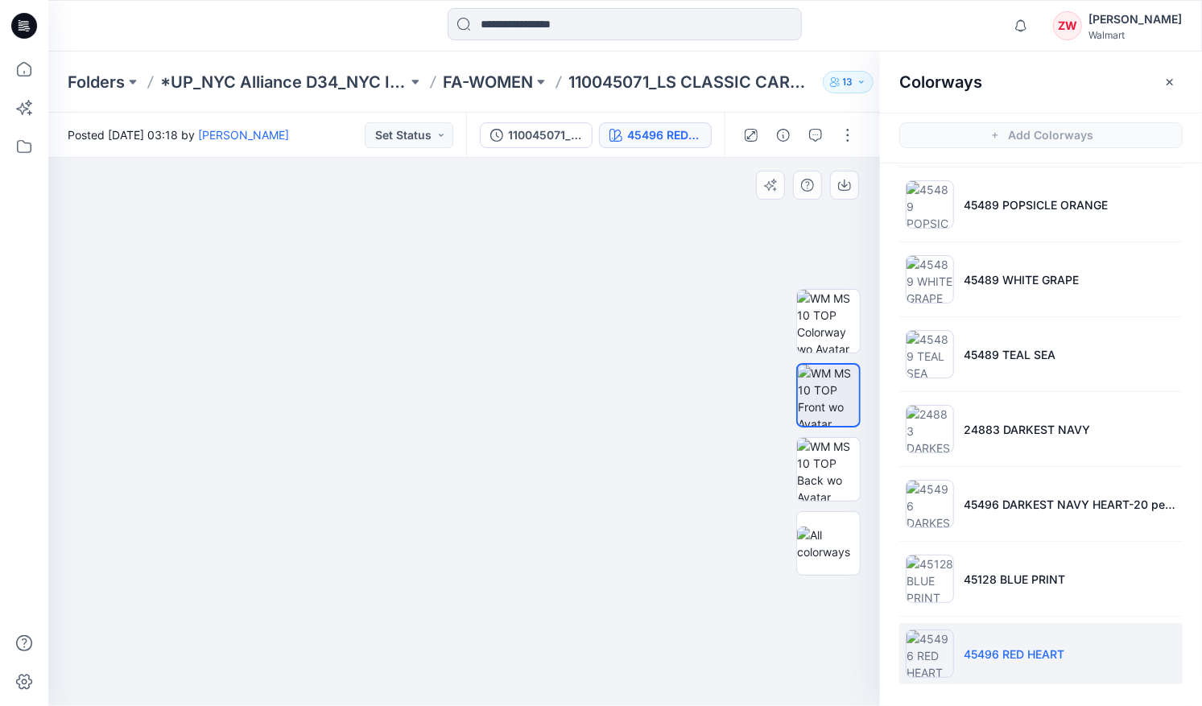
drag, startPoint x: 515, startPoint y: 429, endPoint x: 518, endPoint y: 464, distance: 35.5
click at [518, 464] on img at bounding box center [464, 385] width 805 height 642
click at [476, 83] on p "FA-WOMEN" at bounding box center [488, 82] width 90 height 23
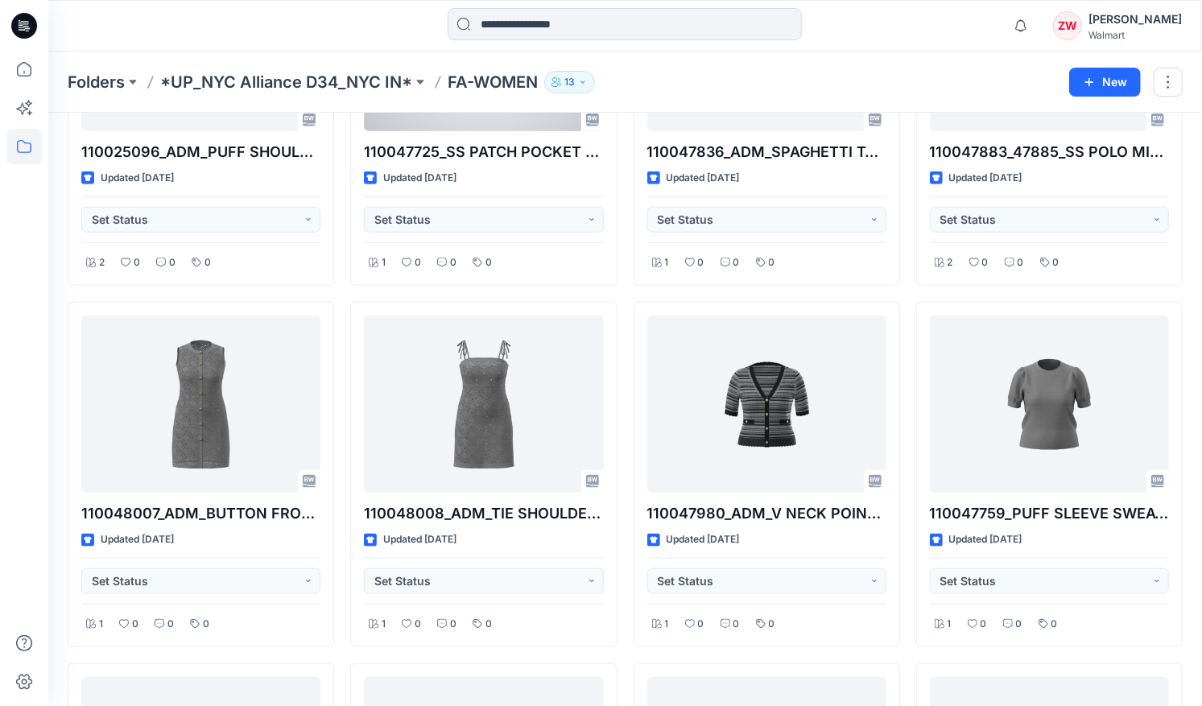
scroll to position [1006, 0]
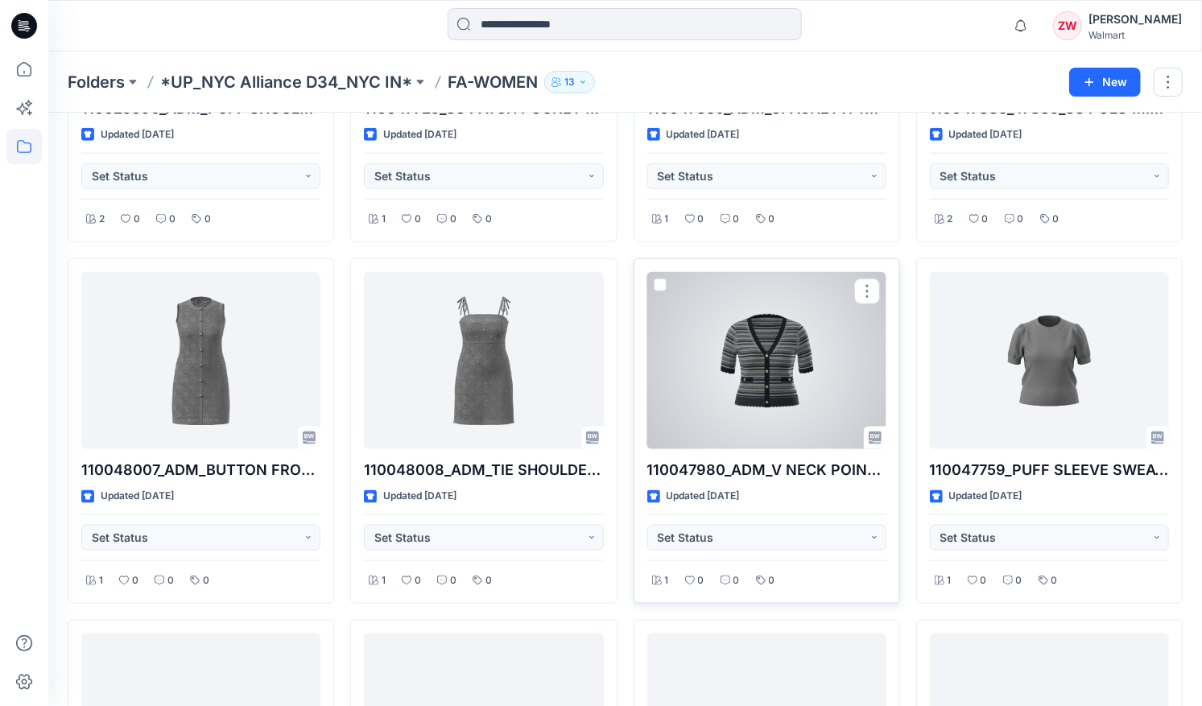
click at [803, 388] on div at bounding box center [766, 360] width 239 height 177
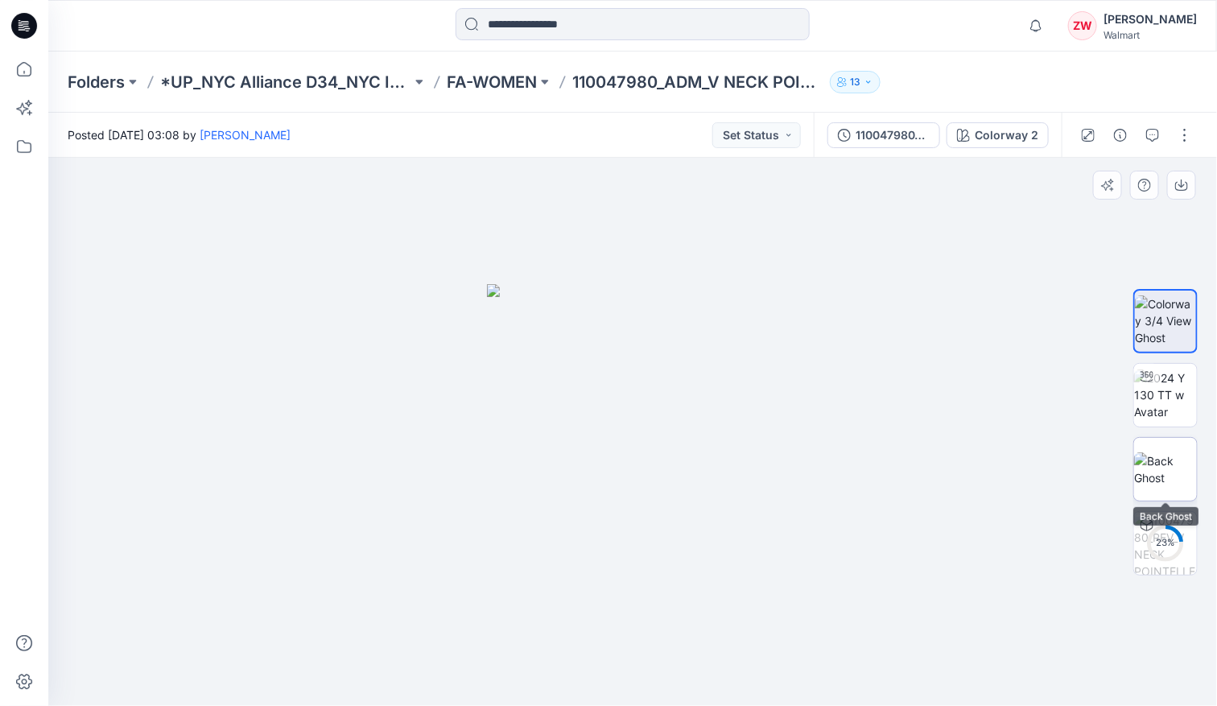
click at [1165, 452] on img at bounding box center [1165, 469] width 63 height 34
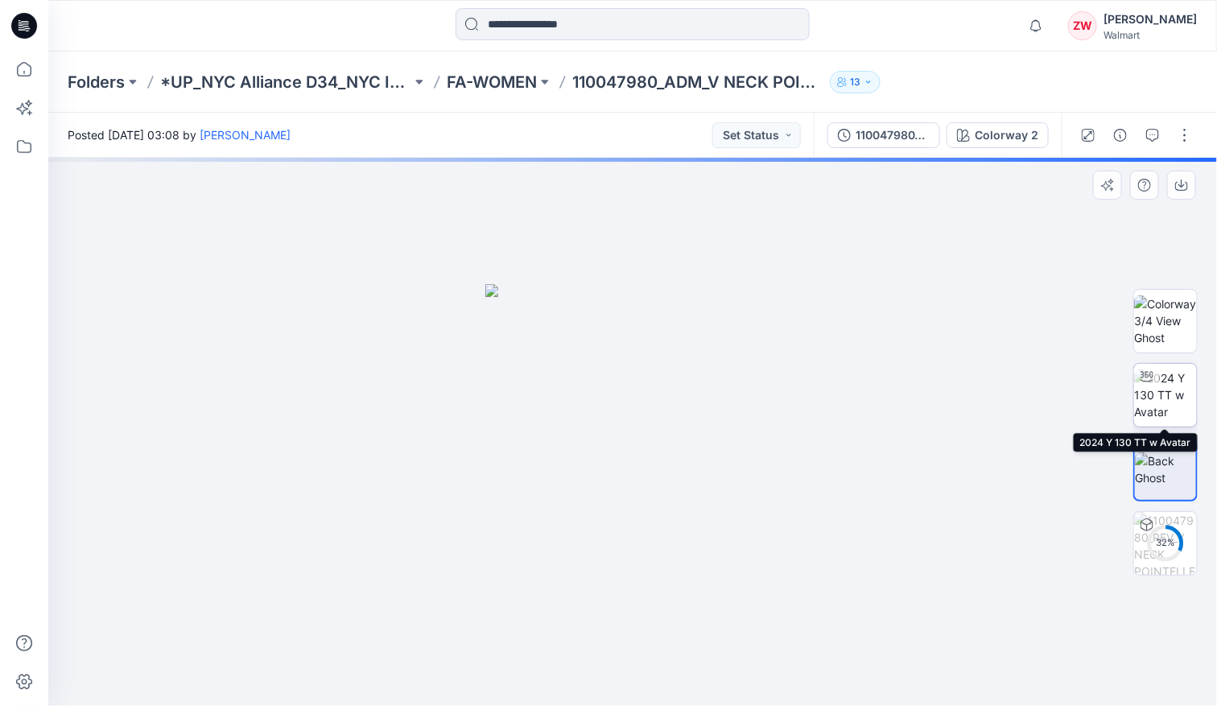
click at [1156, 386] on div at bounding box center [1147, 377] width 26 height 26
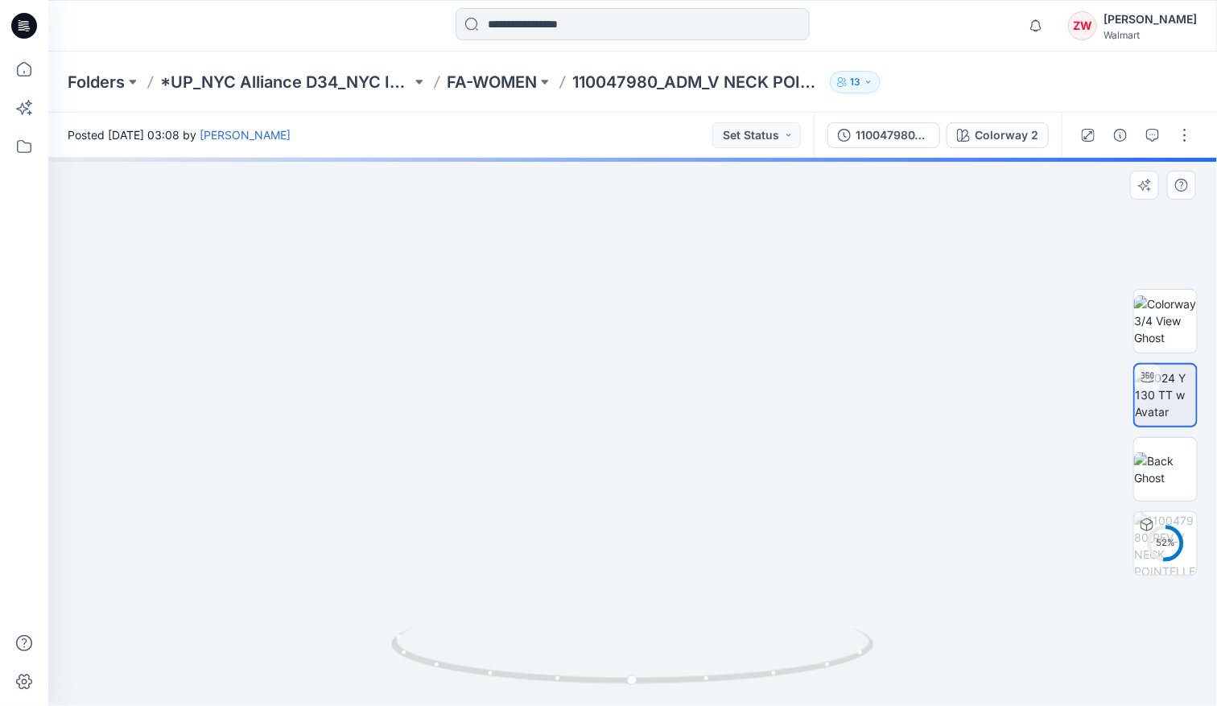
click at [1201, 307] on div "52 %" at bounding box center [1165, 432] width 103 height 351
click at [1174, 312] on img at bounding box center [1165, 320] width 63 height 51
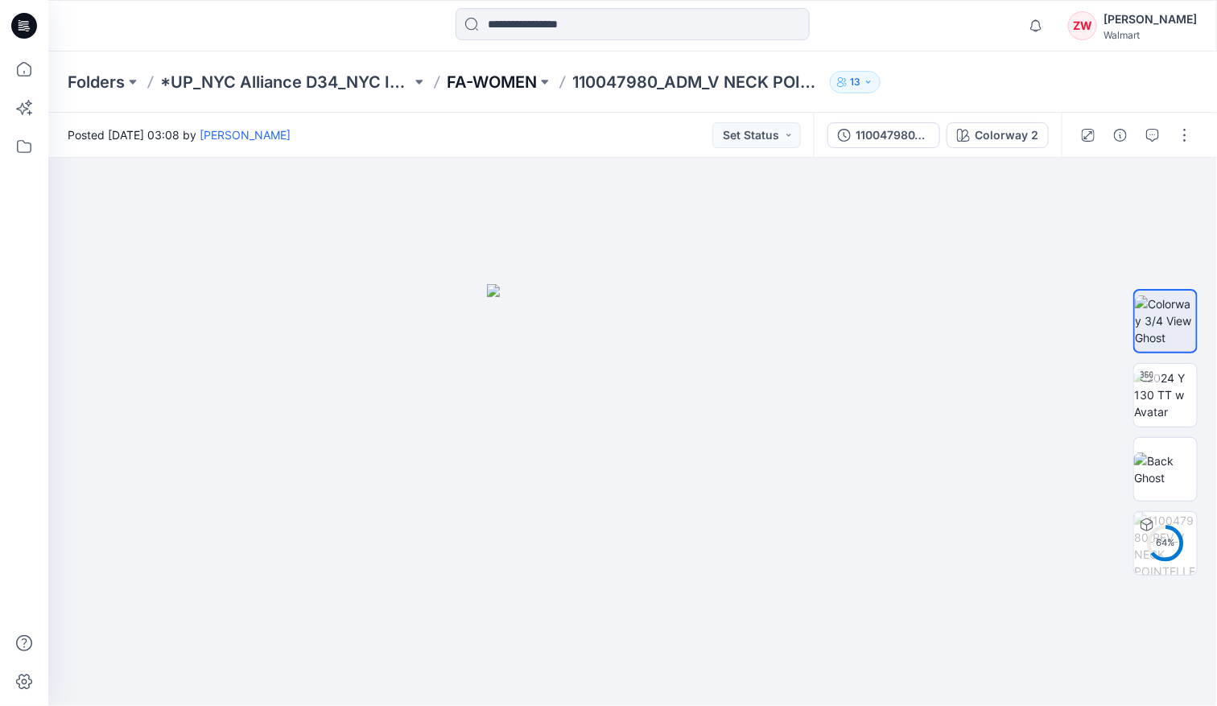
click at [491, 84] on p "FA-WOMEN" at bounding box center [492, 82] width 90 height 23
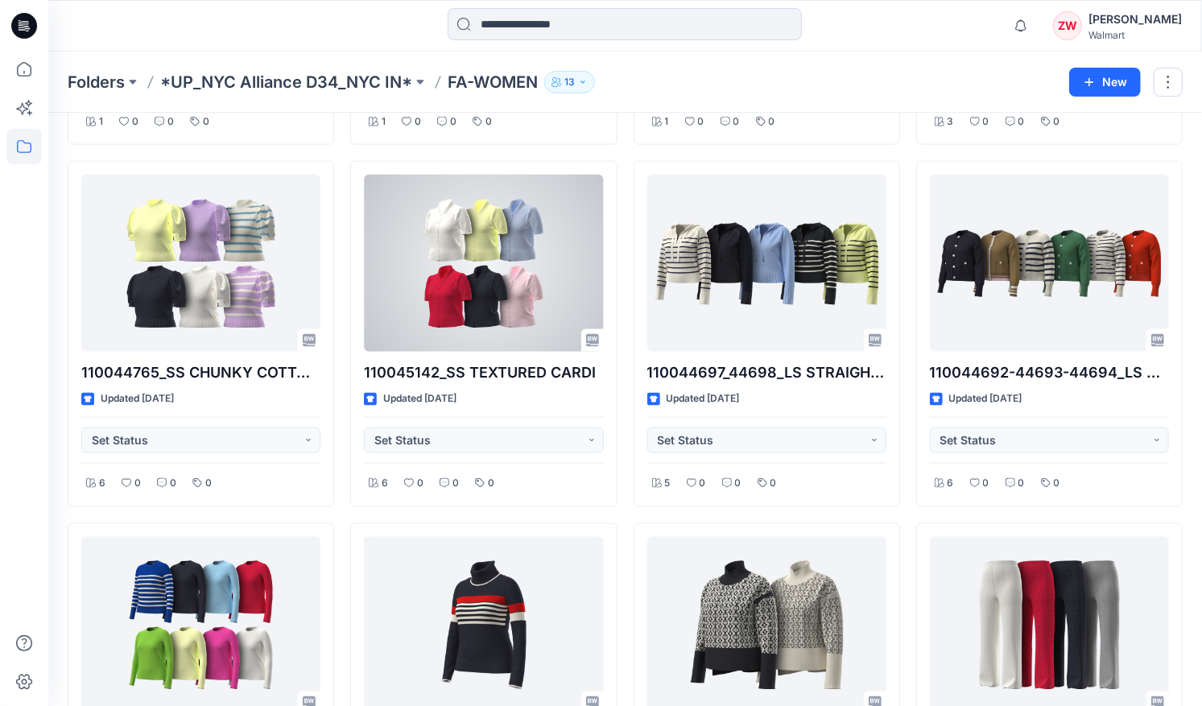
scroll to position [4729, 0]
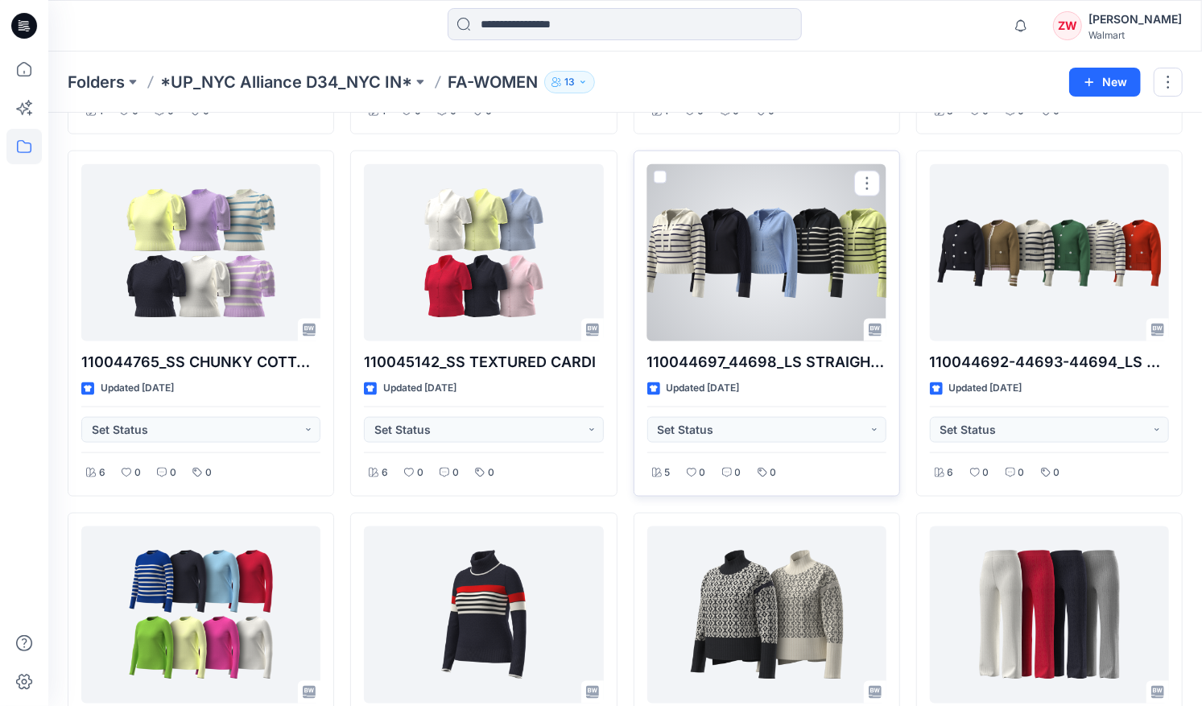
click at [774, 259] on div at bounding box center [766, 252] width 239 height 177
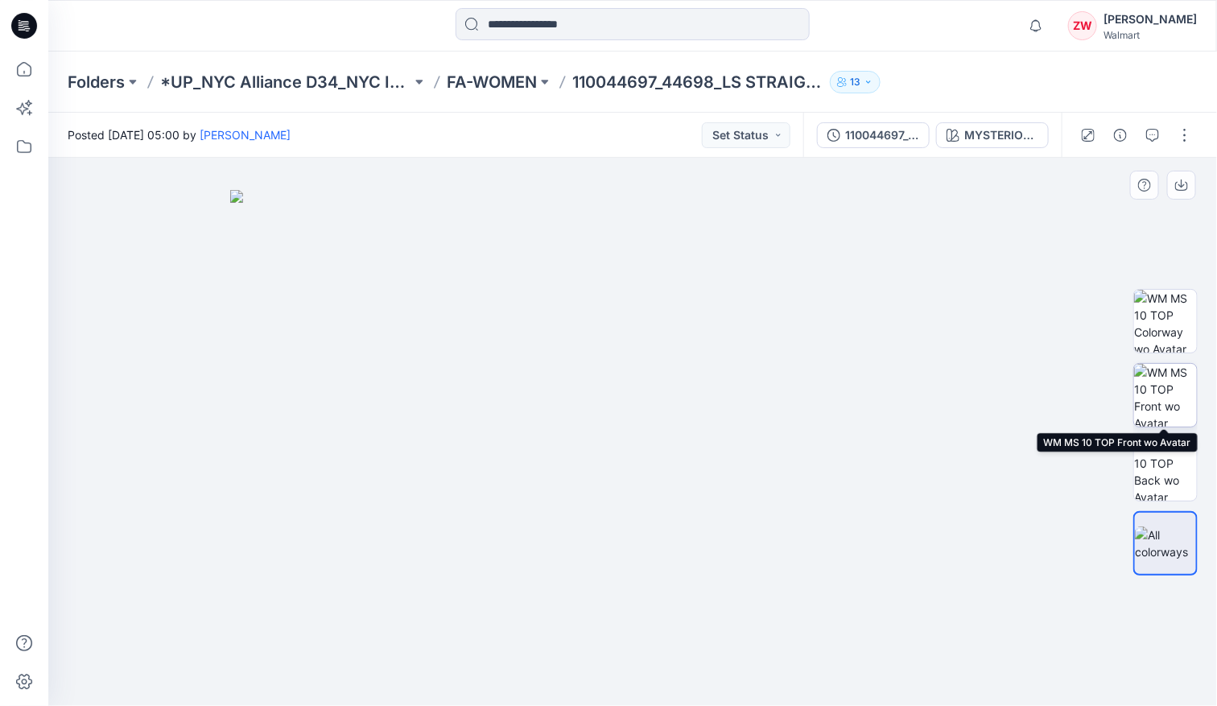
click at [1191, 386] on img at bounding box center [1165, 395] width 63 height 63
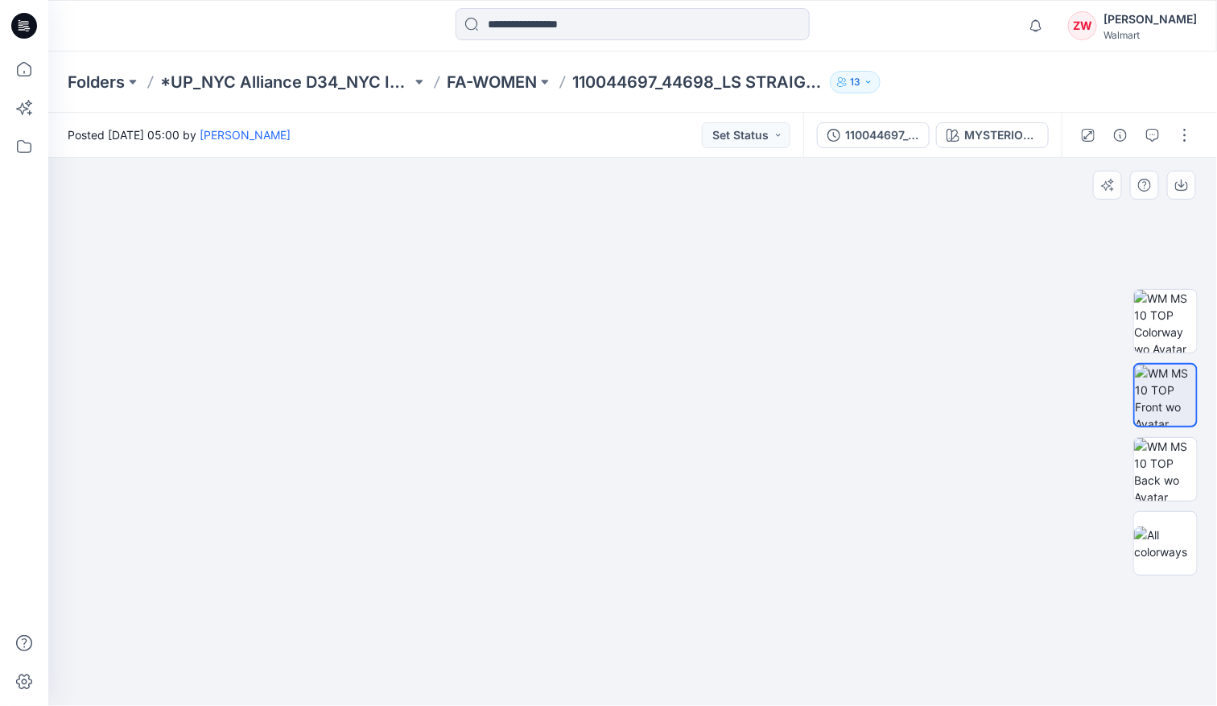
drag, startPoint x: 668, startPoint y: 286, endPoint x: 668, endPoint y: 332, distance: 45.9
click at [668, 332] on img at bounding box center [632, 389] width 805 height 631
drag, startPoint x: 618, startPoint y: 360, endPoint x: 624, endPoint y: 307, distance: 53.4
click at [624, 307] on img at bounding box center [632, 365] width 805 height 680
click at [464, 71] on p "FA-WOMEN" at bounding box center [492, 82] width 90 height 23
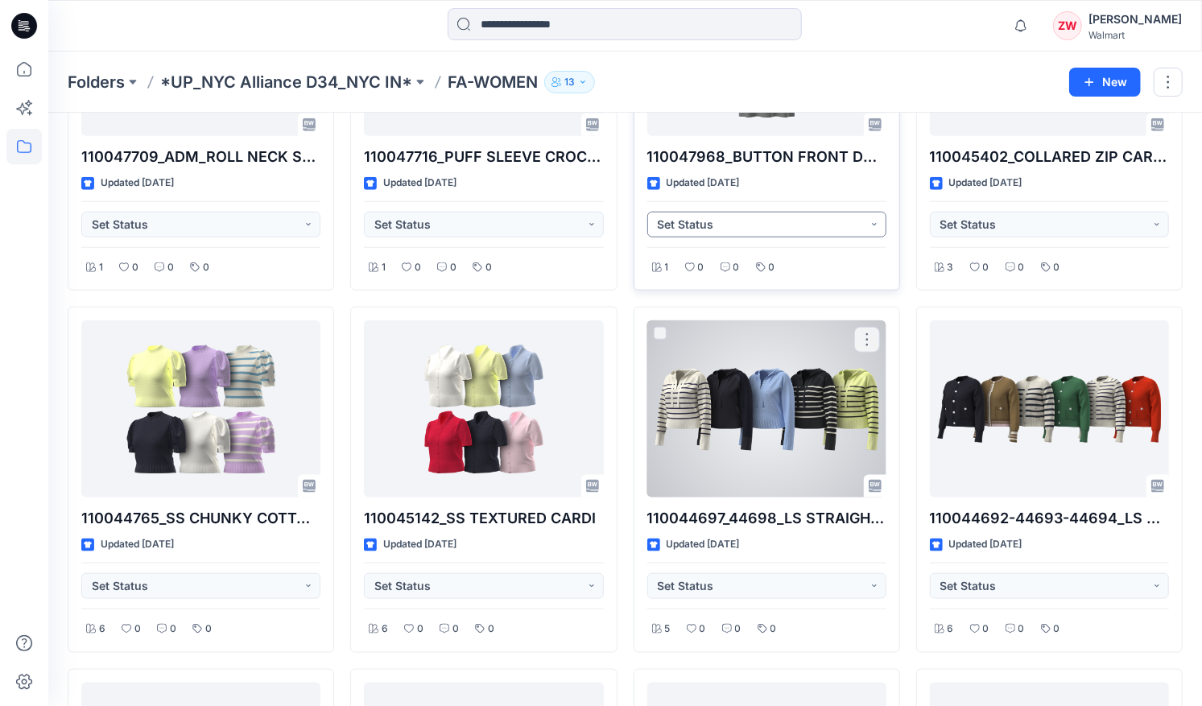
scroll to position [4729, 0]
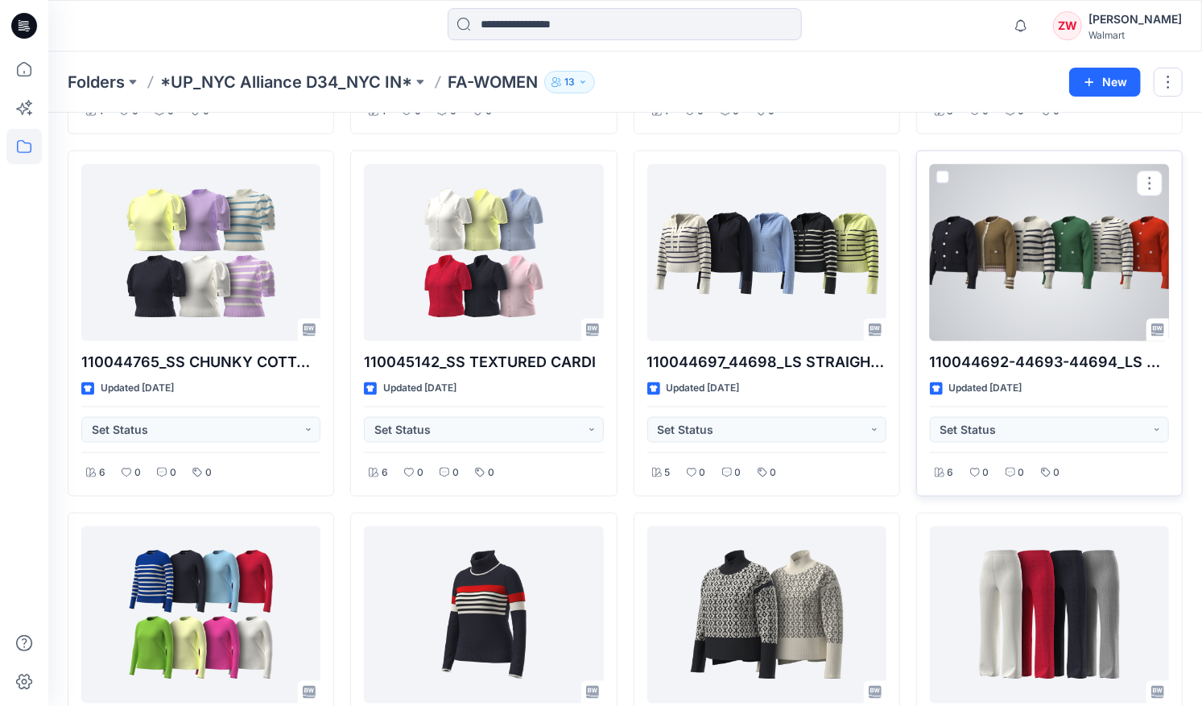
click at [987, 305] on div at bounding box center [1049, 252] width 239 height 177
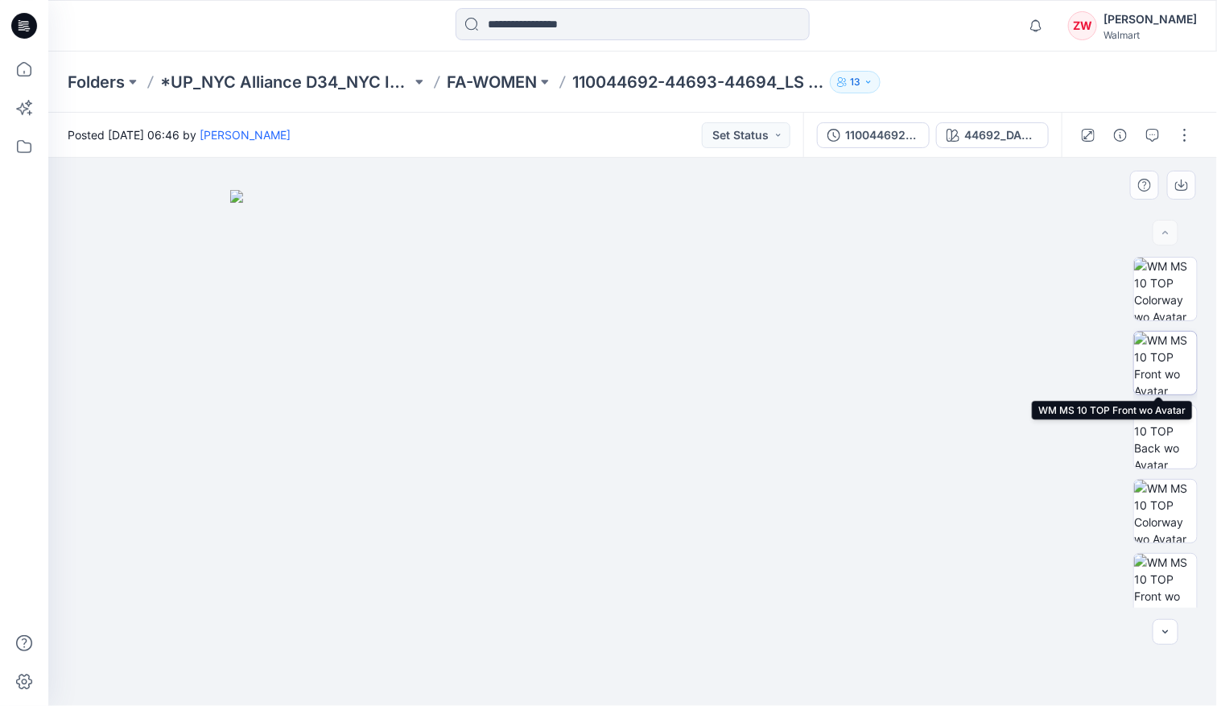
click at [1160, 378] on img at bounding box center [1165, 363] width 63 height 63
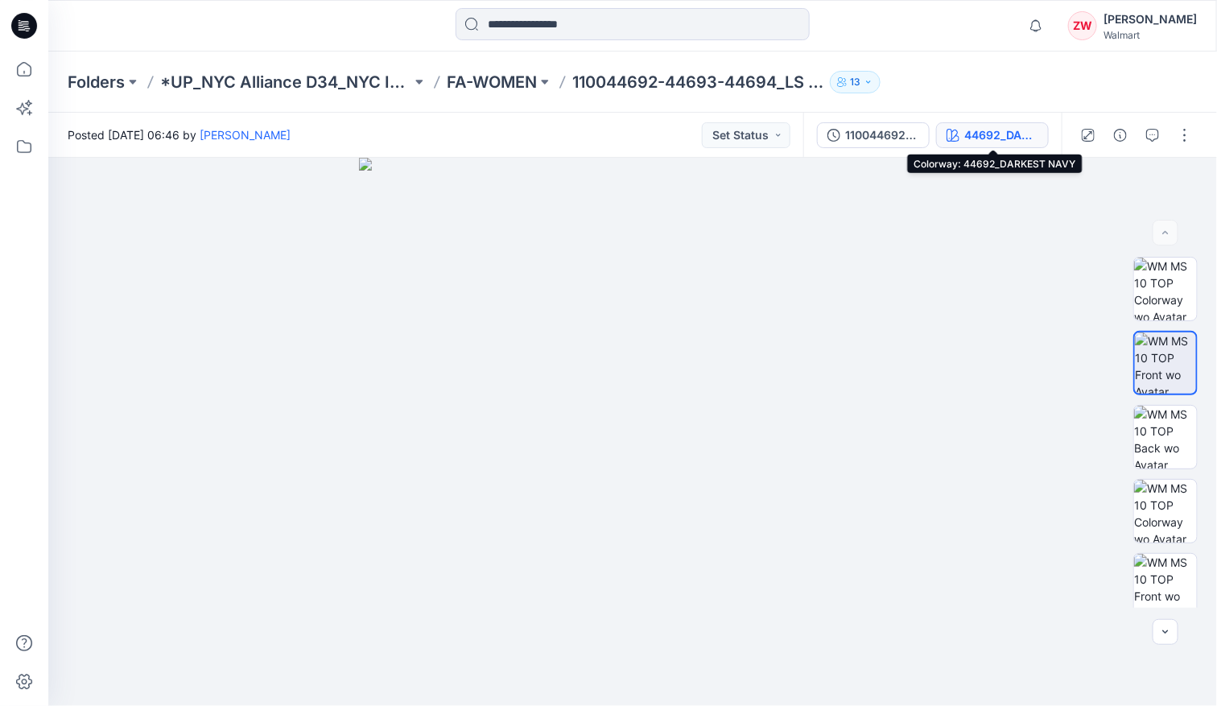
click at [1002, 140] on div "44692_DARKEST NAVY" at bounding box center [1001, 135] width 74 height 18
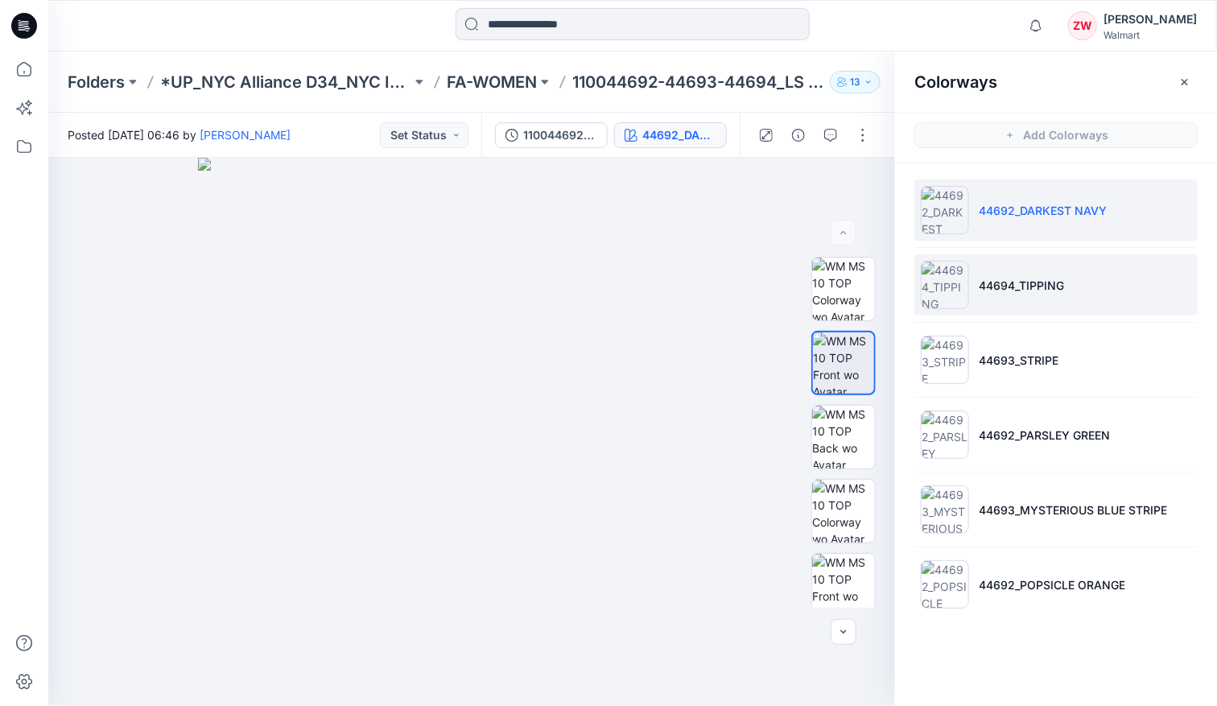
click at [1035, 299] on li "44694_TIPPING" at bounding box center [1055, 284] width 283 height 61
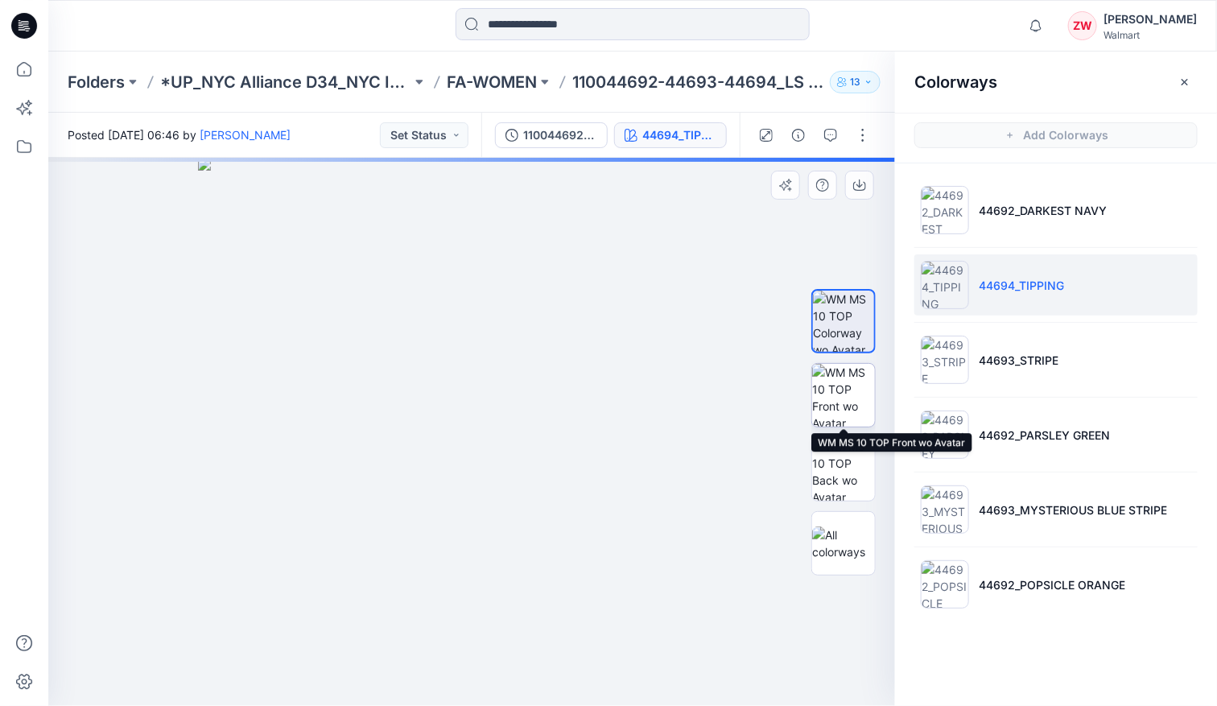
click at [845, 390] on img at bounding box center [843, 395] width 63 height 63
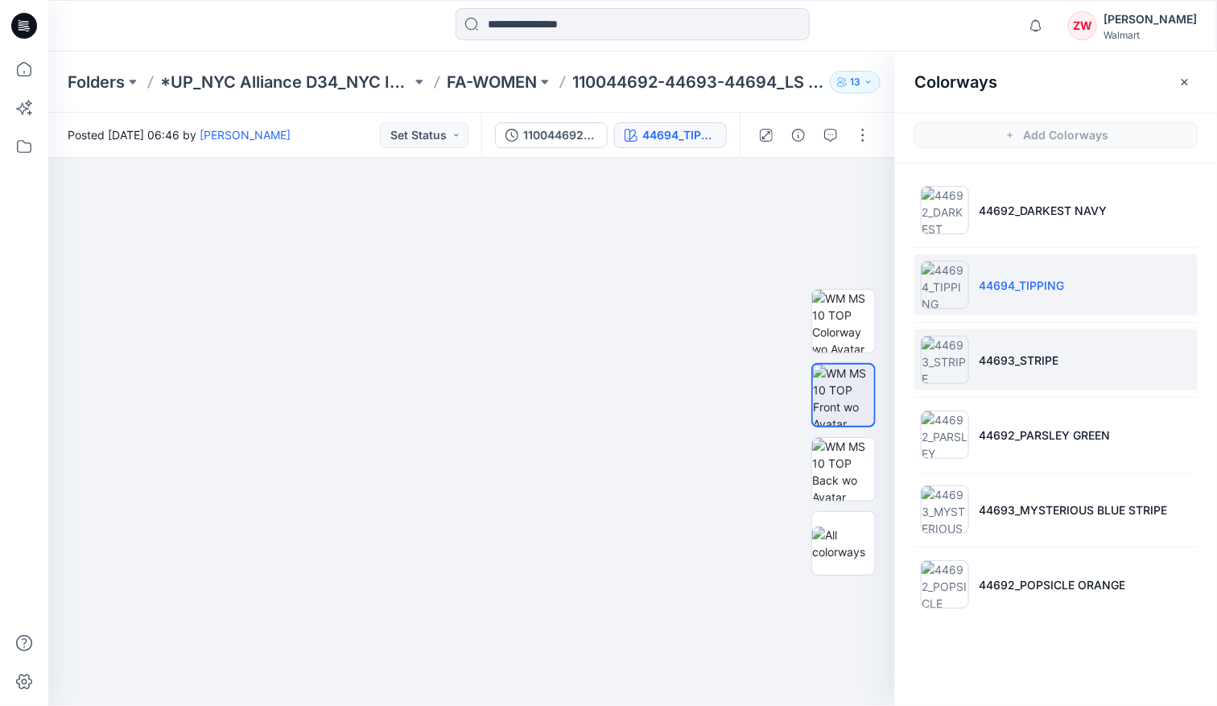
click at [993, 379] on li "44693_STRIPE" at bounding box center [1055, 359] width 283 height 61
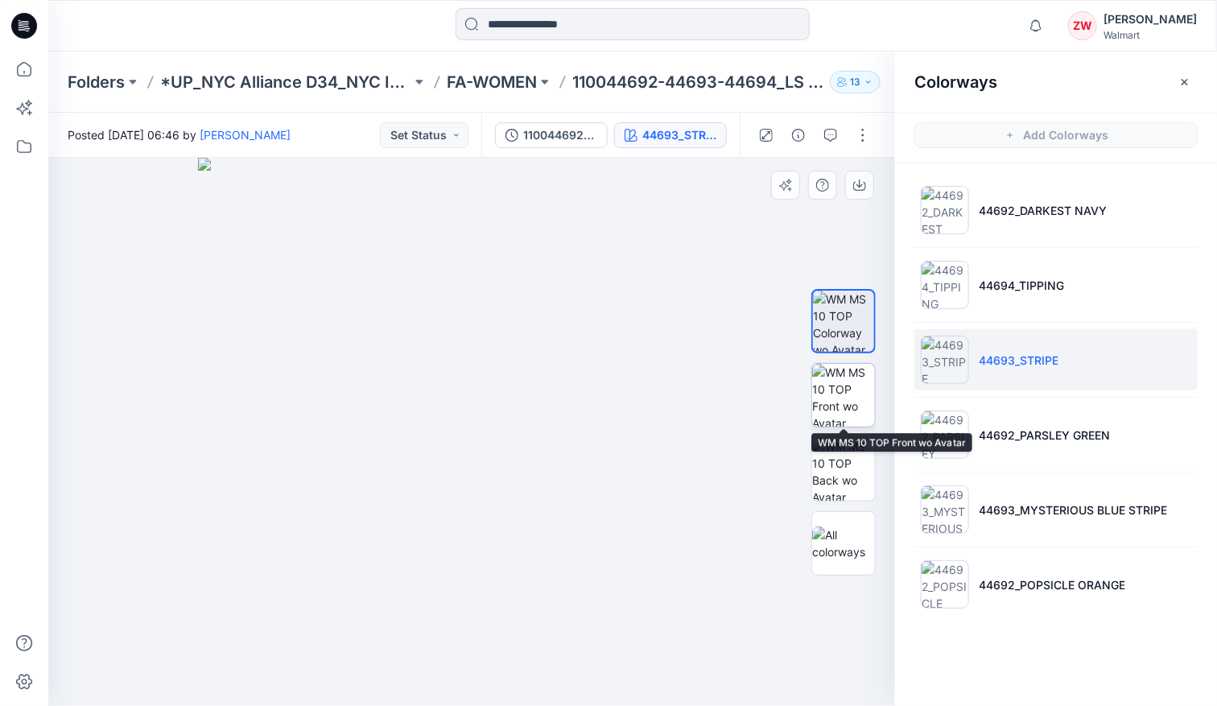
click at [833, 394] on img at bounding box center [843, 395] width 63 height 63
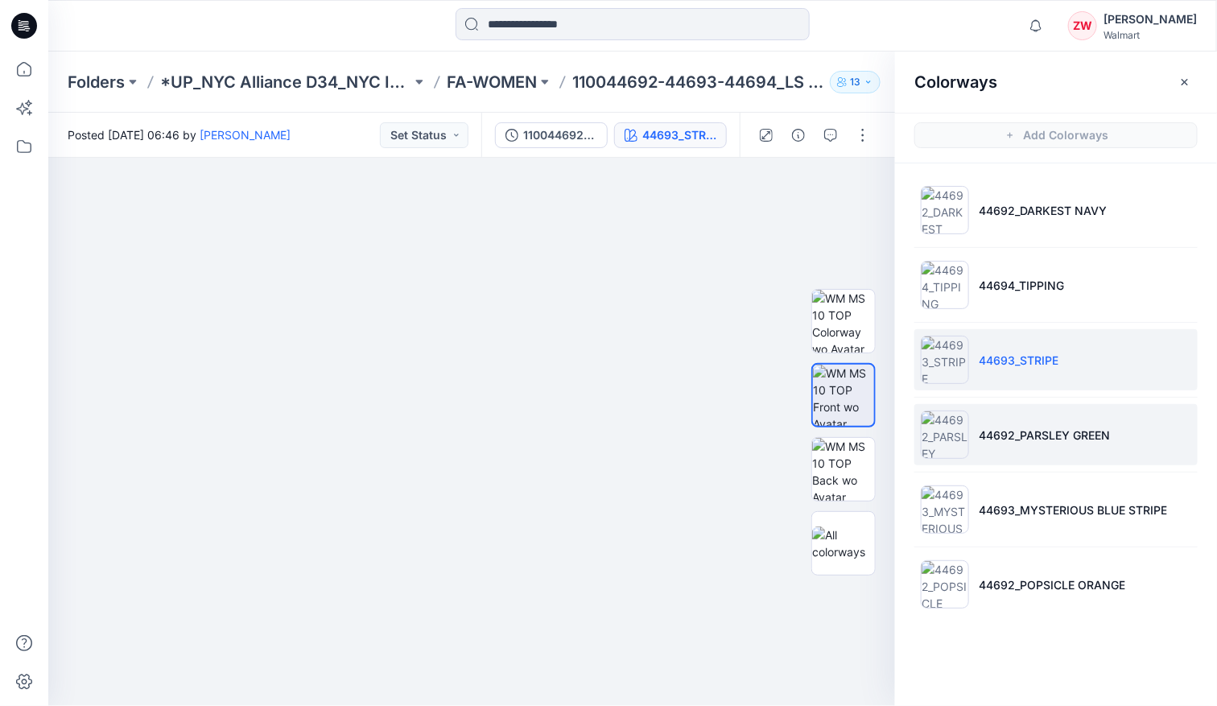
click at [999, 417] on li "44692_PARSLEY GREEN" at bounding box center [1055, 434] width 283 height 61
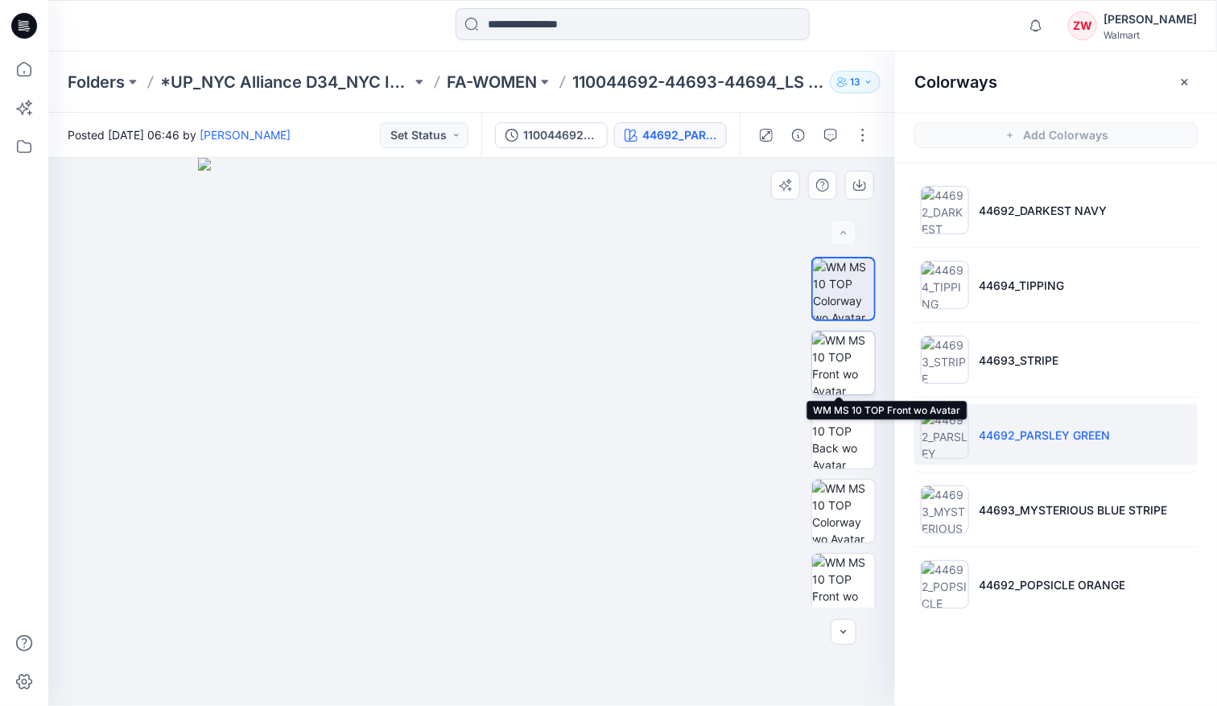
click at [841, 369] on img at bounding box center [843, 363] width 63 height 63
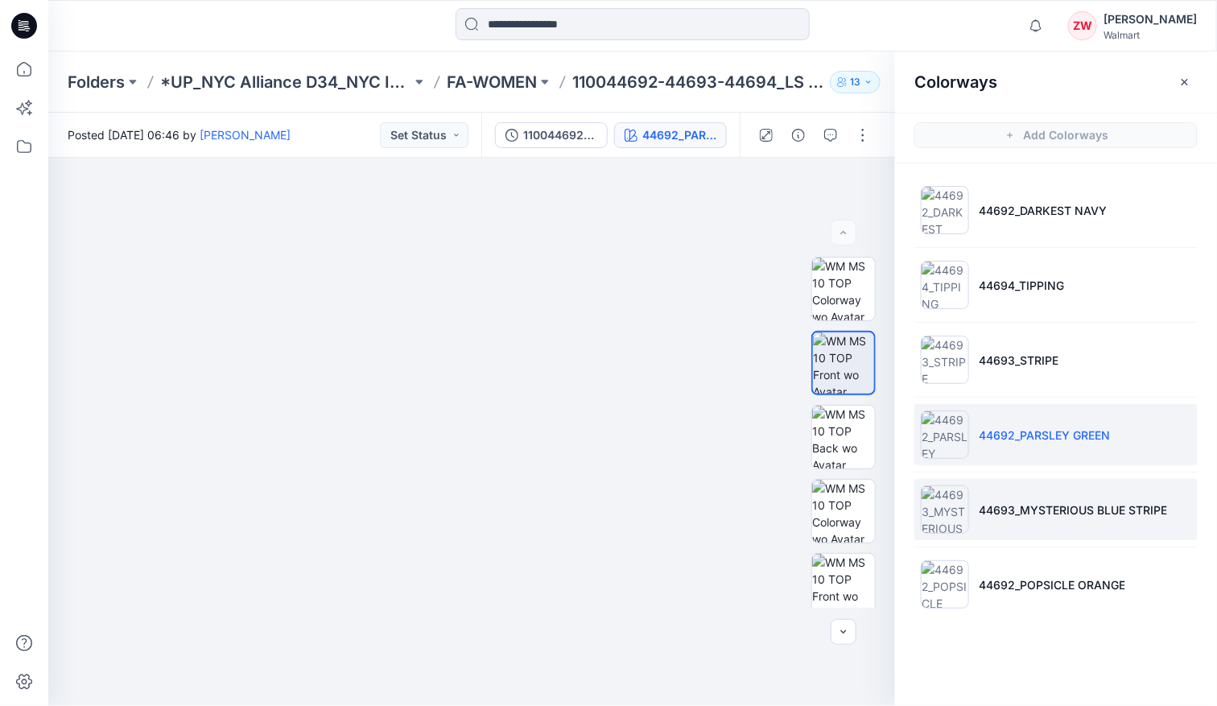
click at [1030, 522] on li "44693_MYSTERIOUS BLUE STRIPE" at bounding box center [1055, 509] width 283 height 61
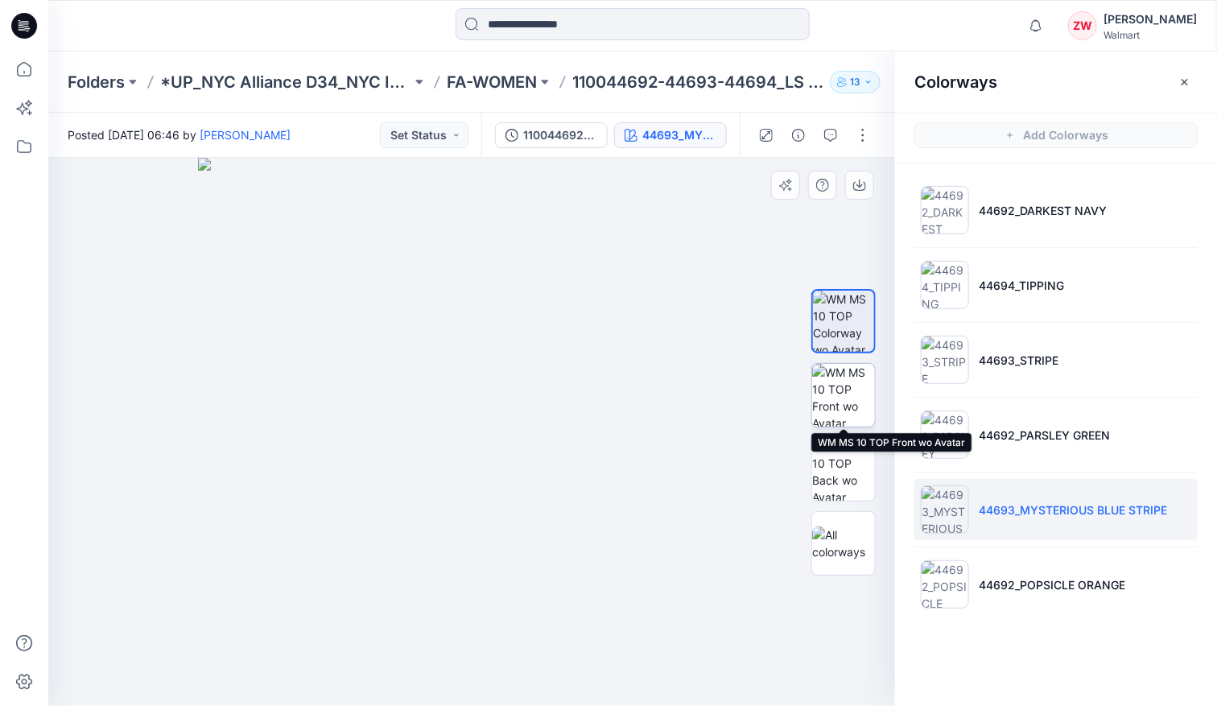
click at [853, 389] on img at bounding box center [843, 395] width 63 height 63
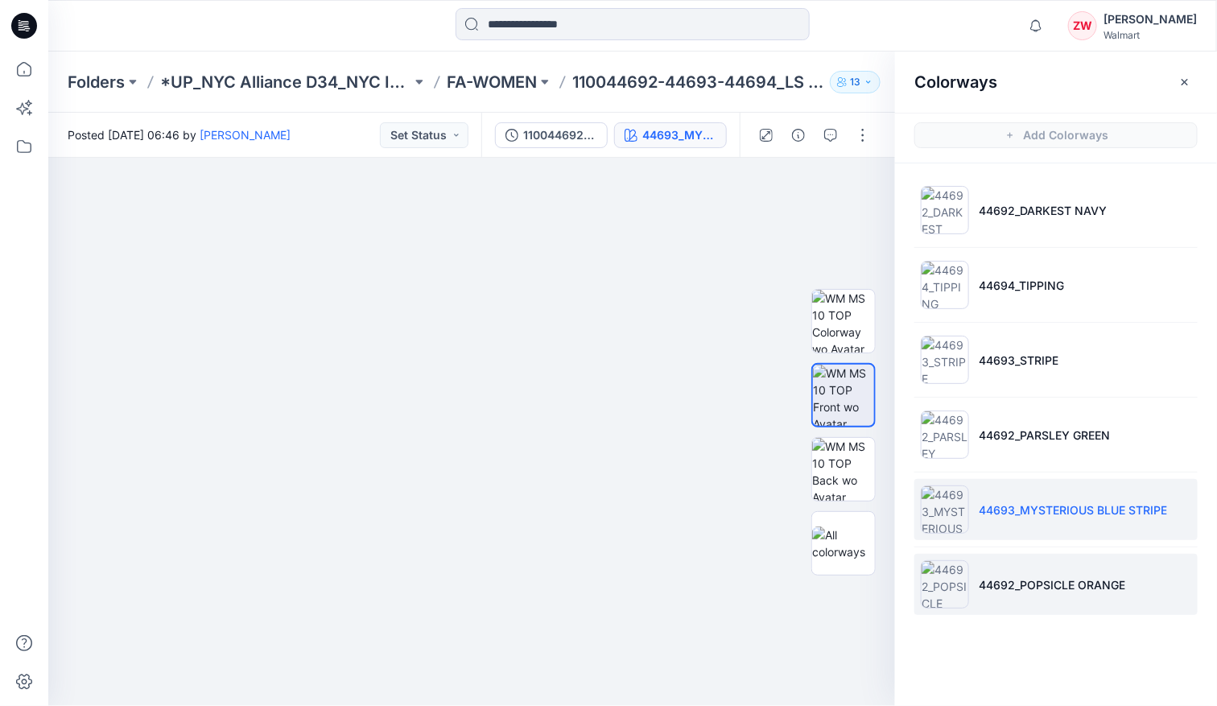
click at [1026, 568] on li "44692_POPSICLE ORANGE" at bounding box center [1055, 584] width 283 height 61
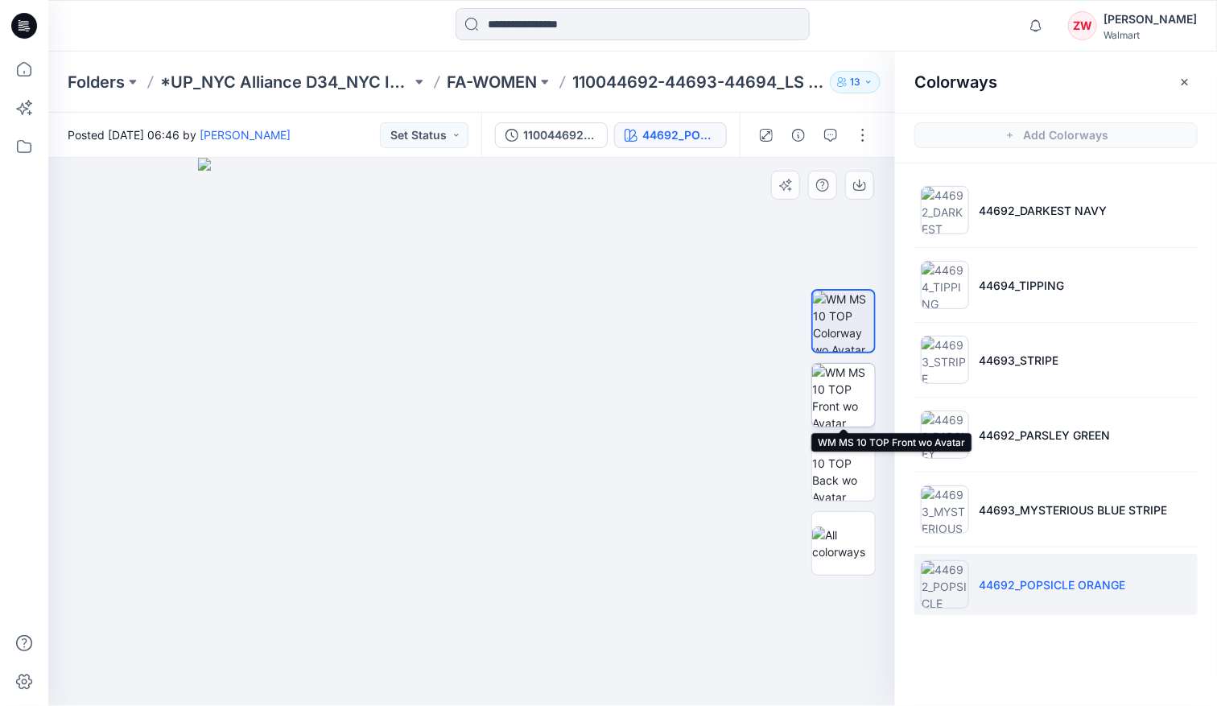
click at [828, 401] on img at bounding box center [843, 395] width 63 height 63
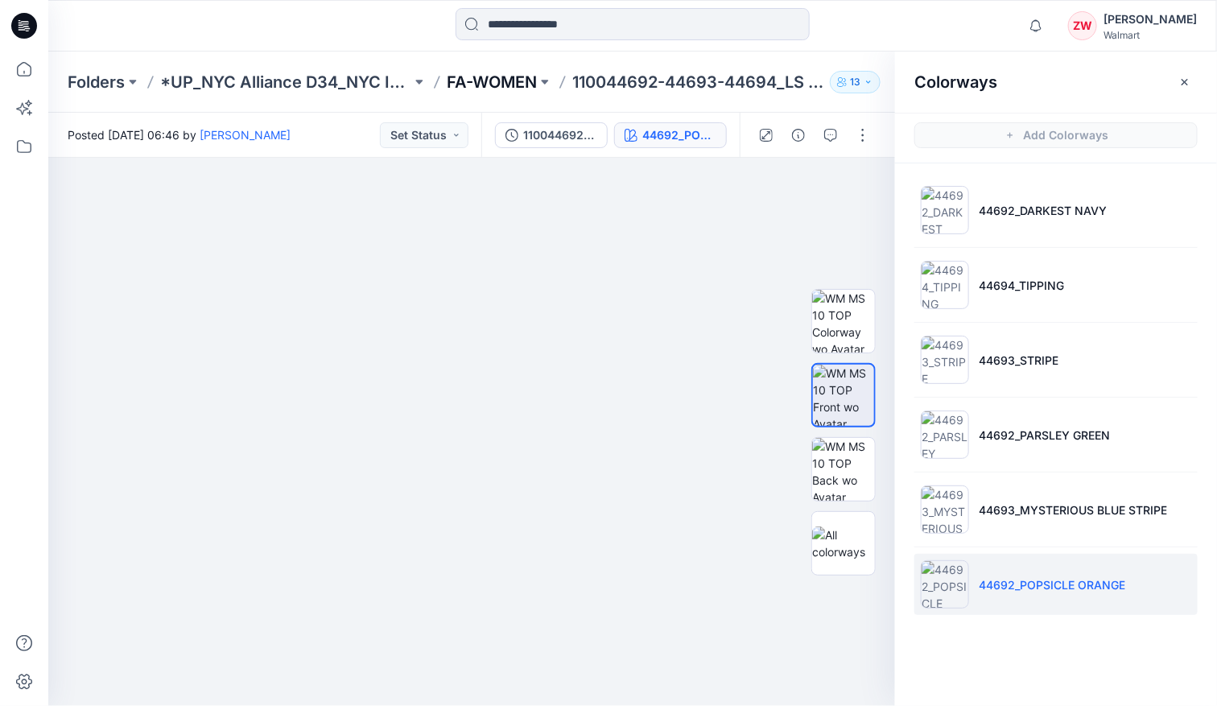
click at [505, 81] on p "FA-WOMEN" at bounding box center [492, 82] width 90 height 23
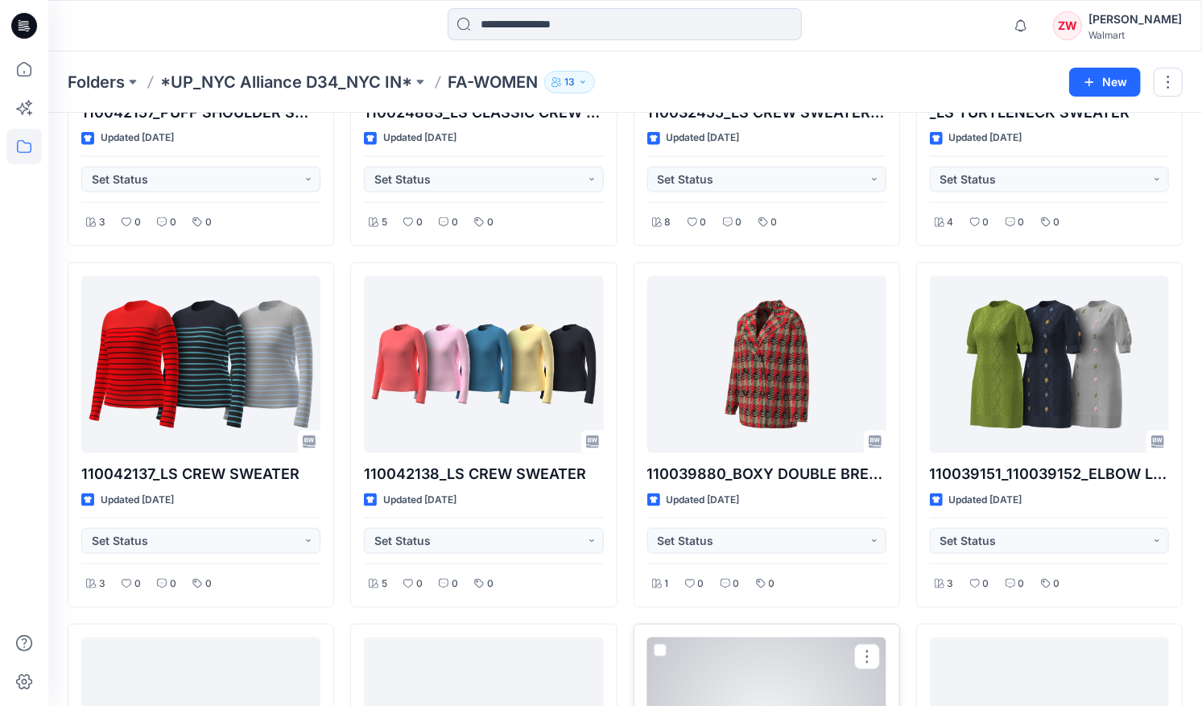
scroll to position [11849, 0]
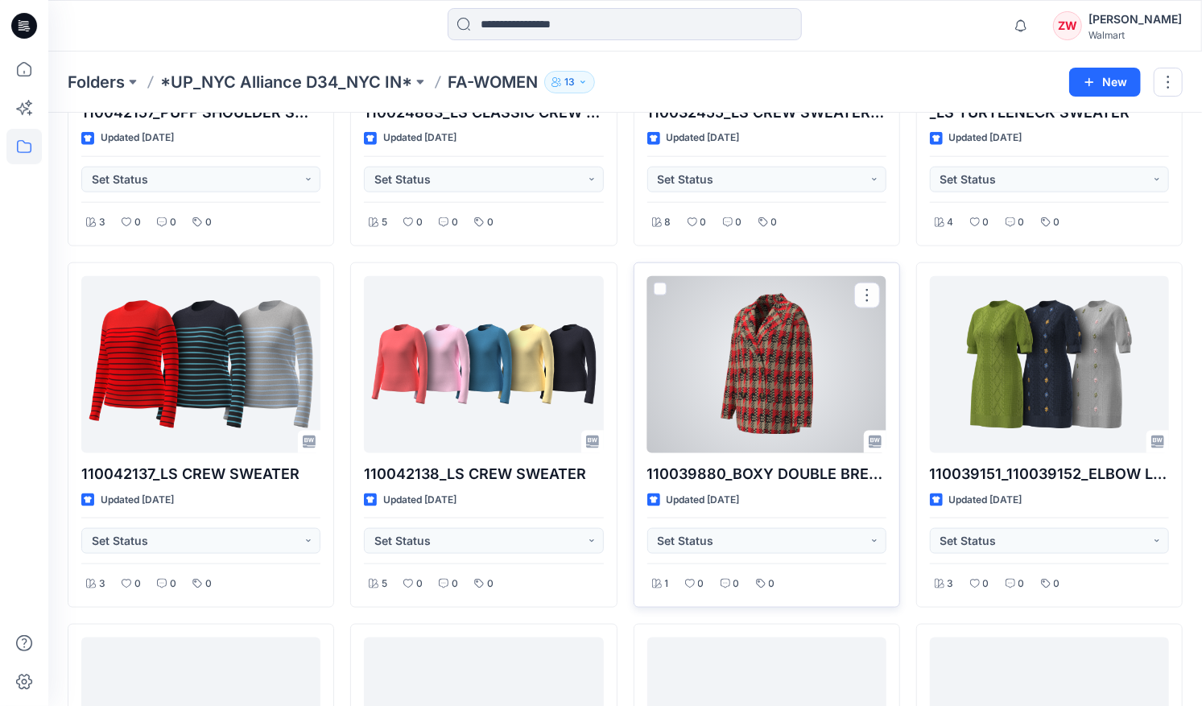
click at [722, 394] on div at bounding box center [766, 364] width 239 height 177
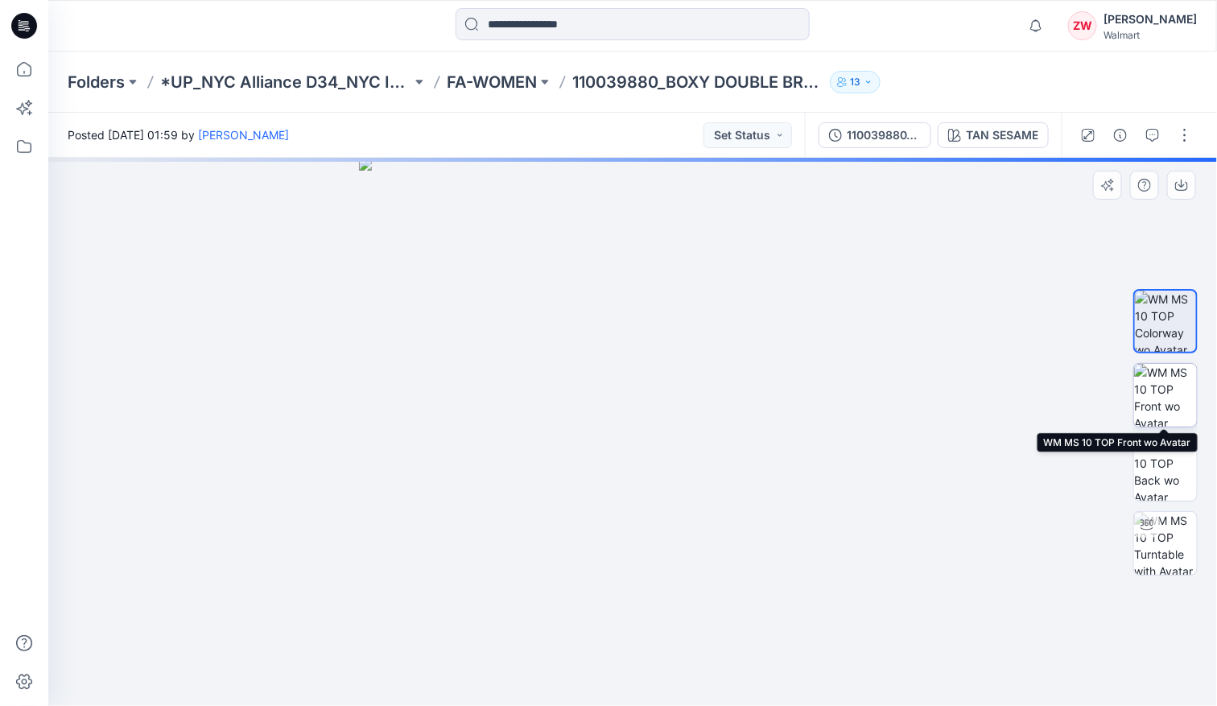
click at [1149, 390] on img at bounding box center [1165, 395] width 63 height 63
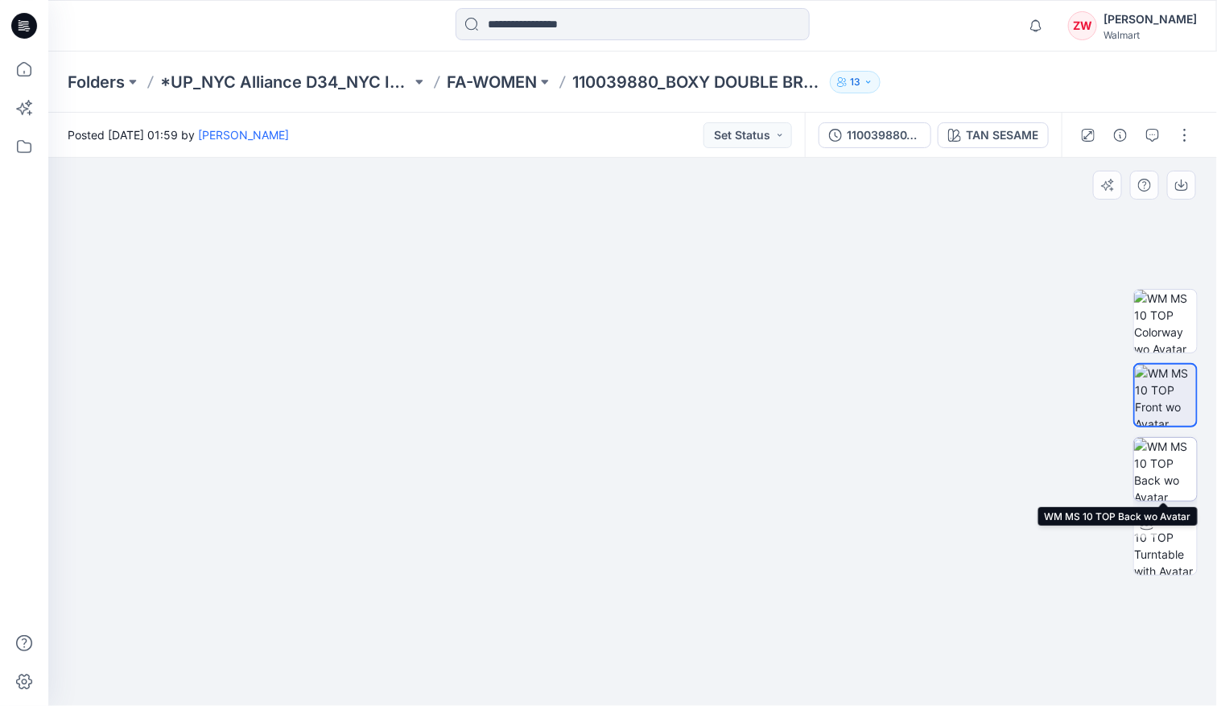
click at [1173, 460] on img at bounding box center [1165, 469] width 63 height 63
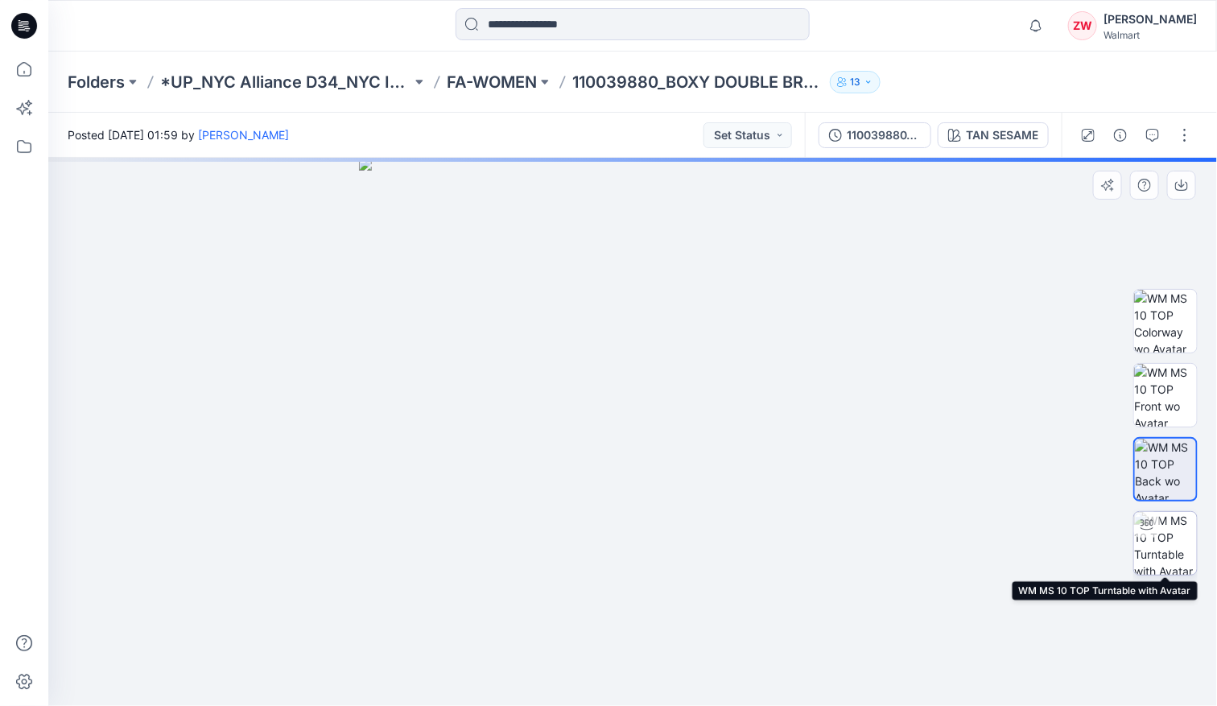
click at [1171, 525] on img at bounding box center [1165, 543] width 63 height 63
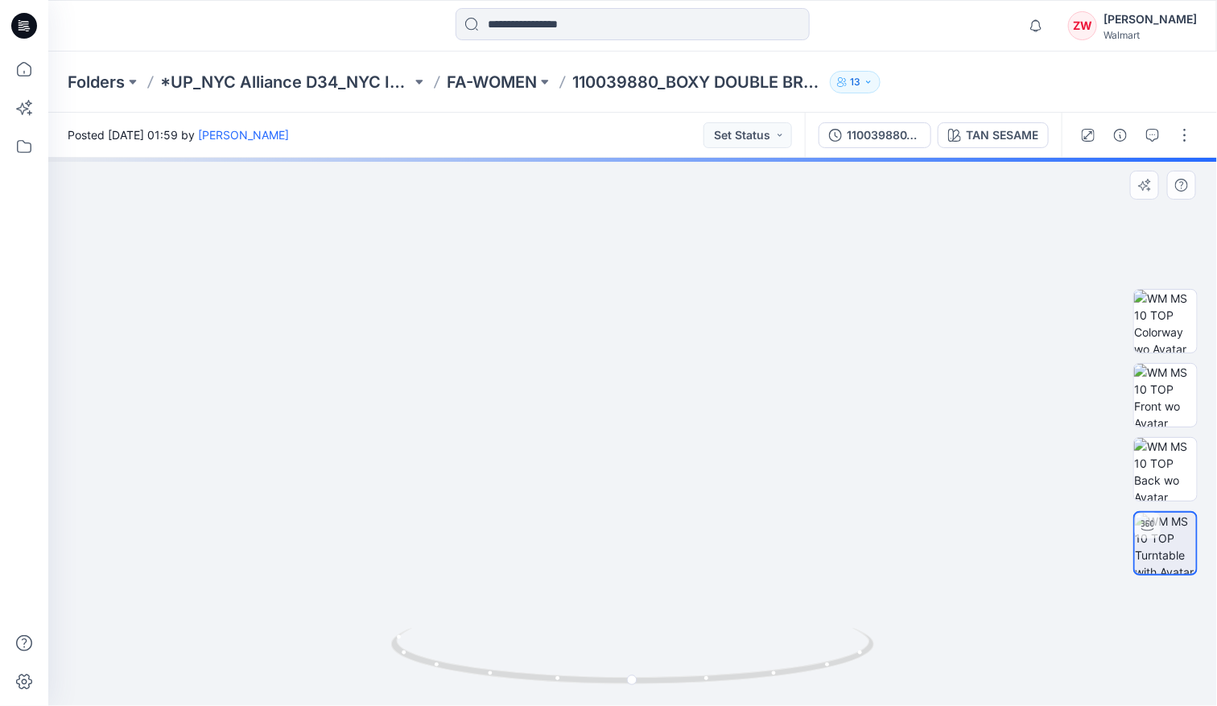
drag, startPoint x: 592, startPoint y: 440, endPoint x: 601, endPoint y: 602, distance: 162.0
click at [601, 602] on img at bounding box center [633, 346] width 1141 height 720
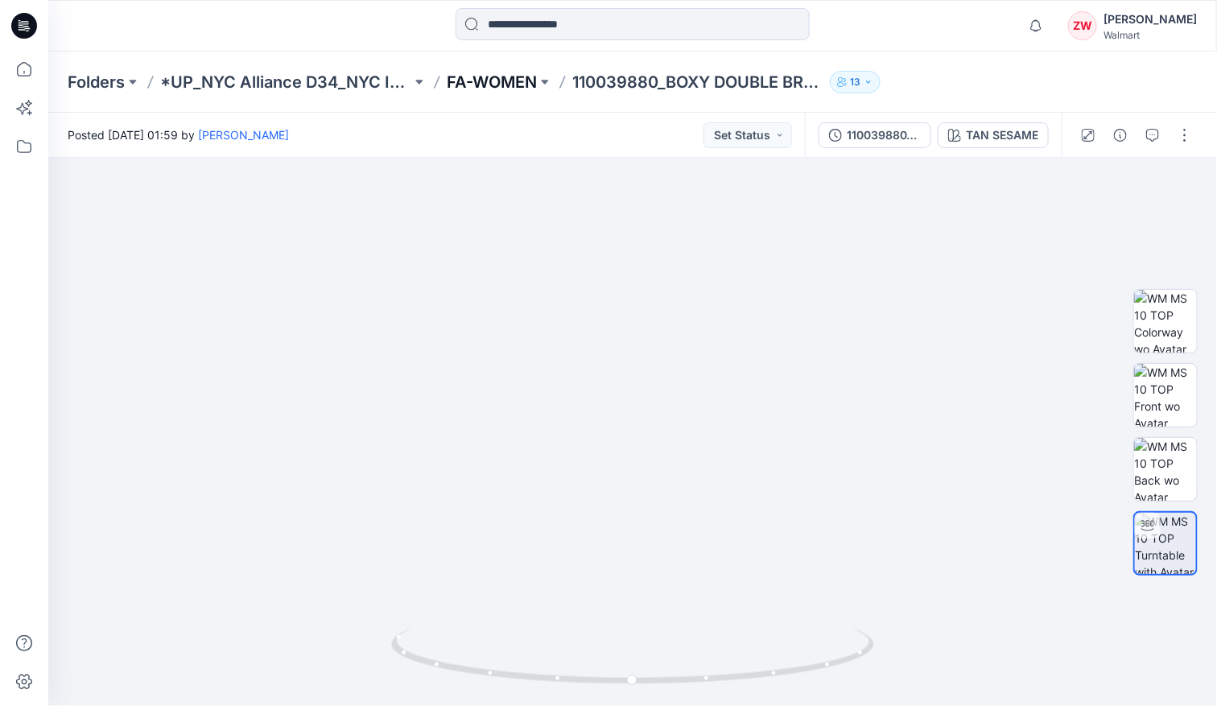
click at [529, 90] on p "FA-WOMEN" at bounding box center [492, 82] width 90 height 23
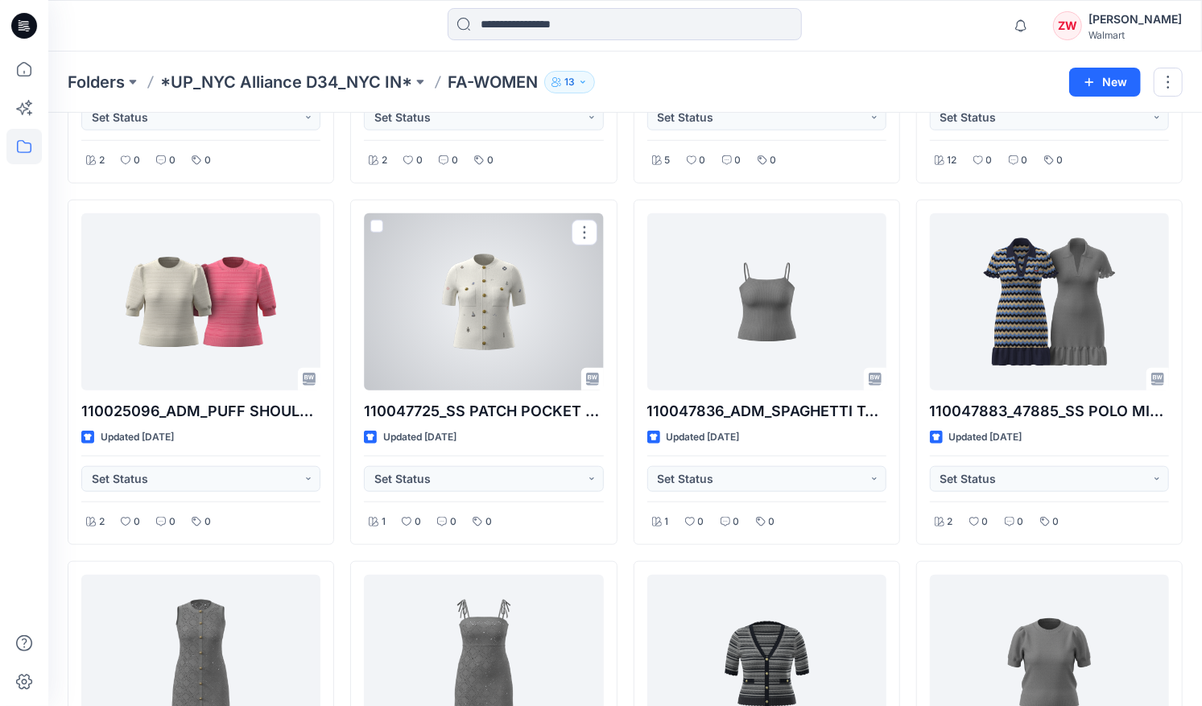
scroll to position [804, 0]
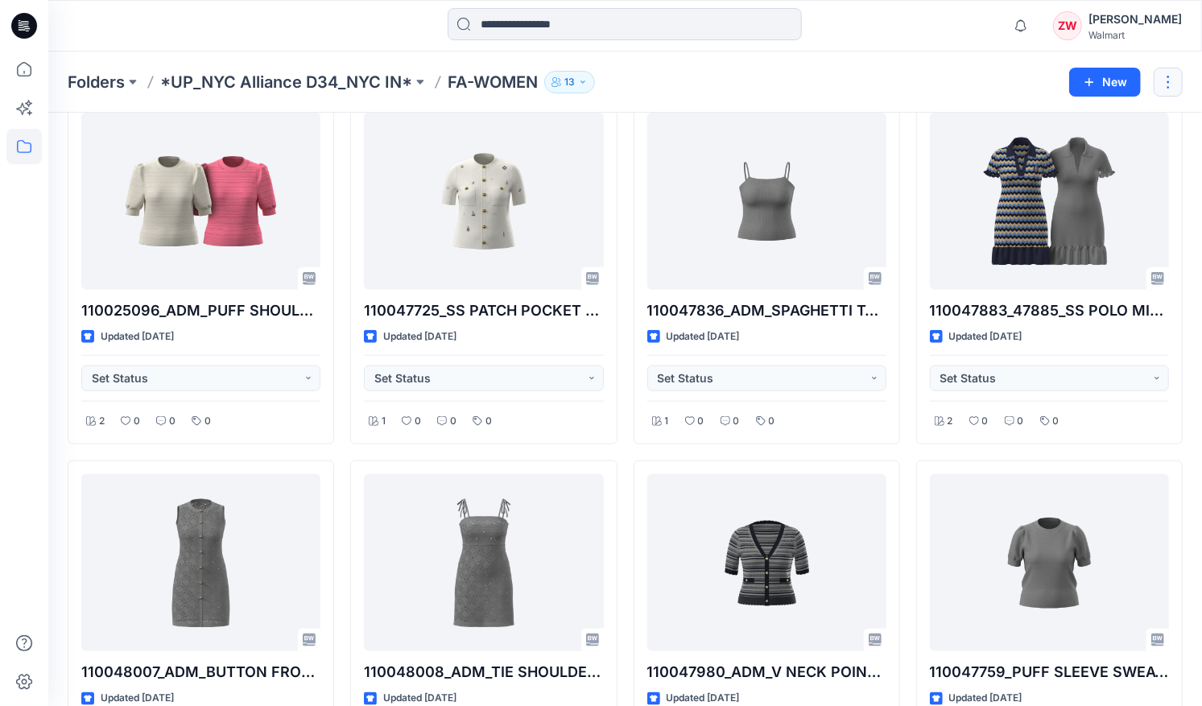
click at [1163, 85] on button "button" at bounding box center [1168, 82] width 29 height 29
click at [991, 72] on div "Folders *UP_NYC Alliance D34_NYC IN* FA-WOMEN 13" at bounding box center [562, 82] width 989 height 23
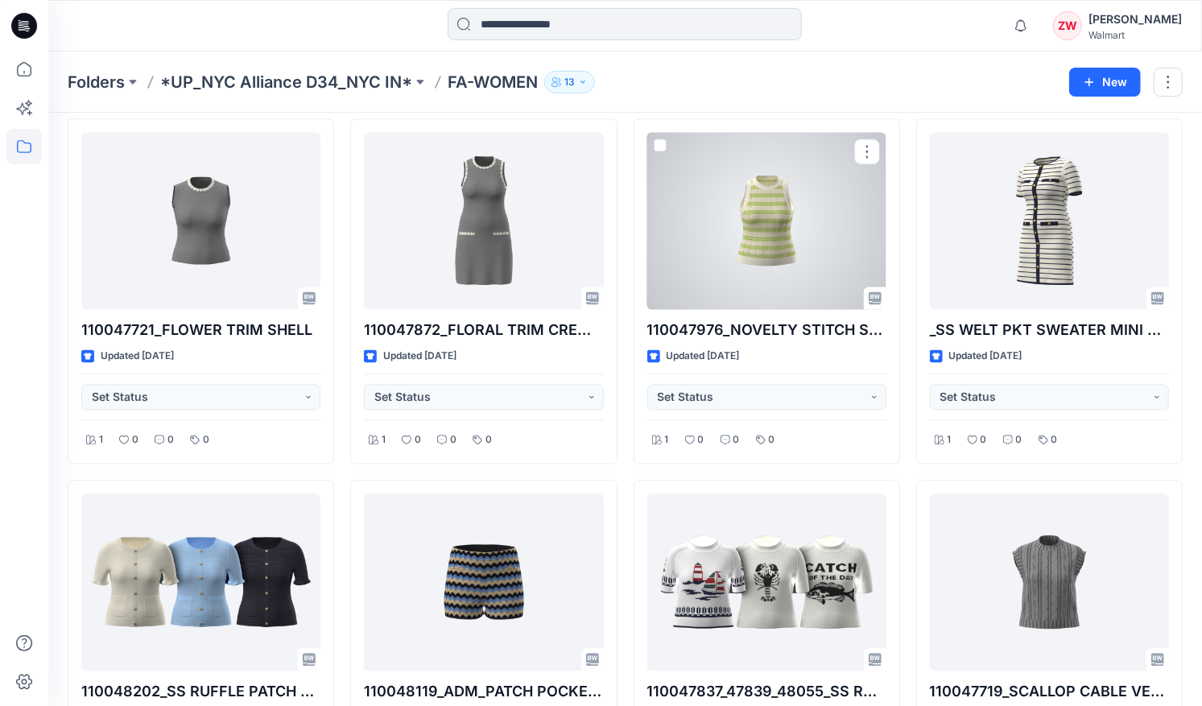
scroll to position [1912, 0]
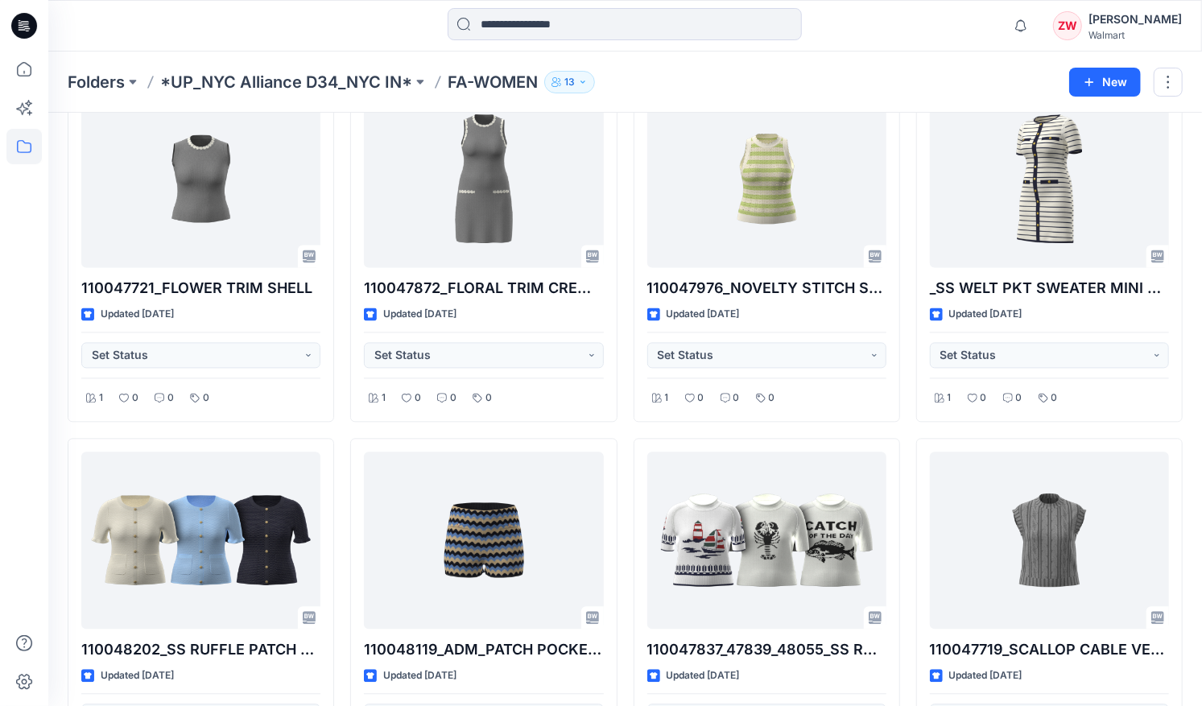
click at [100, 94] on div "Folders *UP_NYC Alliance D34_NYC IN* FA-WOMEN 13 New" at bounding box center [625, 82] width 1154 height 61
click at [100, 82] on p "Folders" at bounding box center [96, 82] width 57 height 23
